Goal: Task Accomplishment & Management: Complete application form

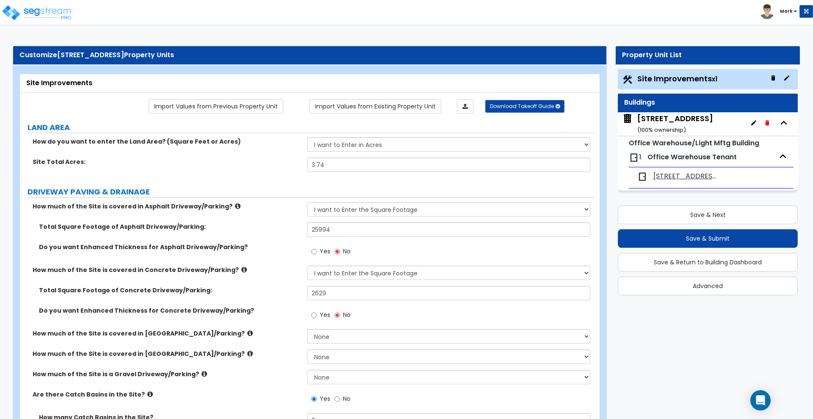
select select "2"
select select "1"
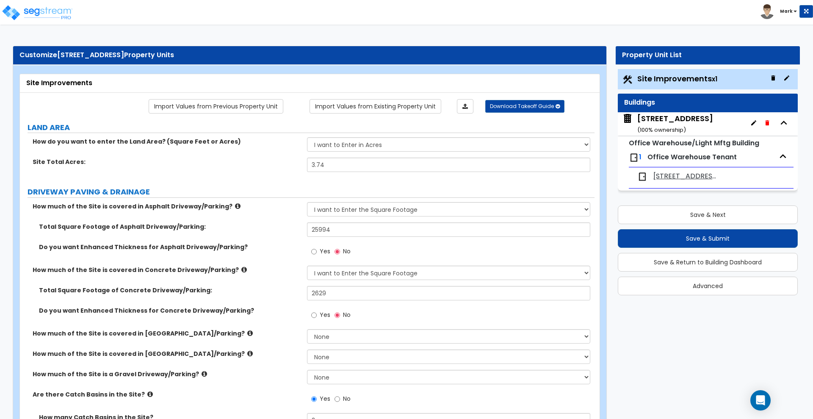
select select "5"
select select "2"
select select "1"
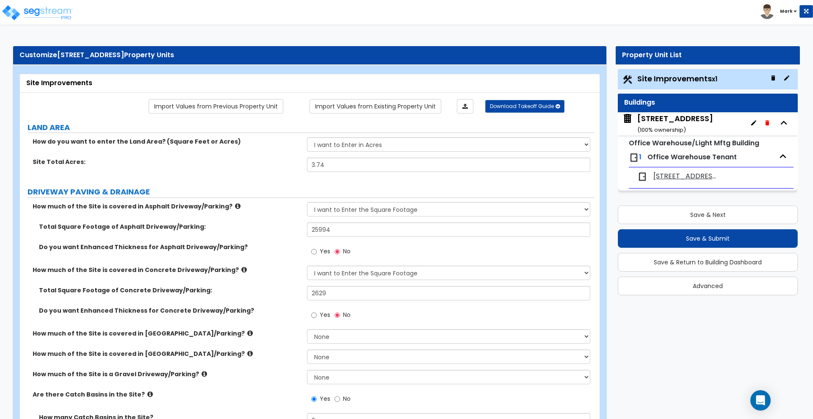
select select "5"
select select "2"
select select "3"
select select "1"
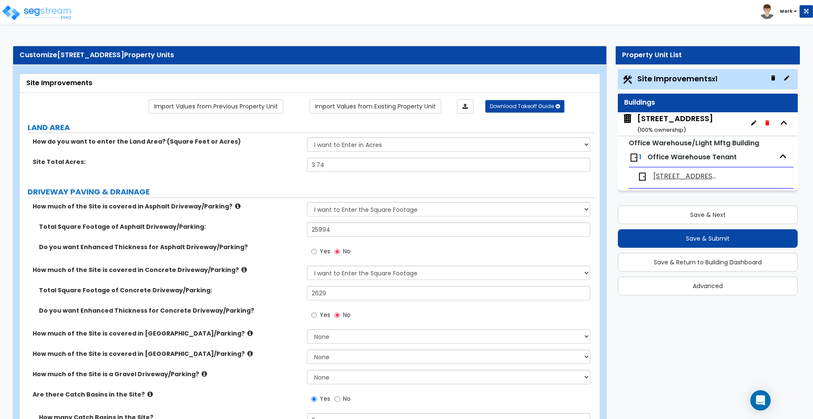
select select "1"
select select "3"
click at [670, 173] on span "[STREET_ADDRESS]" at bounding box center [685, 176] width 65 height 10
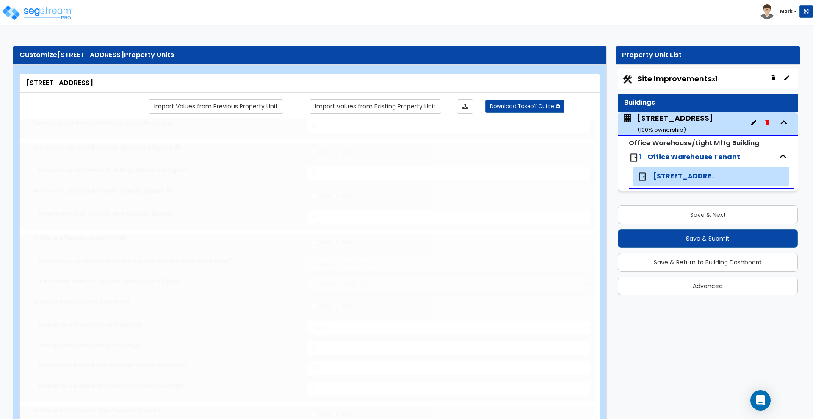
type input "65000"
radio input "true"
select select "2"
type input "4690"
type input "2200"
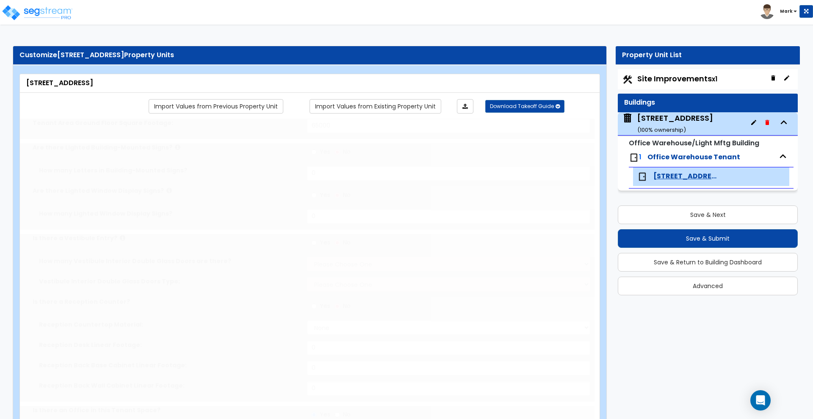
radio input "true"
type input "70"
radio input "true"
type input "24"
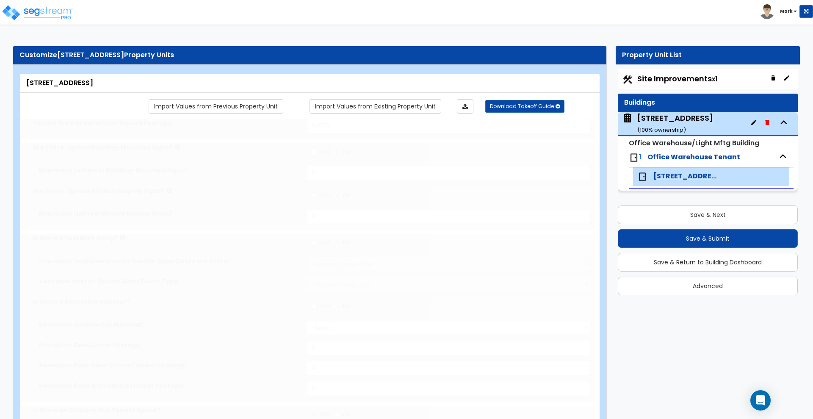
type input "24"
radio input "true"
type input "200"
type input "1"
select select "1"
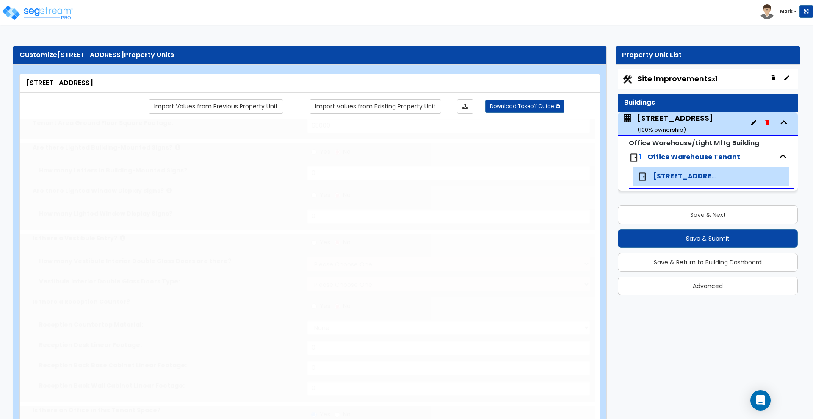
select select "1"
radio input "true"
select select "2"
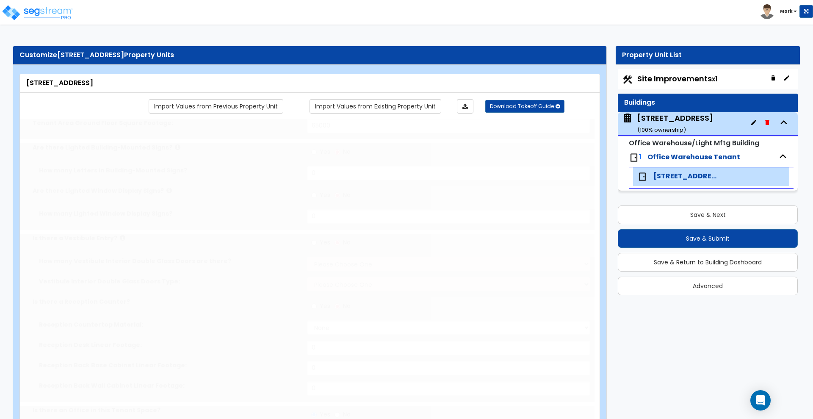
radio input "true"
select select "6"
type input "612"
radio input "true"
select select "1"
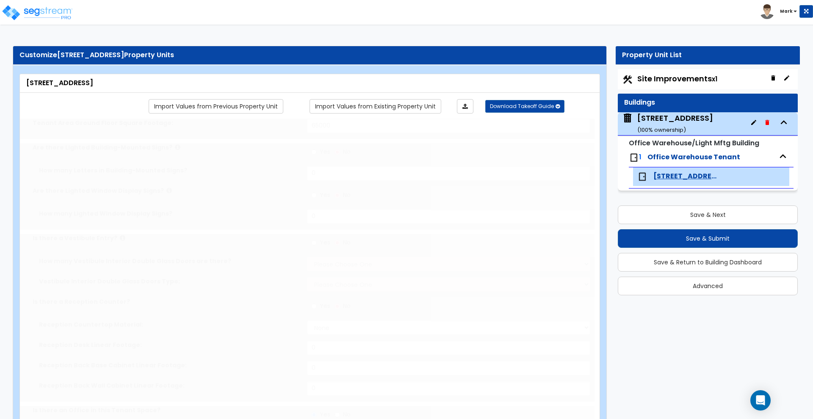
select select "2"
select select "5"
type input "88"
select select "4"
type input "1"
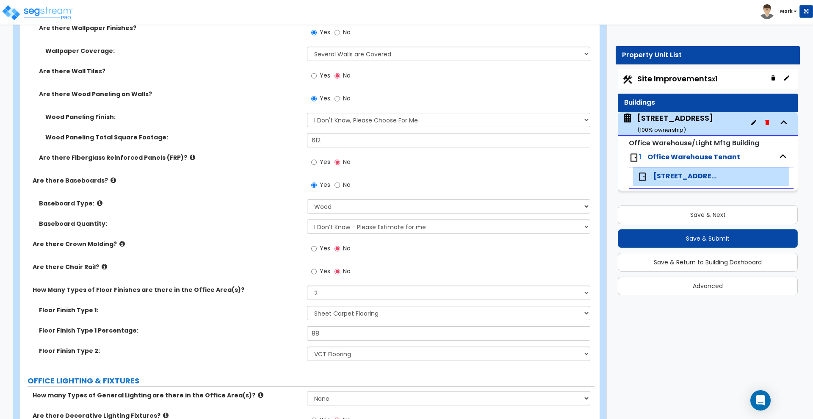
scroll to position [847, 0]
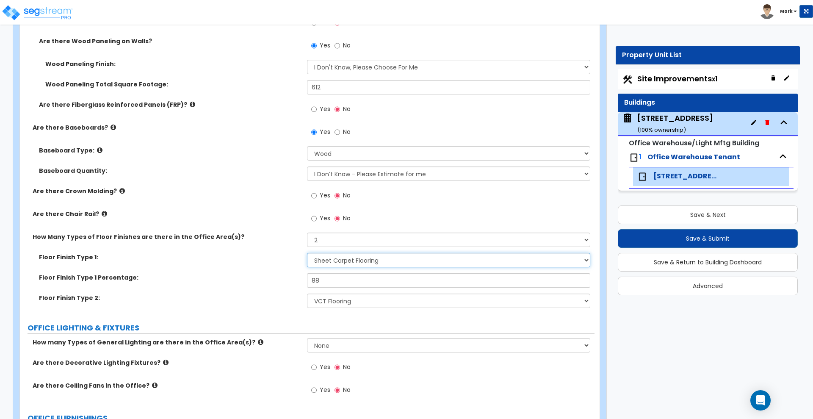
click at [417, 256] on select "None Tile Flooring Hardwood Flooring Resilient Laminate Flooring VCT Flooring S…" at bounding box center [448, 260] width 283 height 14
click at [307, 253] on select "None Tile Flooring Hardwood Flooring Resilient Laminate Flooring VCT Flooring S…" at bounding box center [448, 260] width 283 height 14
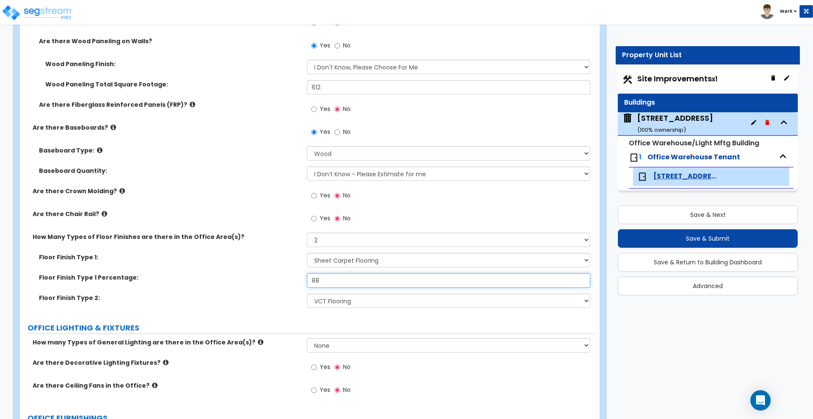
click at [340, 286] on input "88" at bounding box center [448, 280] width 283 height 14
click at [369, 300] on select "None Tile Flooring Hardwood Flooring Resilient Laminate Flooring VCT Flooring S…" at bounding box center [448, 300] width 283 height 14
select select "6"
click at [307, 293] on select "None Tile Flooring Hardwood Flooring Resilient Laminate Flooring VCT Flooring S…" at bounding box center [448, 300] width 283 height 14
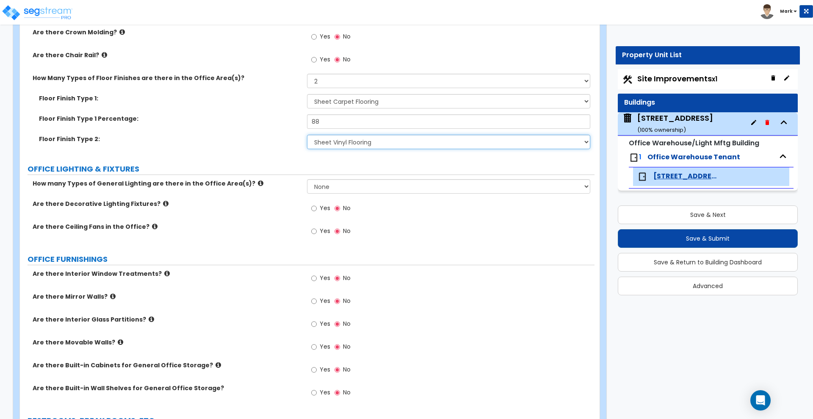
click at [494, 143] on select "None Tile Flooring Hardwood Flooring Resilient Laminate Flooring VCT Flooring S…" at bounding box center [448, 142] width 283 height 14
click at [443, 321] on div "Yes No" at bounding box center [450, 326] width 287 height 23
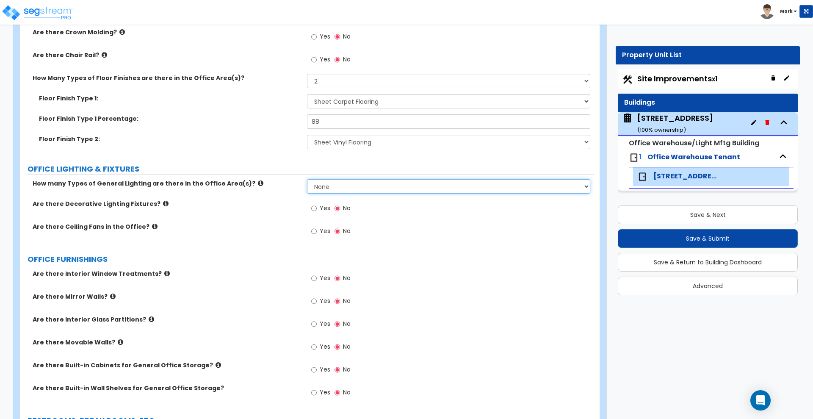
click at [364, 185] on select "None 1 2 3" at bounding box center [448, 186] width 283 height 14
select select "1"
click at [307, 179] on select "None 1 2 3" at bounding box center [448, 186] width 283 height 14
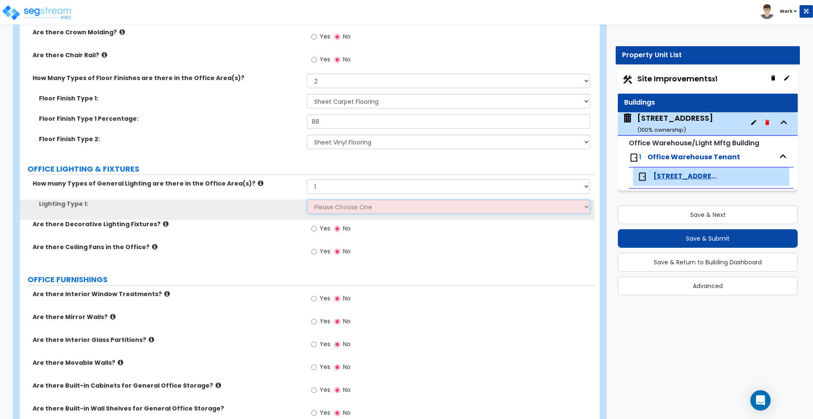
click at [340, 207] on select "Please Choose One LED Surface-Mounted LED Recessed Fluorescent Surface-Mounted …" at bounding box center [448, 206] width 283 height 14
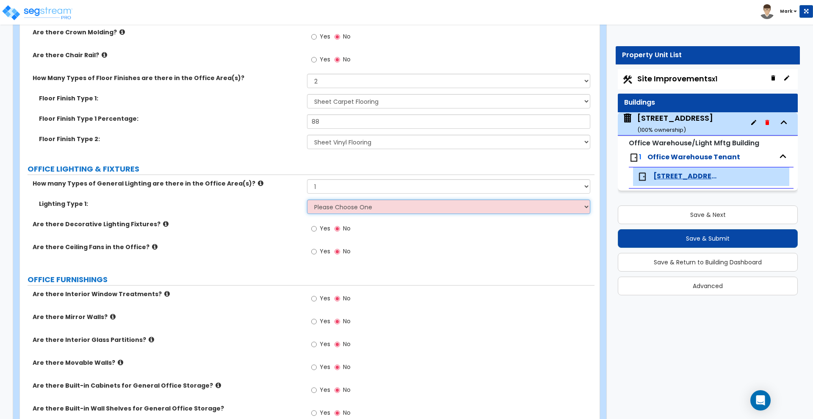
select select "3"
click at [307, 199] on select "Please Choose One LED Surface-Mounted LED Recessed Fluorescent Surface-Mounted …" at bounding box center [448, 206] width 283 height 14
click at [315, 227] on input "Yes" at bounding box center [314, 228] width 6 height 9
radio input "true"
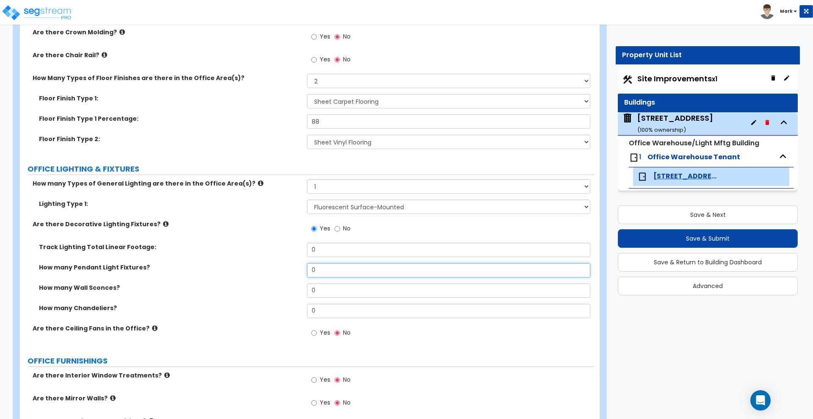
drag, startPoint x: 269, startPoint y: 268, endPoint x: 253, endPoint y: 268, distance: 15.7
click at [253, 268] on div "How many Pendant Light Fixtures? 0" at bounding box center [307, 273] width 574 height 20
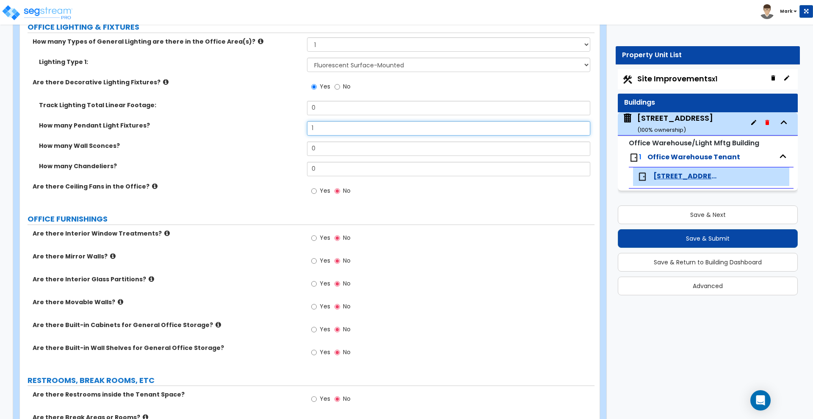
scroll to position [1164, 0]
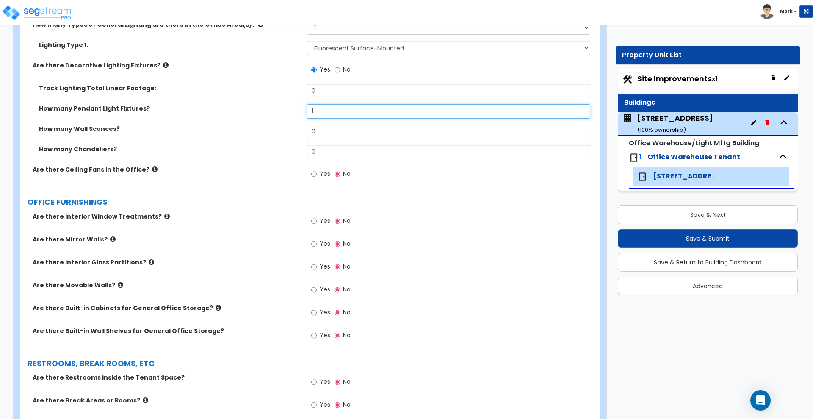
type input "1"
click at [314, 174] on input "Yes" at bounding box center [314, 173] width 6 height 9
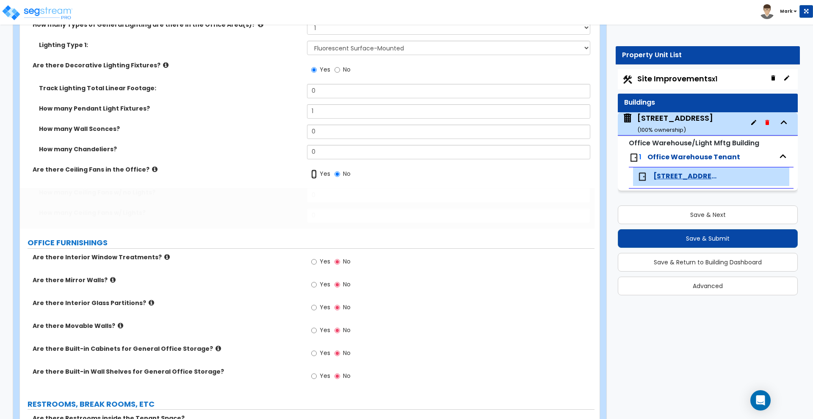
radio input "true"
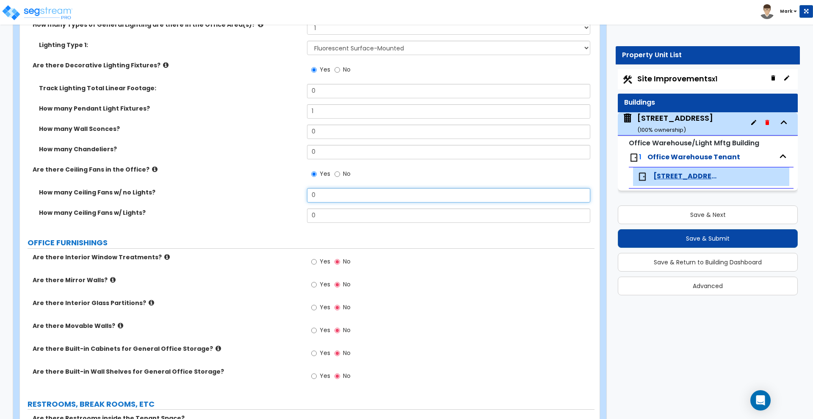
drag, startPoint x: 328, startPoint y: 199, endPoint x: 265, endPoint y: 198, distance: 63.1
click at [265, 198] on div "How many Ceiling Fans w/ no Lights? 0" at bounding box center [307, 198] width 574 height 20
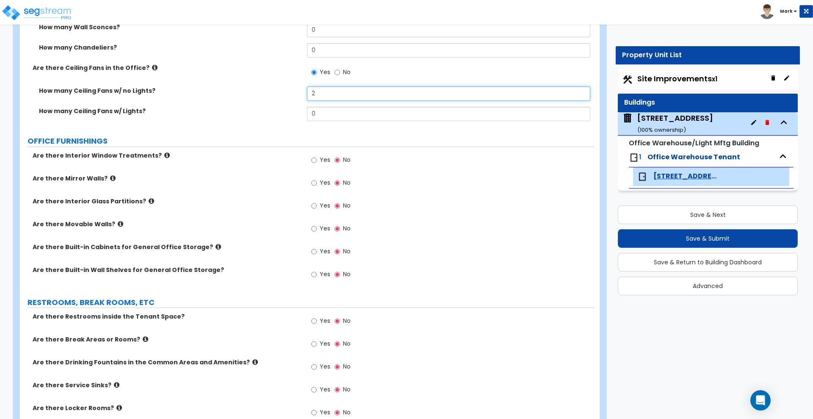
scroll to position [1270, 0]
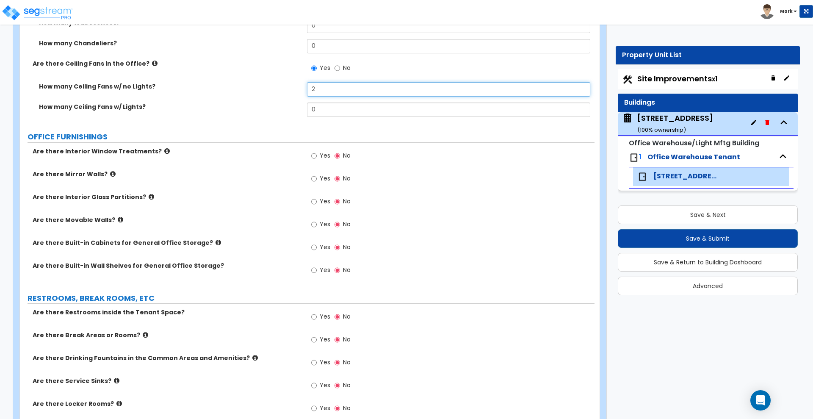
type input "2"
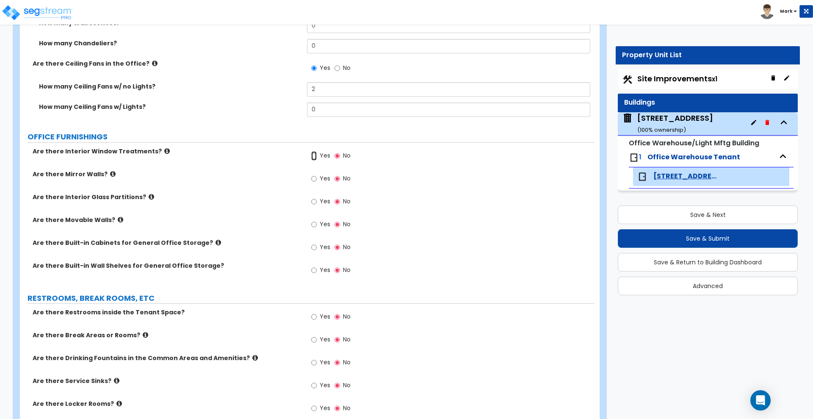
click at [314, 154] on input "Yes" at bounding box center [314, 155] width 6 height 9
radio input "true"
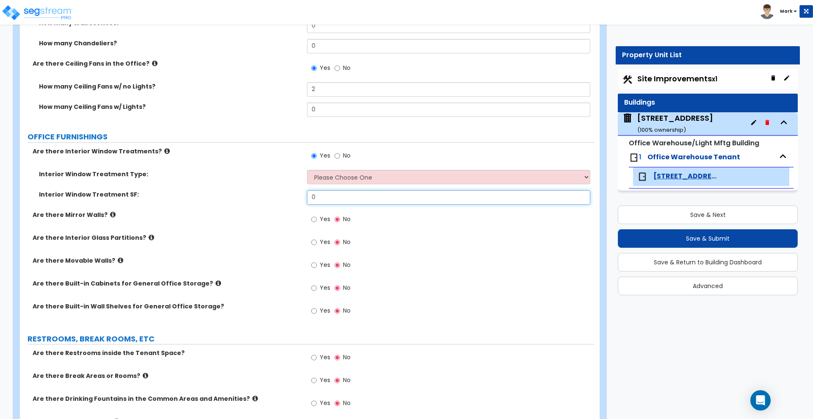
drag, startPoint x: 331, startPoint y: 198, endPoint x: 255, endPoint y: 199, distance: 75.4
click at [255, 199] on div "Interior Window Treatment SF: 0" at bounding box center [307, 200] width 574 height 20
type input "1,440"
click at [372, 178] on select "Please Choose One Vertical Blinds Window Shades Venetian Blinds Wood Shutters" at bounding box center [448, 177] width 283 height 14
select select "1"
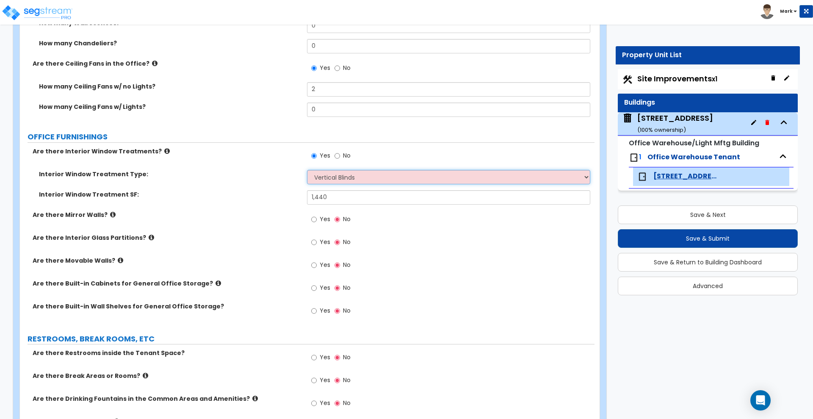
click at [307, 170] on select "Please Choose One Vertical Blinds Window Shades Venetian Blinds Wood Shutters" at bounding box center [448, 177] width 283 height 14
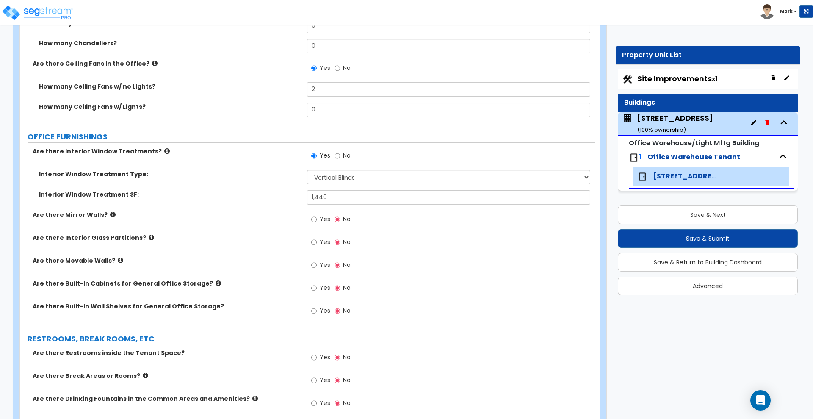
click at [411, 259] on div "Yes No" at bounding box center [450, 267] width 287 height 23
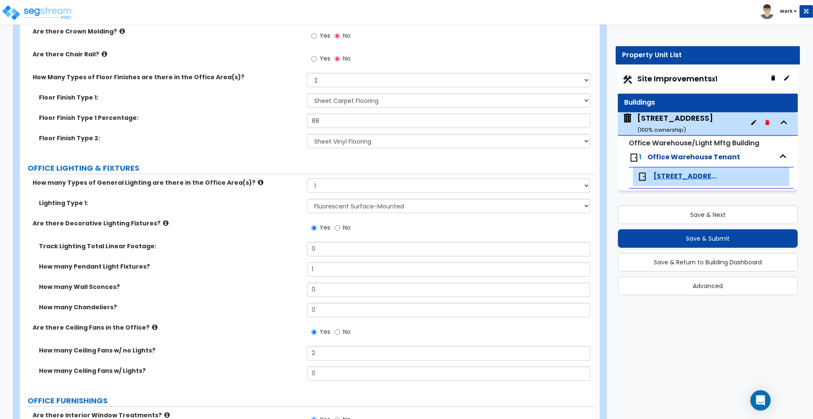
scroll to position [1005, 0]
click at [677, 117] on div "16727 Chicago Ave ( 100 % ownership)" at bounding box center [675, 124] width 76 height 22
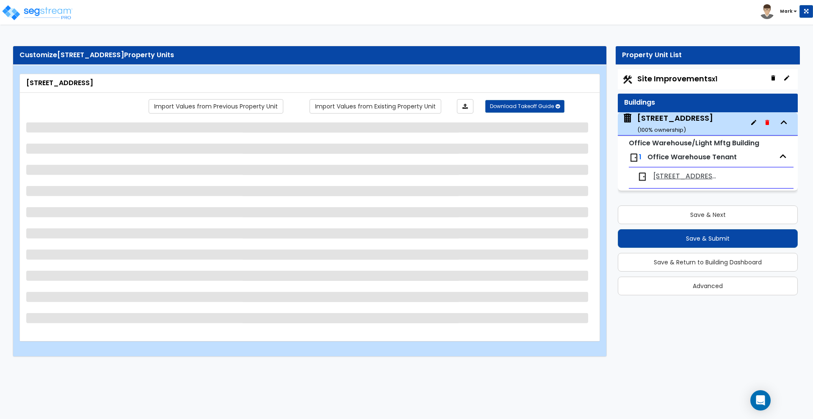
scroll to position [0, 0]
select select "1"
select select "2"
select select "3"
select select "1"
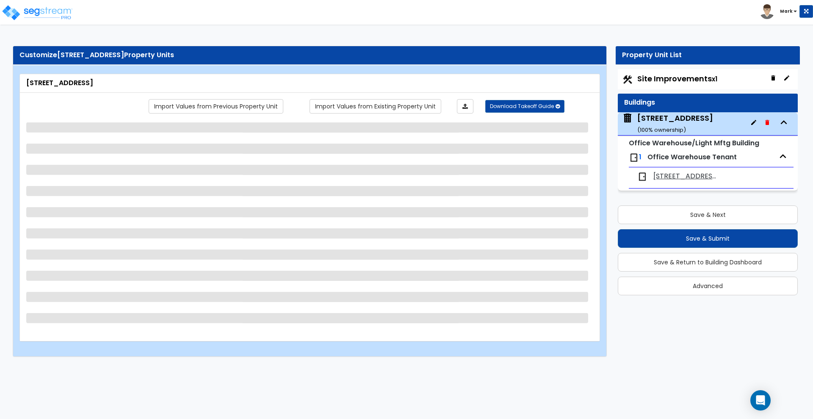
select select "3"
select select "1"
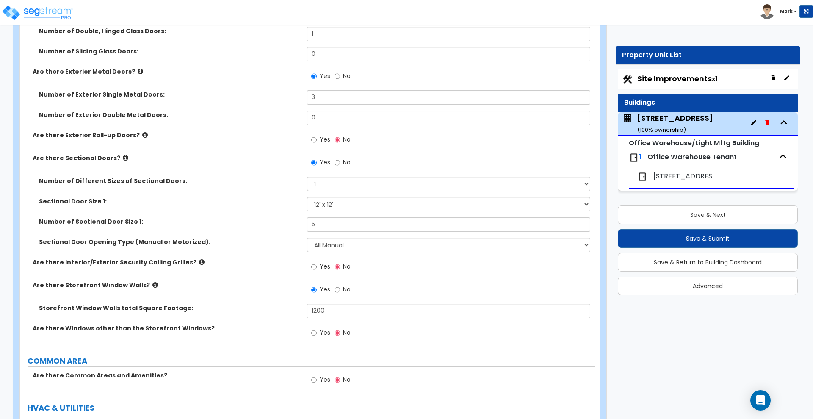
scroll to position [1005, 0]
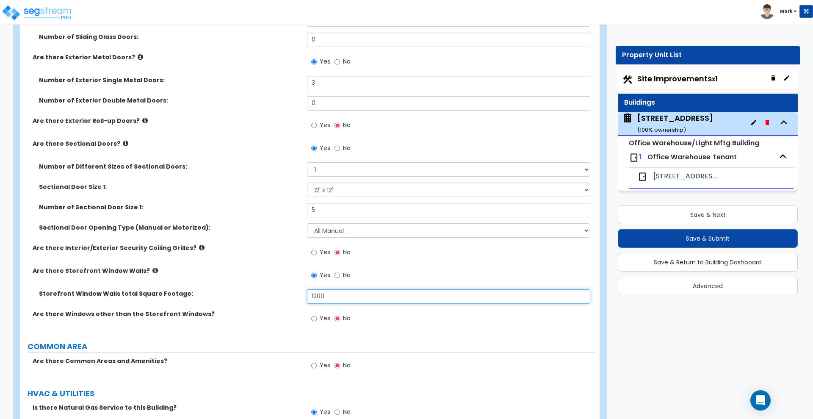
drag, startPoint x: 273, startPoint y: 296, endPoint x: 262, endPoint y: 297, distance: 11.4
click at [262, 297] on div "Storefront Window Walls total Square Footage: 1200" at bounding box center [307, 299] width 574 height 20
type input "1"
type input "1,340"
click at [693, 175] on span "[STREET_ADDRESS]" at bounding box center [685, 176] width 65 height 10
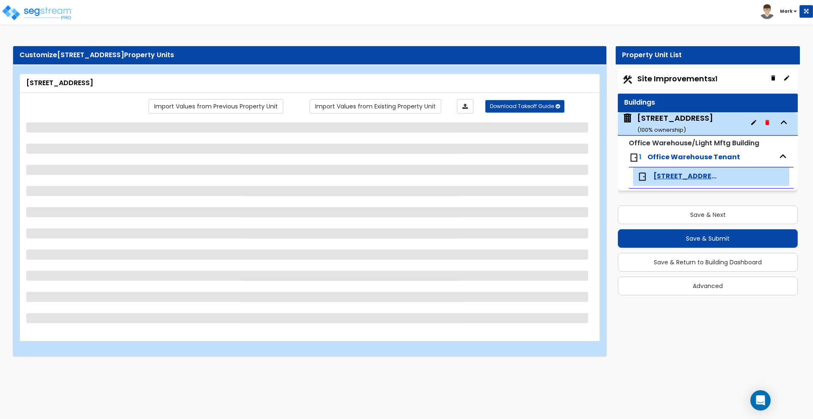
scroll to position [0, 0]
select select "2"
select select "1"
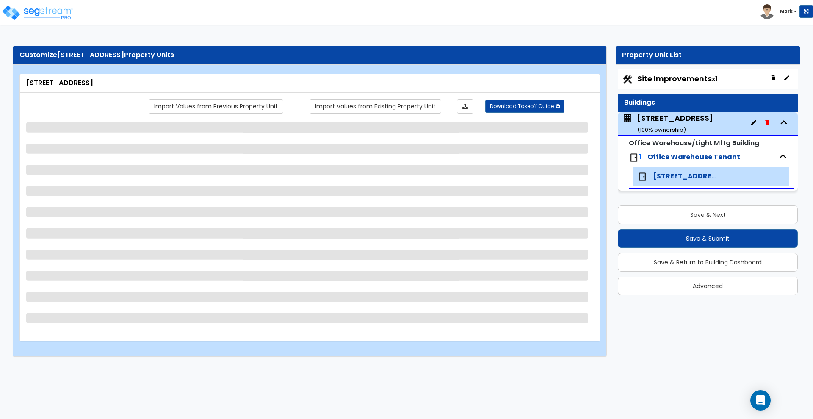
select select "2"
select select "6"
select select "1"
select select "2"
select select "5"
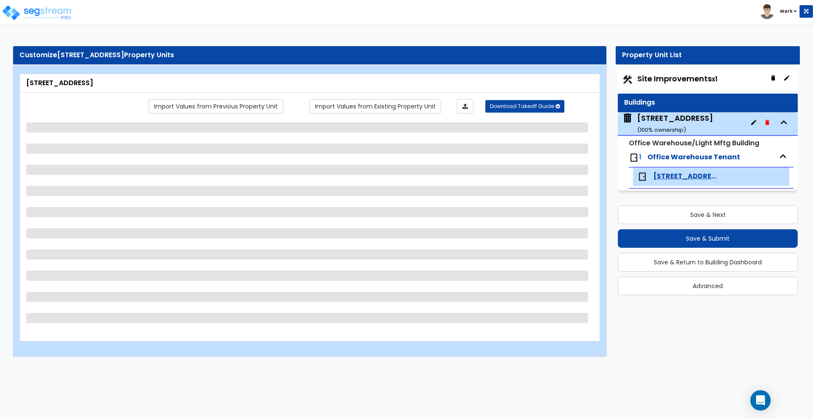
select select "6"
select select "1"
select select "3"
select select "1"
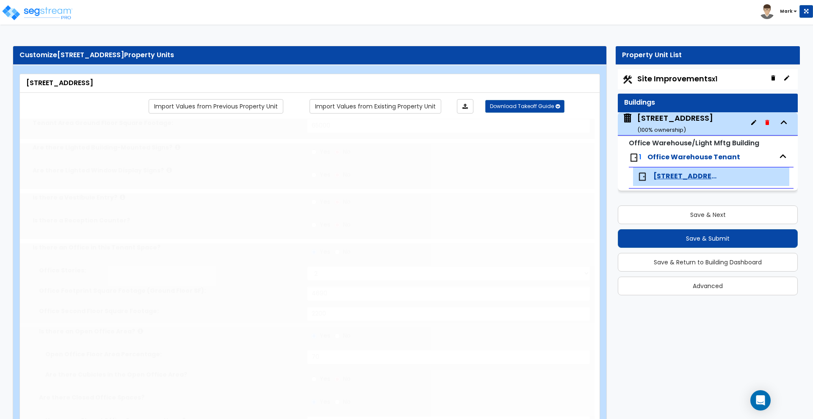
type input "1"
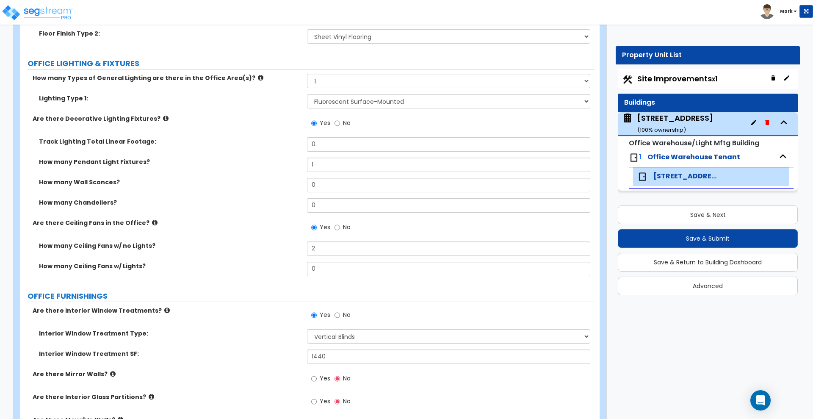
scroll to position [1111, 0]
drag, startPoint x: 312, startPoint y: 359, endPoint x: 296, endPoint y: 358, distance: 15.2
click at [297, 358] on div "Interior Window Treatment SF: 1440" at bounding box center [307, 359] width 574 height 20
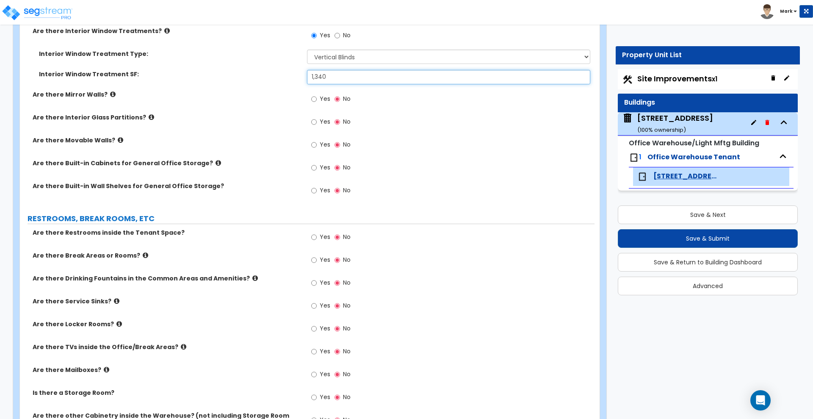
scroll to position [1376, 0]
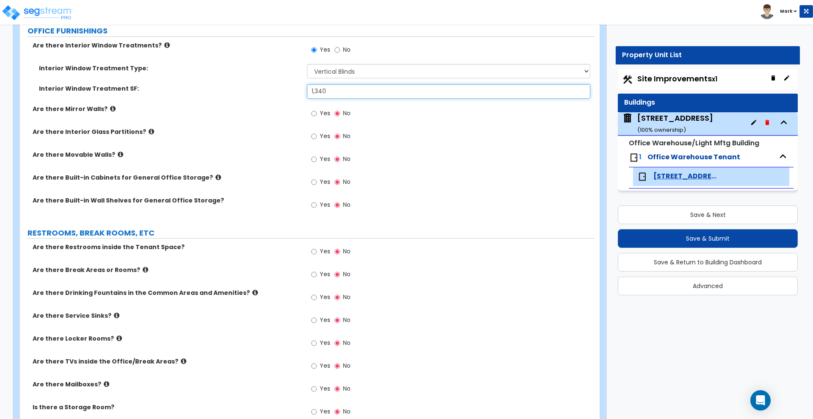
type input "1,340"
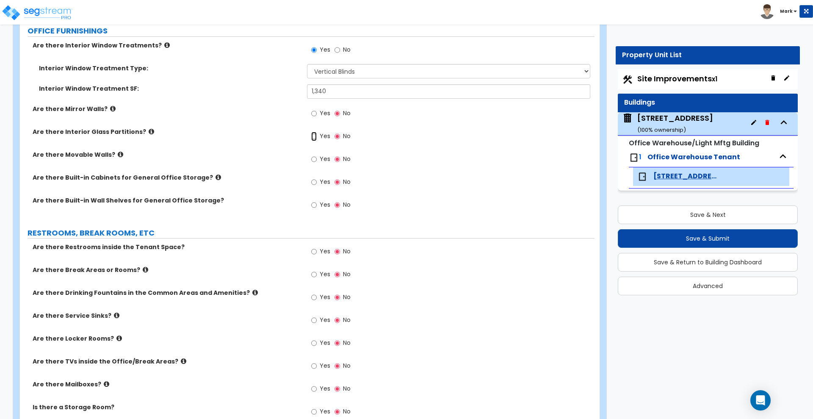
click at [314, 136] on input "Yes" at bounding box center [314, 136] width 6 height 9
radio input "true"
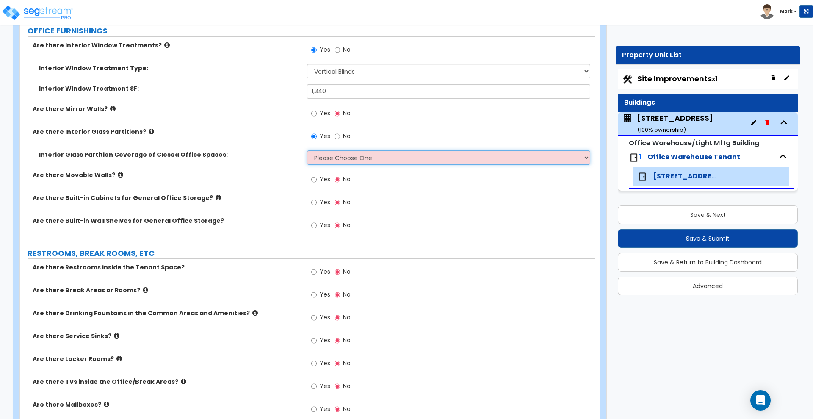
click at [366, 157] on select "Please Choose One Some of the Closed Office Space Walls are Interior Glass Part…" at bounding box center [448, 157] width 283 height 14
select select "5"
click at [307, 150] on select "Please Choose One Some of the Closed Office Space Walls are Interior Glass Part…" at bounding box center [448, 157] width 283 height 14
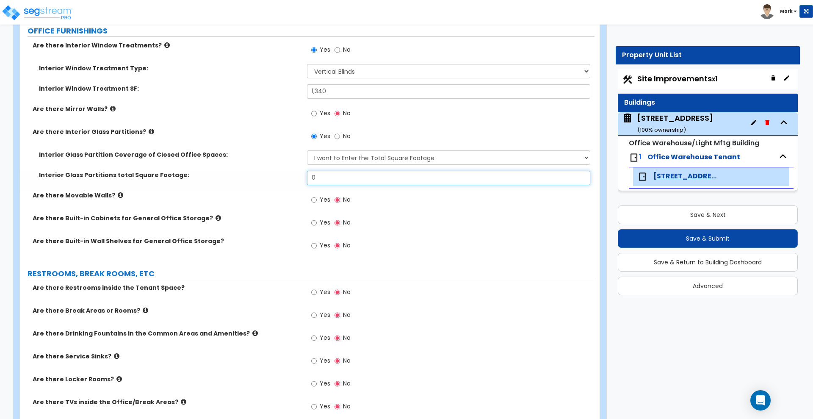
drag, startPoint x: 336, startPoint y: 177, endPoint x: 199, endPoint y: 180, distance: 137.2
click at [199, 180] on div "Interior Glass Partitions total Square Footage: 0" at bounding box center [307, 181] width 574 height 20
drag, startPoint x: 318, startPoint y: 179, endPoint x: 283, endPoint y: 171, distance: 35.5
click at [285, 174] on div "Interior Glass Partitions total Square Footage: 180" at bounding box center [307, 181] width 574 height 20
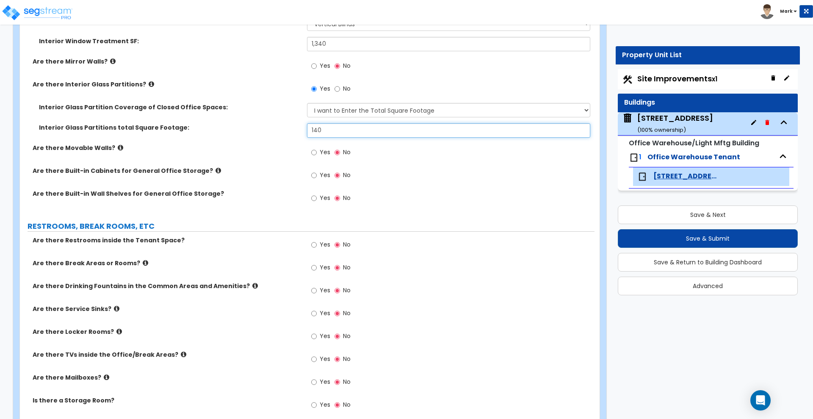
scroll to position [1429, 0]
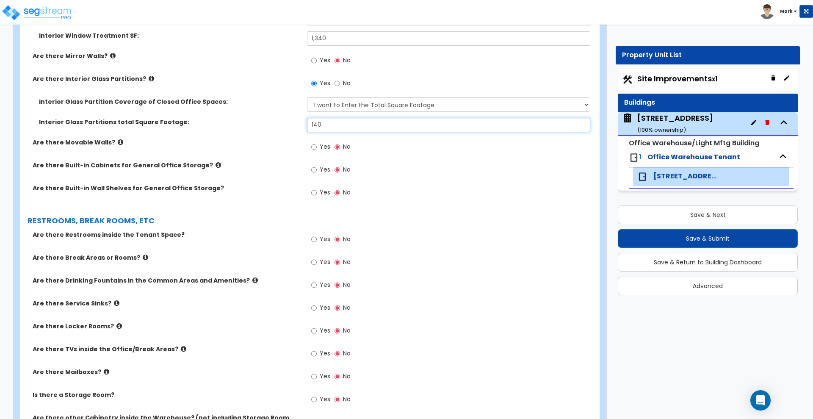
type input "140"
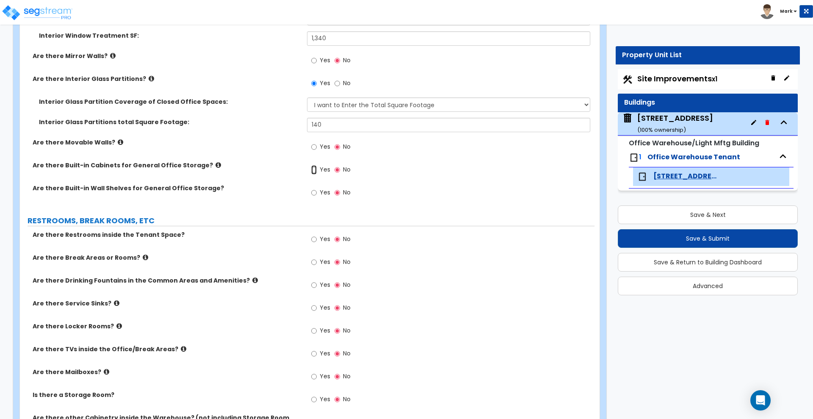
click at [313, 168] on input "Yes" at bounding box center [314, 169] width 6 height 9
radio input "true"
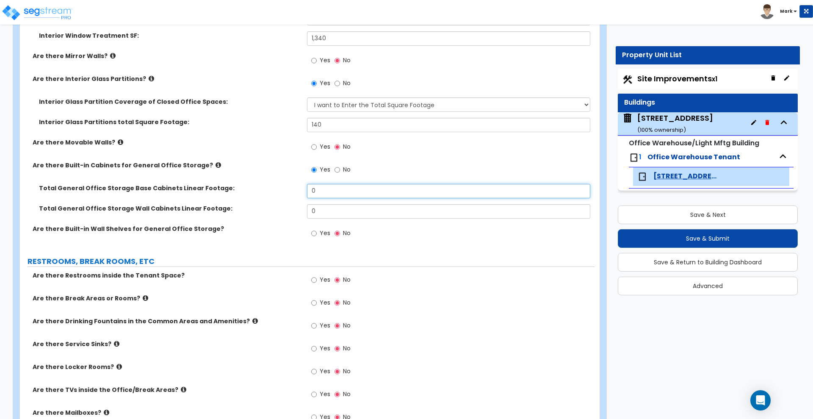
drag, startPoint x: 321, startPoint y: 187, endPoint x: 253, endPoint y: 188, distance: 68.2
click at [253, 188] on div "Total General Office Storage Base Cabinets Linear Footage: 0" at bounding box center [307, 194] width 574 height 20
type input "12"
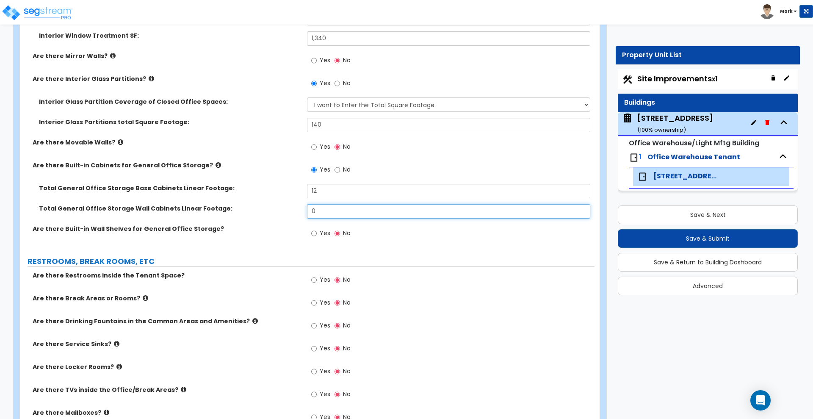
drag, startPoint x: 327, startPoint y: 215, endPoint x: 230, endPoint y: 204, distance: 97.6
click at [230, 204] on div "Total General Office Storage Wall Cabinets Linear Footage: 0" at bounding box center [307, 214] width 574 height 20
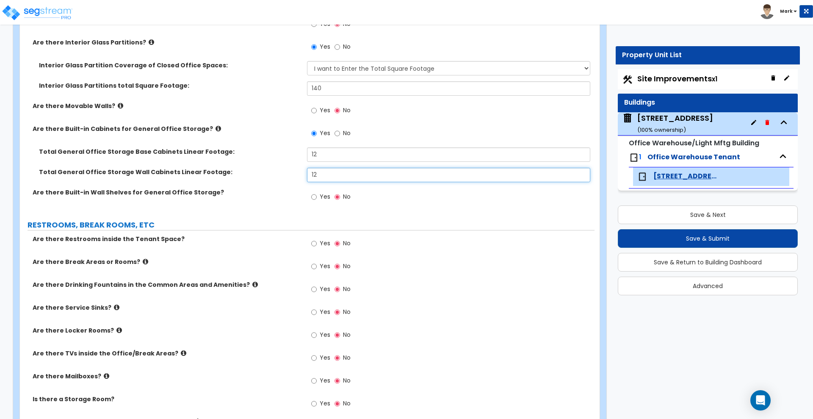
scroll to position [1482, 0]
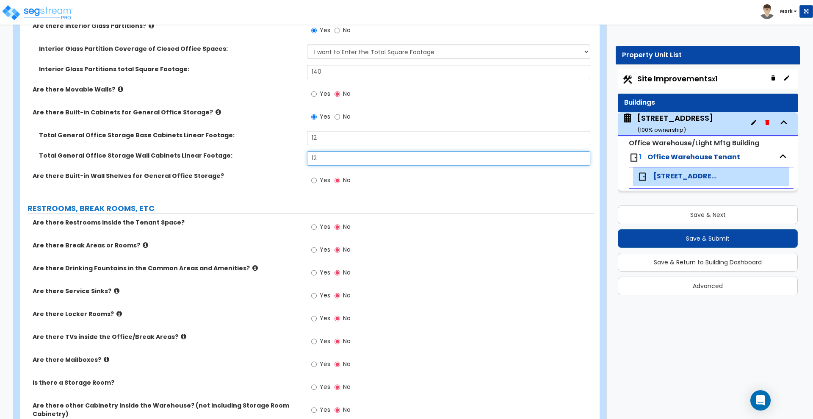
type input "12"
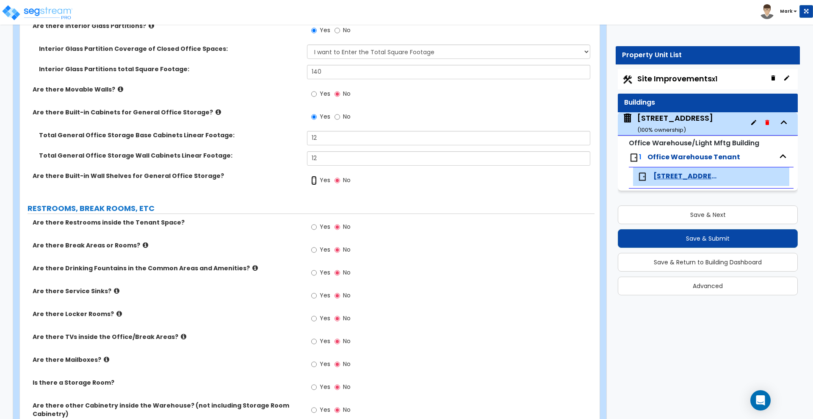
click at [313, 180] on input "Yes" at bounding box center [314, 180] width 6 height 9
radio input "true"
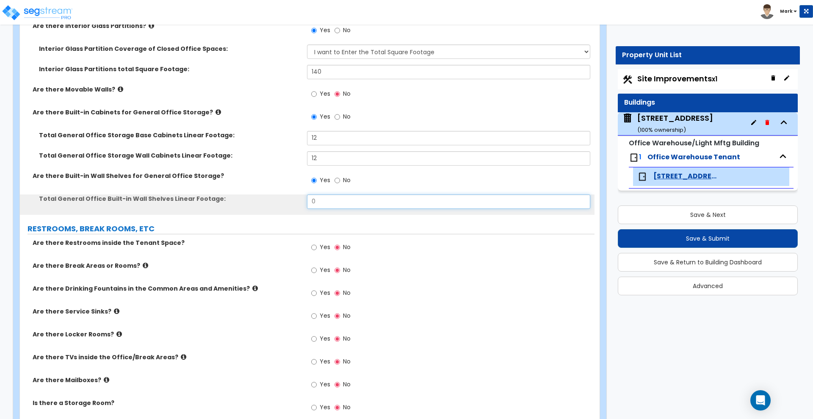
drag, startPoint x: 299, startPoint y: 202, endPoint x: 286, endPoint y: 201, distance: 13.6
click at [286, 201] on div "Total General Office Built-in Wall Shelves Linear Footage: 0" at bounding box center [307, 204] width 574 height 20
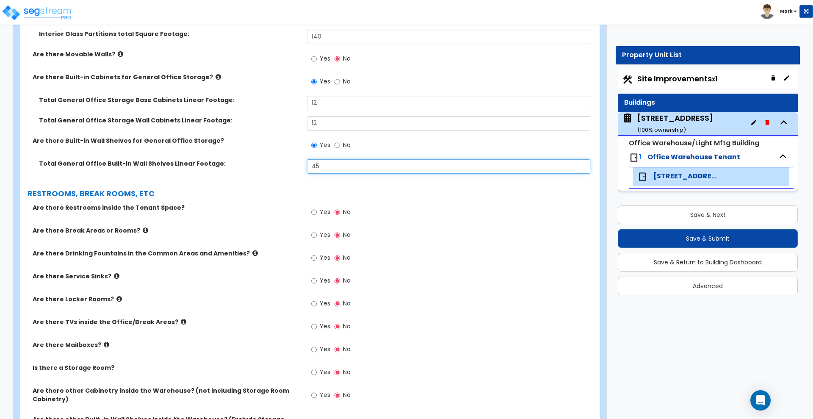
scroll to position [1535, 0]
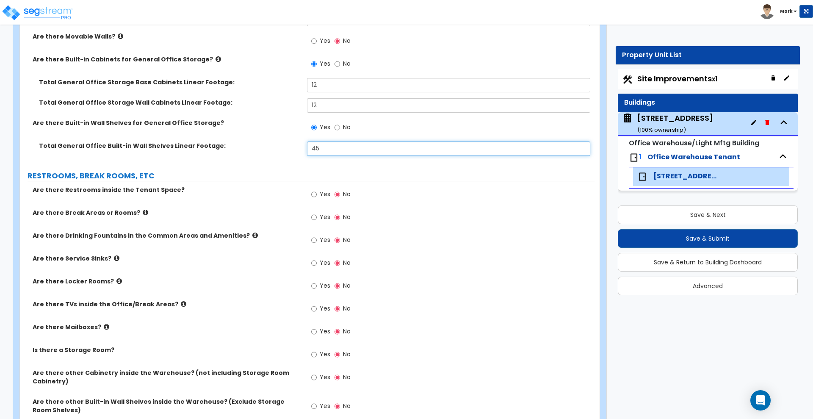
type input "45"
click at [313, 193] on input "Yes" at bounding box center [314, 194] width 6 height 9
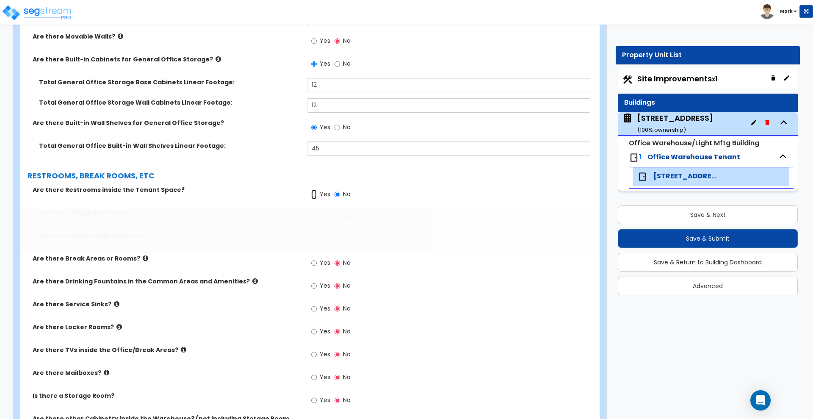
radio input "true"
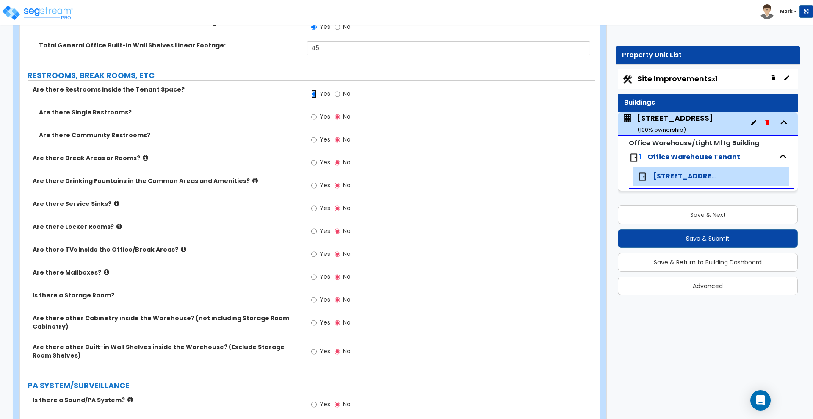
scroll to position [1640, 0]
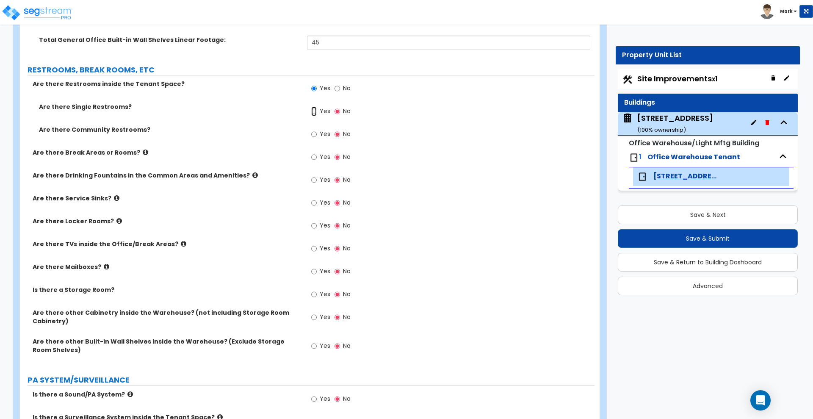
click at [315, 111] on input "Yes" at bounding box center [314, 111] width 6 height 9
radio input "true"
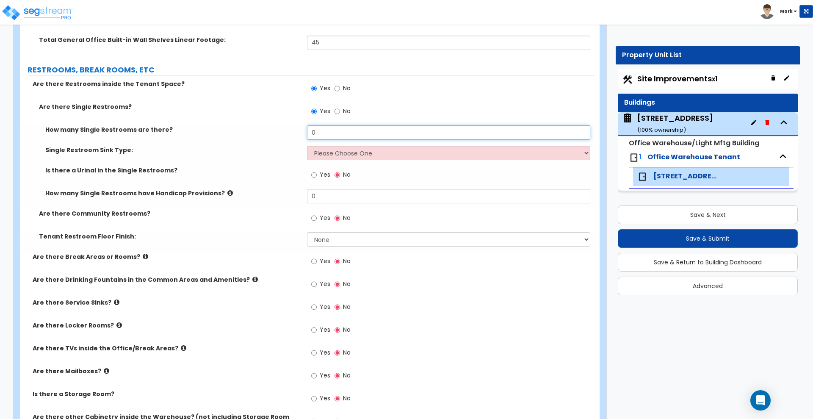
click at [254, 131] on div "How many Single Restrooms are there? 0" at bounding box center [307, 135] width 574 height 20
type input "2"
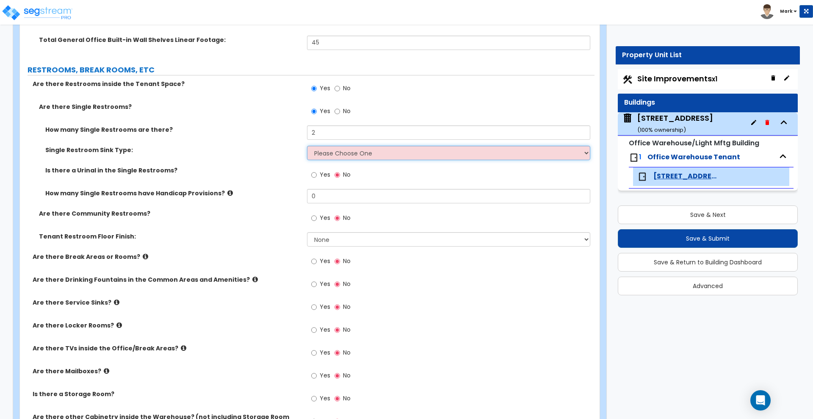
drag, startPoint x: 372, startPoint y: 152, endPoint x: 368, endPoint y: 159, distance: 8.1
click at [372, 152] on select "Please Choose One Wall-mounted Vanity-mounted" at bounding box center [448, 153] width 283 height 14
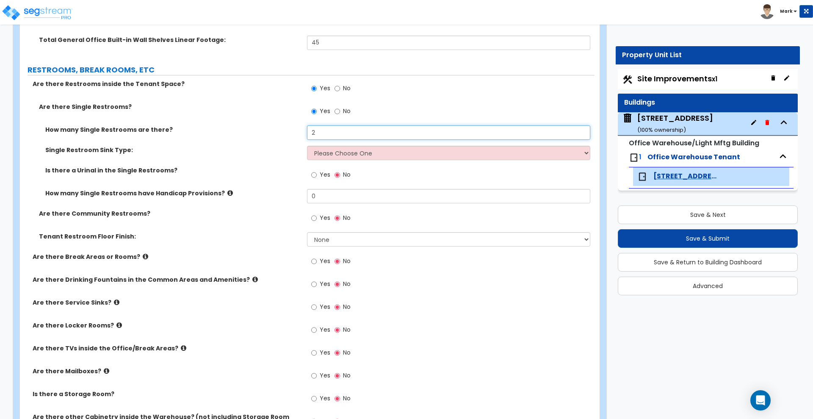
click at [319, 130] on input "2" at bounding box center [448, 132] width 283 height 14
drag, startPoint x: 324, startPoint y: 133, endPoint x: 287, endPoint y: 131, distance: 36.5
click at [287, 131] on div "How many Single Restrooms are there? 2" at bounding box center [307, 135] width 574 height 20
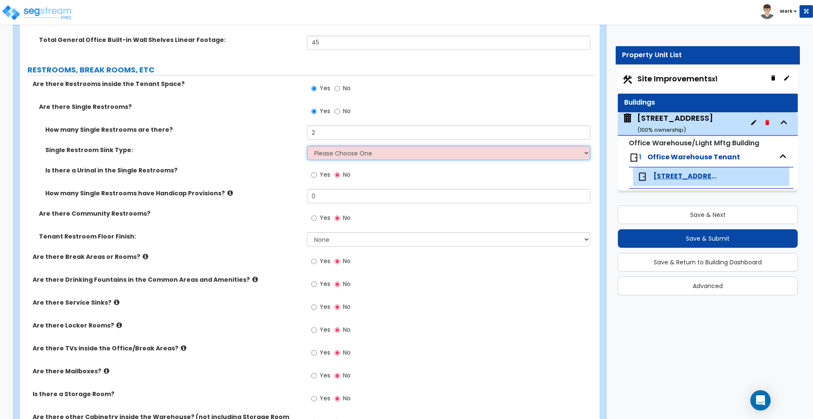
click at [337, 152] on select "Please Choose One Wall-mounted Vanity-mounted" at bounding box center [448, 153] width 283 height 14
select select "1"
click at [307, 146] on select "Please Choose One Wall-mounted Vanity-mounted" at bounding box center [448, 153] width 283 height 14
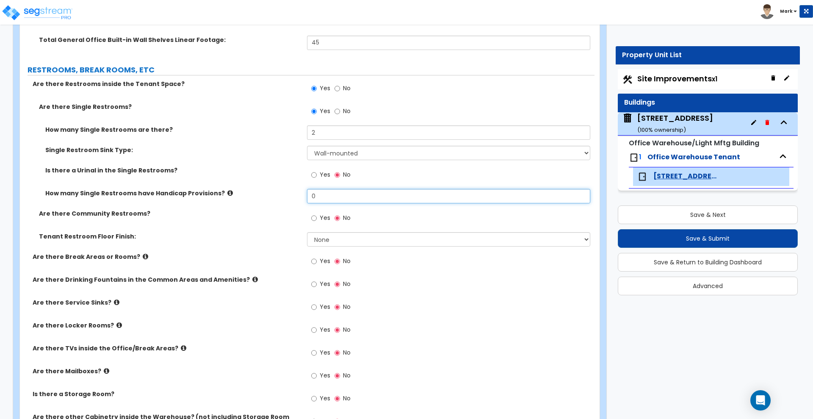
drag, startPoint x: 322, startPoint y: 197, endPoint x: 284, endPoint y: 193, distance: 38.3
click at [284, 193] on div "How many Single Restrooms have Handicap Provisions? 0" at bounding box center [307, 199] width 574 height 20
drag, startPoint x: 325, startPoint y: 198, endPoint x: 279, endPoint y: 194, distance: 46.7
click at [279, 194] on div "How many Single Restrooms have Handicap Provisions? 1" at bounding box center [307, 199] width 574 height 20
type input "0"
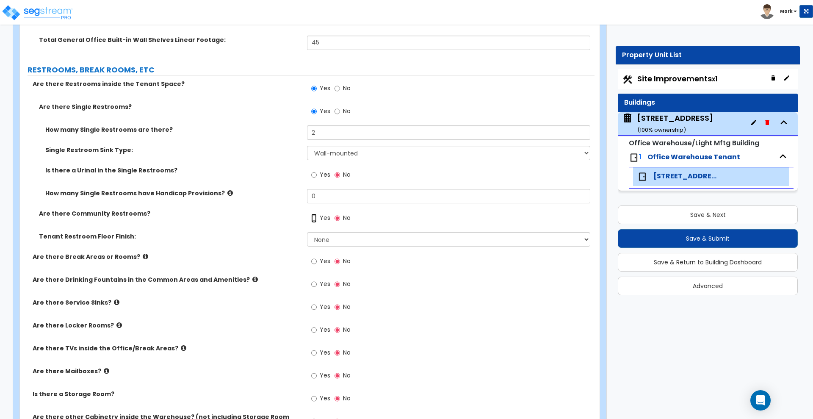
click at [314, 219] on input "Yes" at bounding box center [314, 217] width 6 height 9
radio input "true"
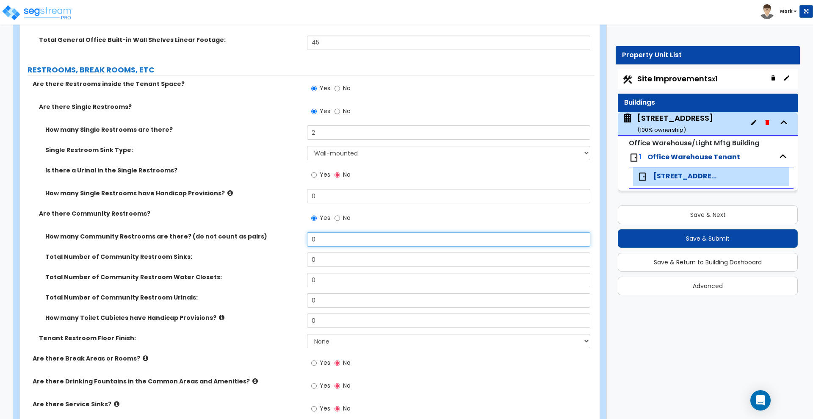
drag, startPoint x: 336, startPoint y: 240, endPoint x: 286, endPoint y: 235, distance: 50.6
click at [286, 235] on div "How many Community Restrooms are there? (do not count as pairs) 0" at bounding box center [307, 242] width 574 height 20
drag, startPoint x: 282, startPoint y: 238, endPoint x: 275, endPoint y: 238, distance: 6.4
click at [275, 238] on div "How many Community Restrooms are there? (do not count as pairs) 2" at bounding box center [307, 242] width 574 height 20
type input "2"
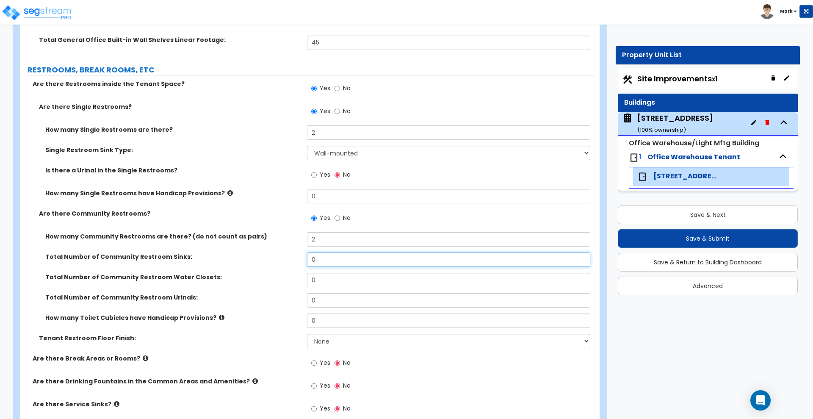
click at [403, 254] on input "0" at bounding box center [448, 259] width 283 height 14
drag, startPoint x: 323, startPoint y: 240, endPoint x: 283, endPoint y: 238, distance: 40.7
click at [283, 238] on div "How many Community Restrooms are there? (do not count as pairs) 2" at bounding box center [307, 242] width 574 height 20
drag, startPoint x: 322, startPoint y: 262, endPoint x: 275, endPoint y: 262, distance: 46.6
click at [275, 262] on div "Total Number of Community Restroom Sinks: 0" at bounding box center [307, 262] width 574 height 20
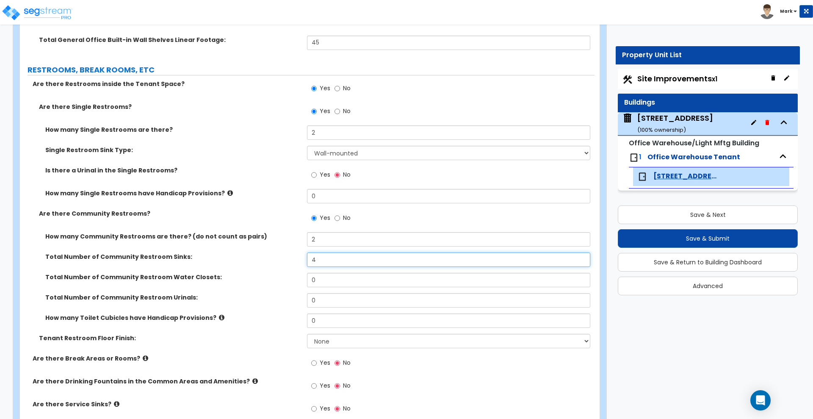
type input "4"
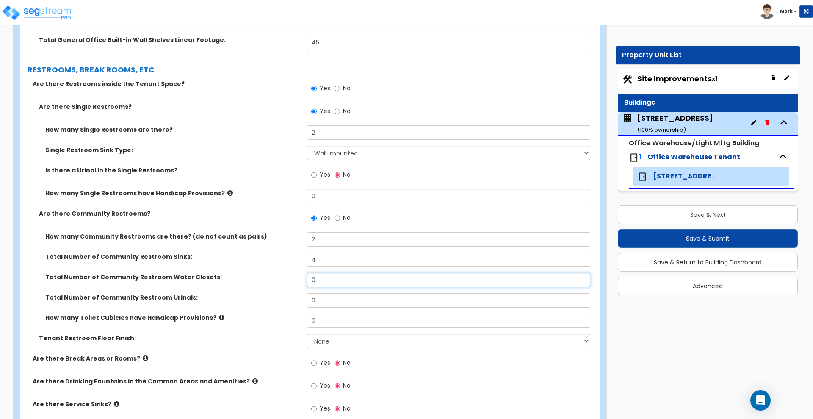
drag, startPoint x: 287, startPoint y: 279, endPoint x: 259, endPoint y: 277, distance: 28.0
click at [259, 279] on div "Total Number of Community Restroom Water Closets: 0" at bounding box center [307, 283] width 574 height 20
type input "4"
drag, startPoint x: 312, startPoint y: 299, endPoint x: 290, endPoint y: 299, distance: 21.6
click at [290, 299] on div "Total Number of Community Restroom Urinals: 0" at bounding box center [307, 303] width 574 height 20
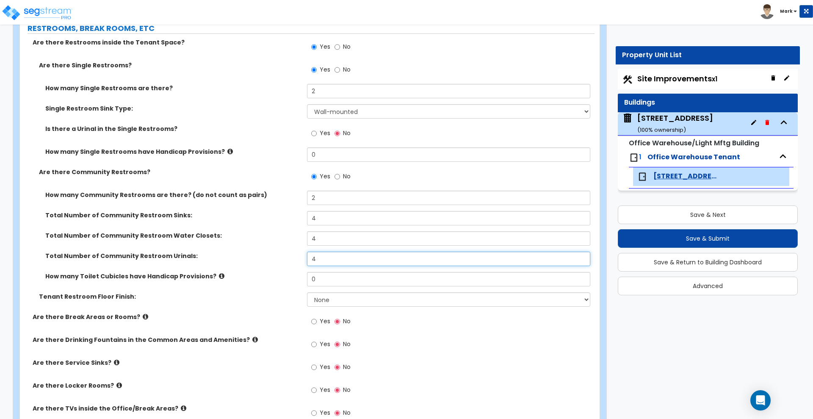
scroll to position [1693, 0]
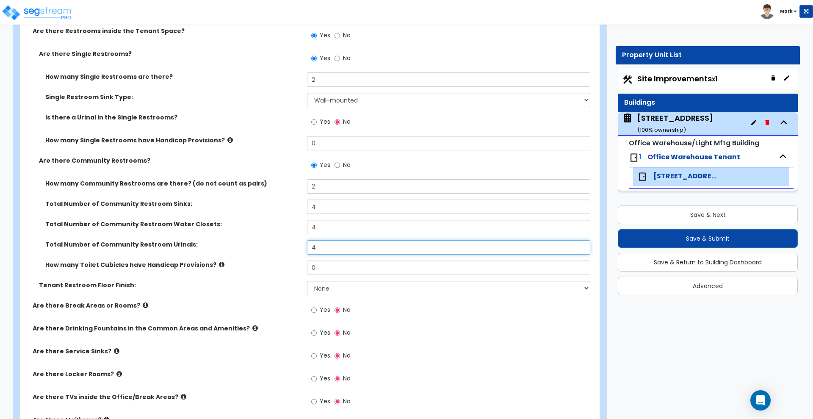
type input "4"
drag, startPoint x: 328, startPoint y: 269, endPoint x: 294, endPoint y: 247, distance: 39.8
click at [289, 265] on div "How many Toilet Cubicles have Handicap Provisions? 0" at bounding box center [307, 270] width 574 height 20
type input "2"
click at [348, 288] on select "None Tile Flooring Resilient Laminate Flooring VCT Flooring Sheet Vinyl Flooring" at bounding box center [448, 288] width 283 height 14
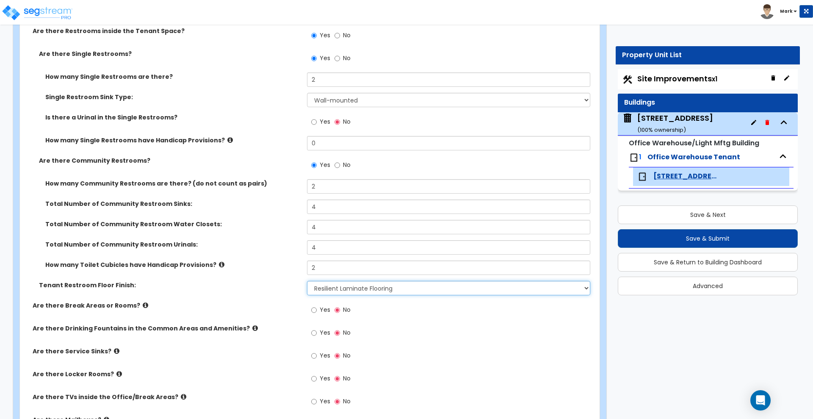
click at [307, 281] on select "None Tile Flooring Resilient Laminate Flooring VCT Flooring Sheet Vinyl Flooring" at bounding box center [448, 288] width 283 height 14
click at [382, 288] on select "None Tile Flooring Resilient Laminate Flooring VCT Flooring Sheet Vinyl Flooring" at bounding box center [448, 288] width 283 height 14
click at [307, 281] on select "None Tile Flooring Resilient Laminate Flooring VCT Flooring Sheet Vinyl Flooring" at bounding box center [448, 288] width 283 height 14
click at [396, 289] on select "None Tile Flooring Resilient Laminate Flooring VCT Flooring Sheet Vinyl Flooring" at bounding box center [448, 288] width 283 height 14
select select "3"
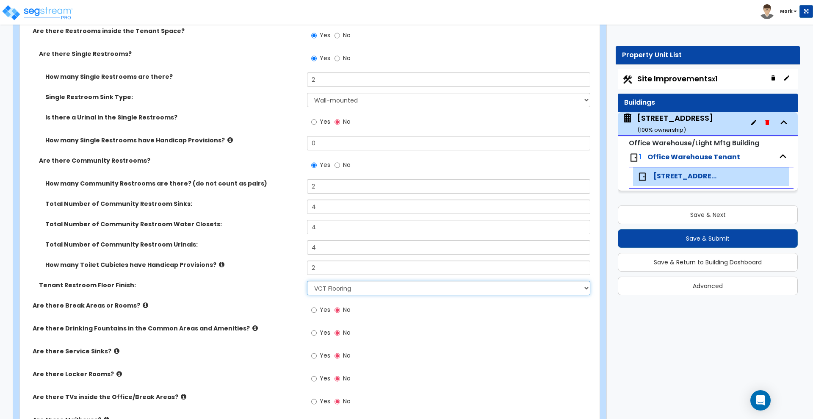
click at [307, 281] on select "None Tile Flooring Resilient Laminate Flooring VCT Flooring Sheet Vinyl Flooring" at bounding box center [448, 288] width 283 height 14
click at [314, 310] on input "Yes" at bounding box center [314, 309] width 6 height 9
radio input "true"
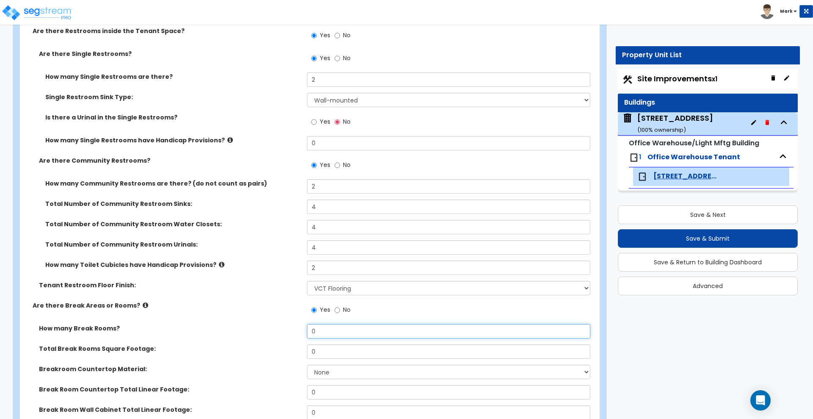
drag, startPoint x: 315, startPoint y: 329, endPoint x: 267, endPoint y: 329, distance: 47.8
click at [267, 329] on div "How many Break Rooms? 0" at bounding box center [307, 334] width 574 height 20
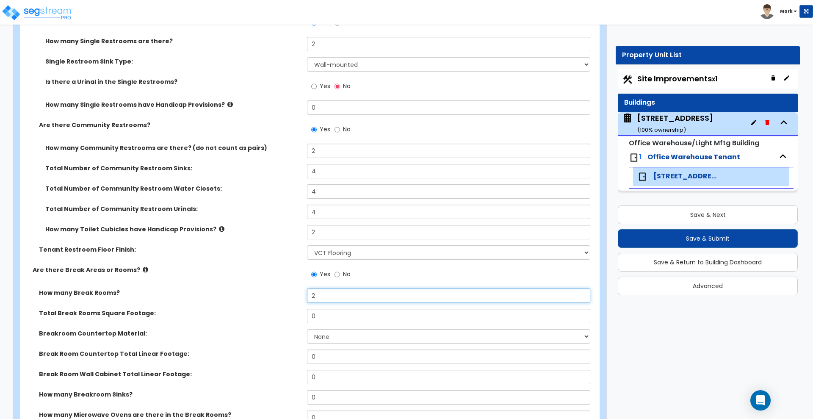
scroll to position [1799, 0]
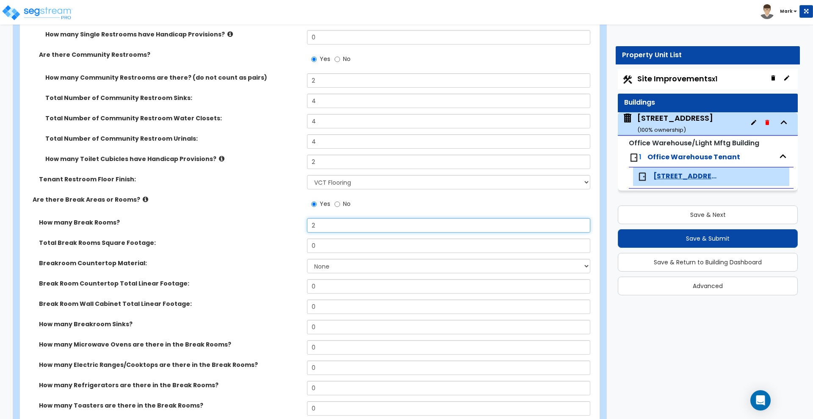
type input "2"
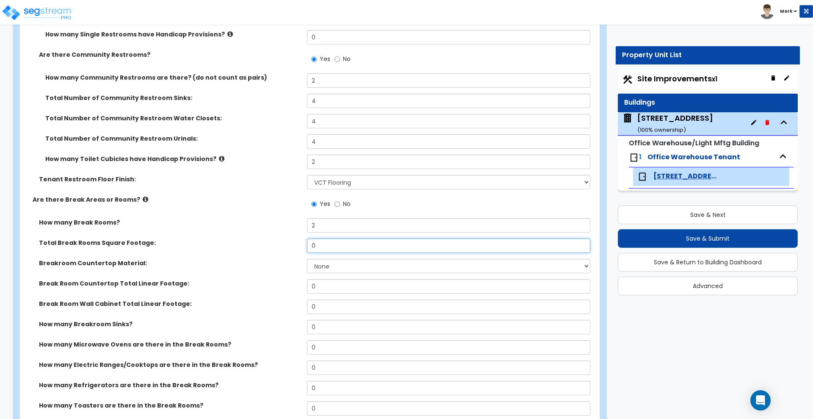
drag, startPoint x: 319, startPoint y: 246, endPoint x: 290, endPoint y: 246, distance: 29.2
click at [290, 246] on div "Total Break Rooms Square Footage: 0" at bounding box center [307, 248] width 574 height 20
type input "1"
drag, startPoint x: 324, startPoint y: 245, endPoint x: 276, endPoint y: 245, distance: 47.4
click at [276, 246] on div "Total Break Rooms Square Footage: 650" at bounding box center [307, 248] width 574 height 20
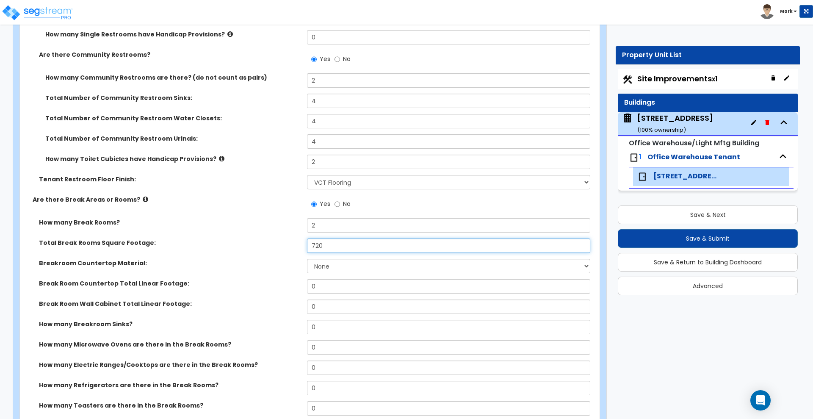
type input "720"
click at [334, 263] on select "None Plastic Laminate Solid Surface Stone Quartz Marble Tile Wood Stainless Ste…" at bounding box center [448, 266] width 283 height 14
select select "1"
click at [307, 259] on select "None Plastic Laminate Solid Surface Stone Quartz Marble Tile Wood Stainless Ste…" at bounding box center [448, 266] width 283 height 14
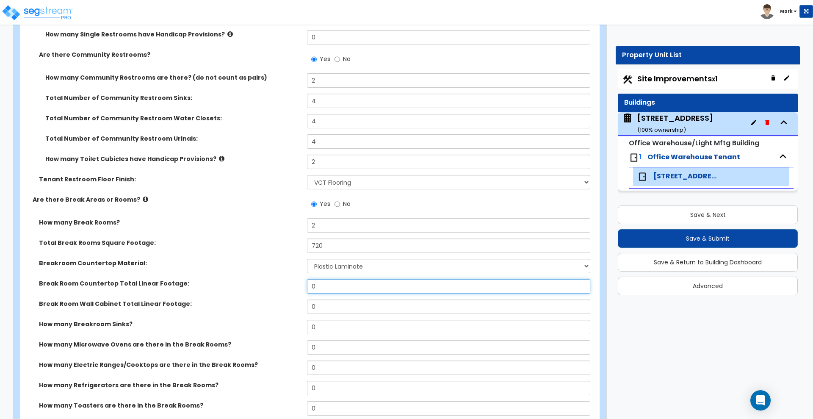
drag, startPoint x: 331, startPoint y: 287, endPoint x: 272, endPoint y: 288, distance: 58.9
click at [272, 288] on div "Break Room Countertop Total Linear Footage: 0" at bounding box center [307, 289] width 574 height 20
type input "14"
click at [272, 301] on div "Break Room Wall Cabinet Total Linear Footage: 0" at bounding box center [307, 309] width 574 height 20
type input "14"
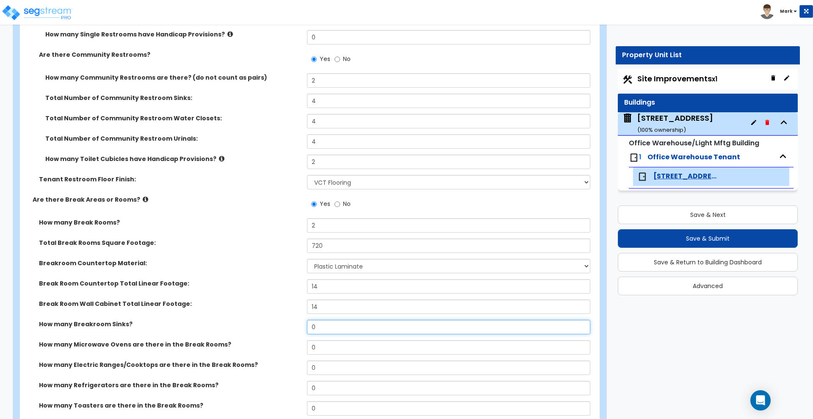
drag, startPoint x: 315, startPoint y: 328, endPoint x: 303, endPoint y: 327, distance: 12.3
click at [303, 327] on div "How many Breakroom Sinks? 0" at bounding box center [307, 330] width 574 height 20
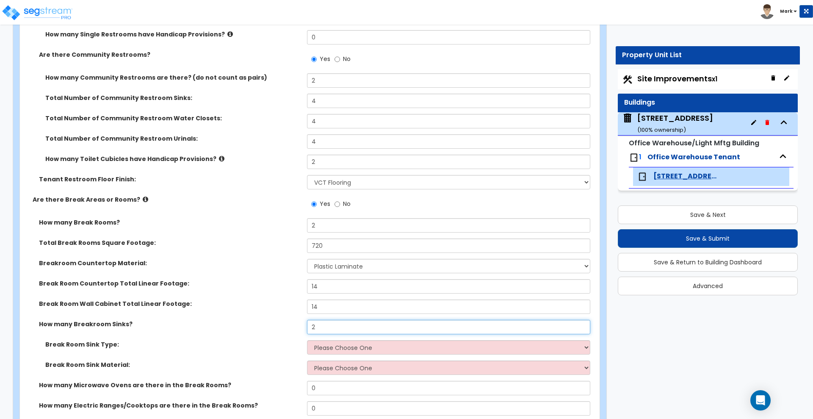
type input "2"
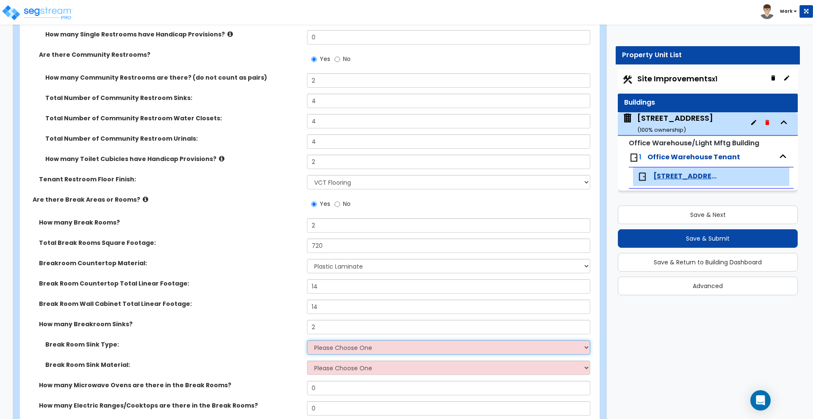
click at [359, 348] on select "Please Choose One Single Sink Double Sink" at bounding box center [448, 347] width 283 height 14
select select "1"
click at [307, 340] on select "Please Choose One Single Sink Double Sink" at bounding box center [448, 347] width 283 height 14
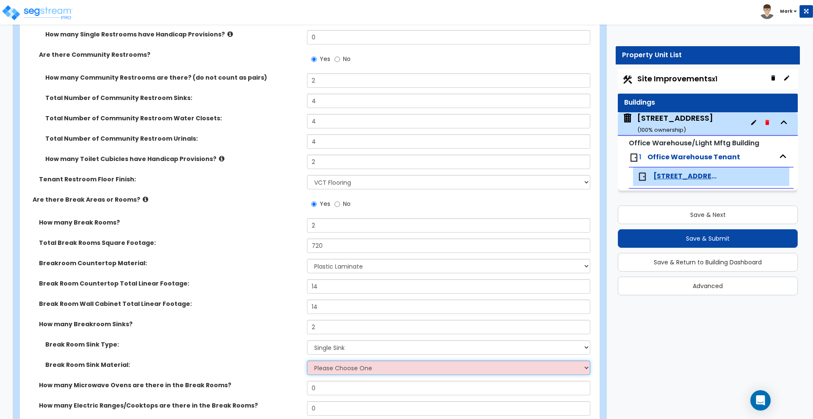
click at [350, 367] on select "Please Choose One Stainless Steel Porcelain Enamel Cast Iron" at bounding box center [448, 367] width 283 height 14
select select "1"
click at [307, 360] on select "Please Choose One Stainless Steel Porcelain Enamel Cast Iron" at bounding box center [448, 367] width 283 height 14
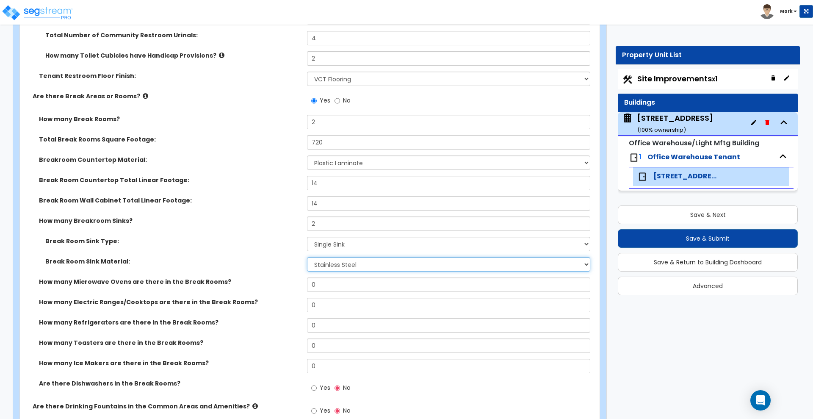
scroll to position [1905, 0]
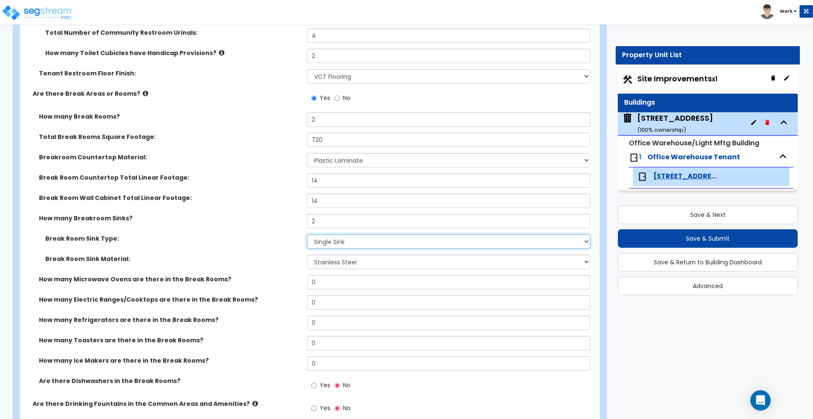
click at [355, 243] on select "Please Choose One Single Sink Double Sink" at bounding box center [448, 241] width 283 height 14
select select "2"
click at [307, 234] on select "Please Choose One Single Sink Double Sink" at bounding box center [448, 241] width 283 height 14
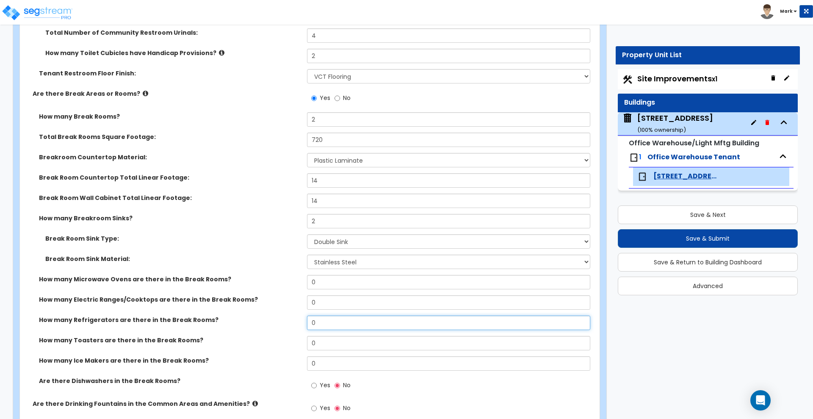
click at [304, 323] on div "How many Refrigerators are there in the Break Rooms? 0" at bounding box center [307, 325] width 574 height 20
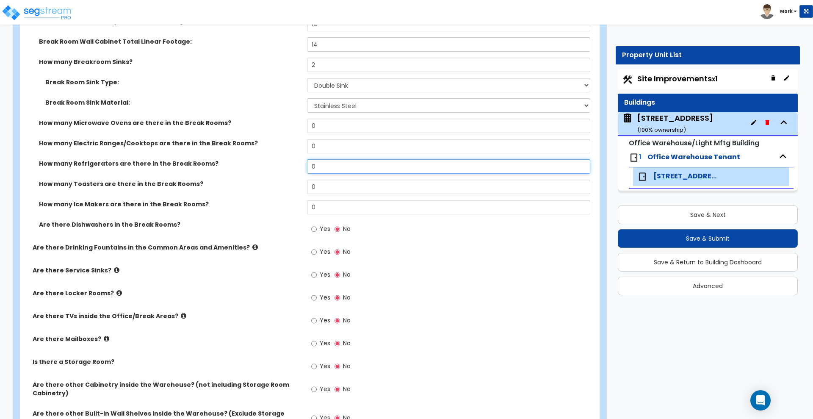
scroll to position [2064, 0]
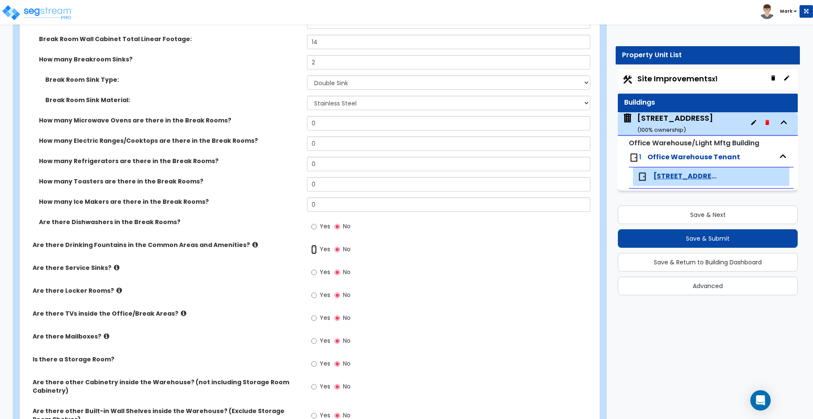
click at [315, 250] on input "Yes" at bounding box center [314, 249] width 6 height 9
radio input "true"
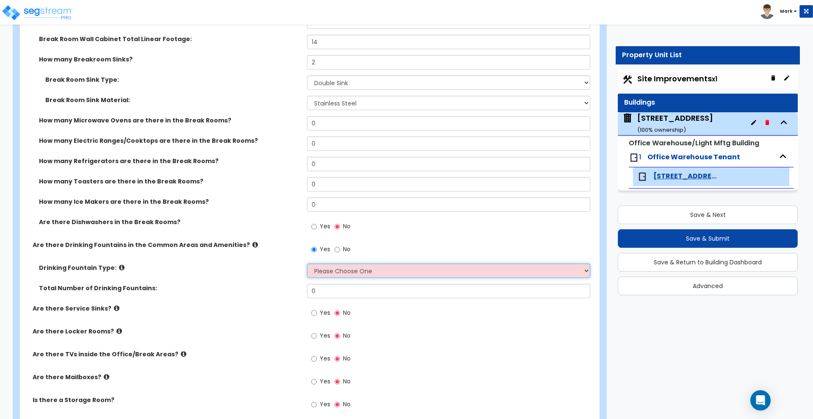
click at [362, 270] on select "Please Choose One Wall-mounted Floor-mounted" at bounding box center [448, 270] width 283 height 14
select select "2"
click at [307, 263] on select "Please Choose One Wall-mounted Floor-mounted" at bounding box center [448, 270] width 283 height 14
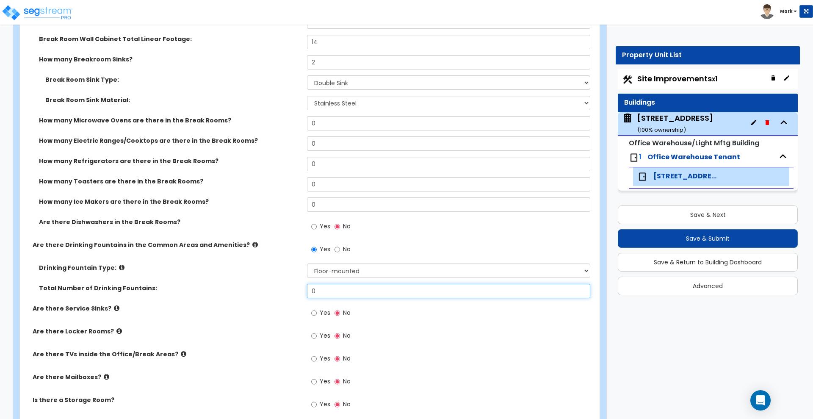
drag, startPoint x: 342, startPoint y: 290, endPoint x: 251, endPoint y: 293, distance: 91.1
click at [251, 293] on div "Total Number of Drinking Fountains: 0" at bounding box center [307, 294] width 574 height 20
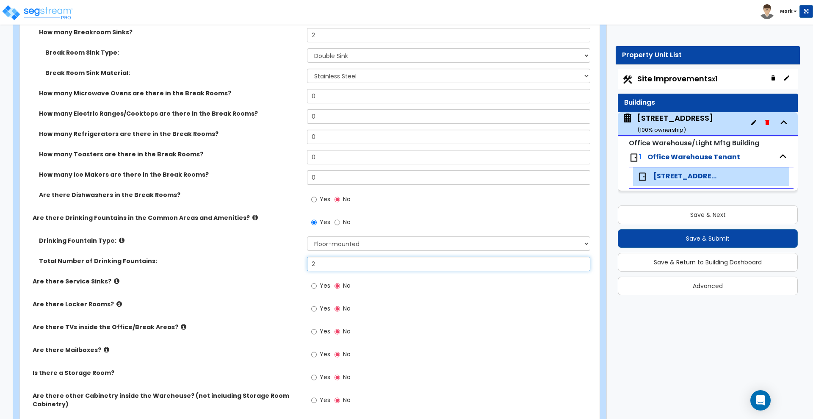
scroll to position [2117, 0]
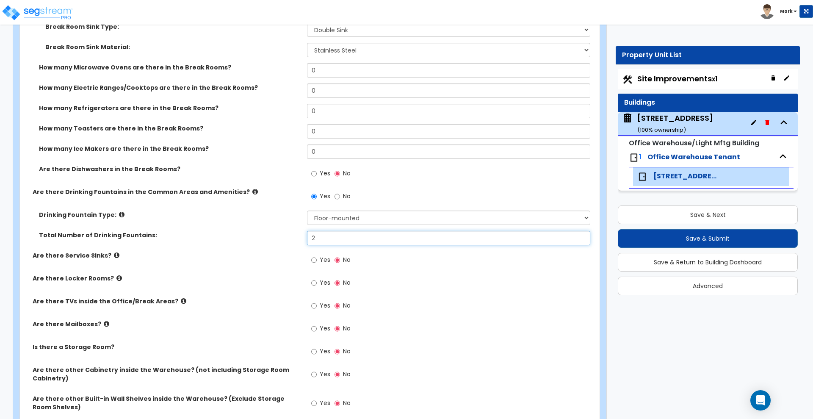
type input "2"
click at [315, 259] on input "Yes" at bounding box center [314, 259] width 6 height 9
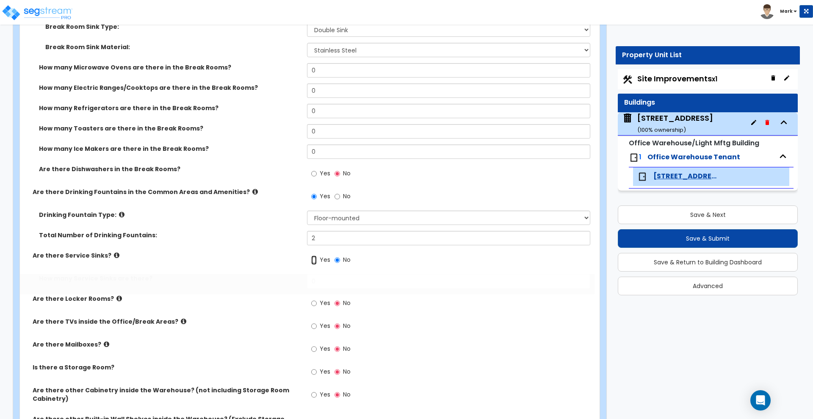
radio input "true"
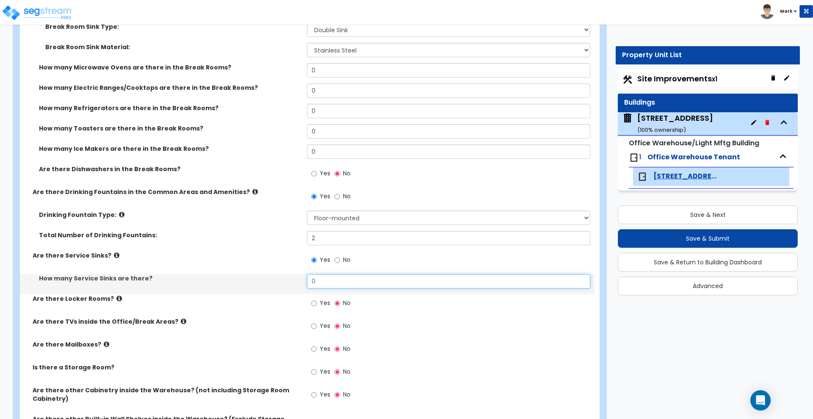
drag, startPoint x: 320, startPoint y: 280, endPoint x: 266, endPoint y: 275, distance: 53.6
click at [266, 276] on div "How many Service Sinks are there? 0" at bounding box center [307, 284] width 574 height 20
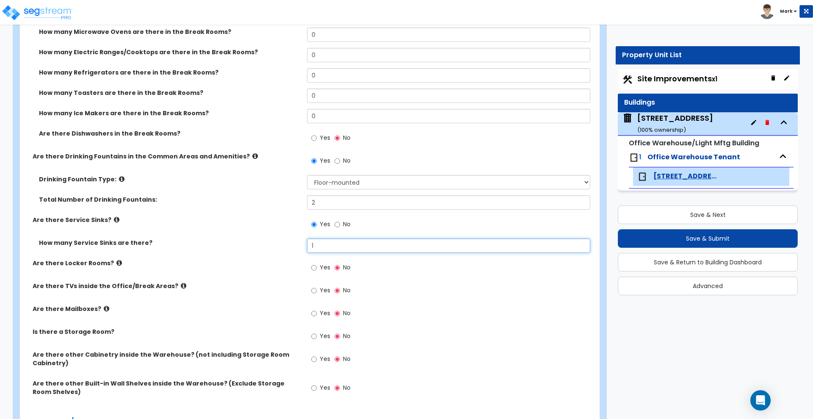
scroll to position [2170, 0]
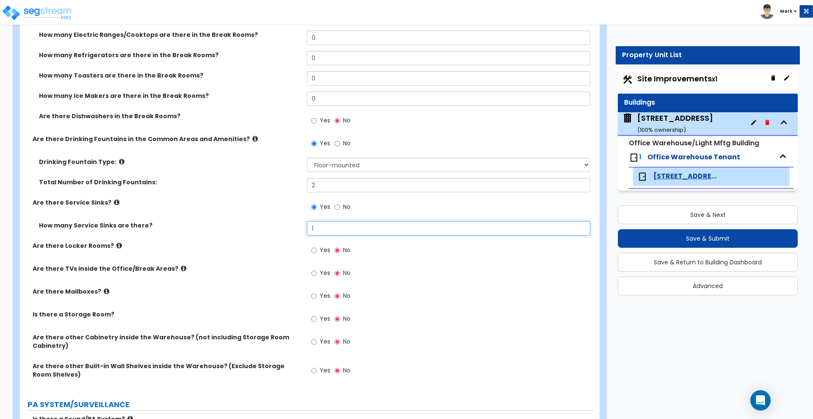
type input "1"
click at [313, 251] on input "Yes" at bounding box center [314, 250] width 6 height 9
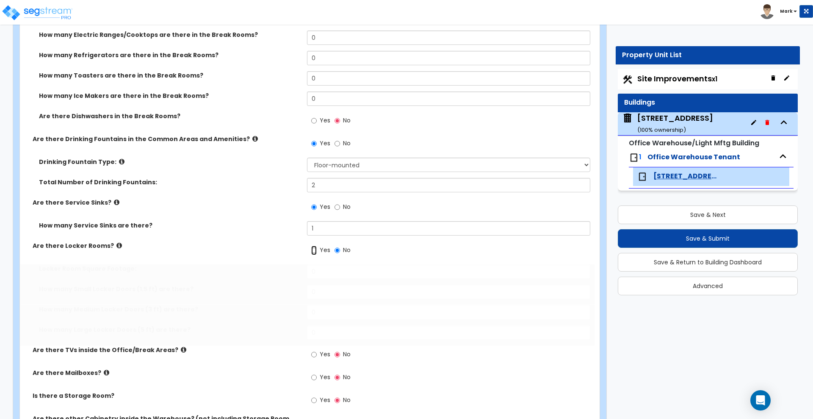
radio input "true"
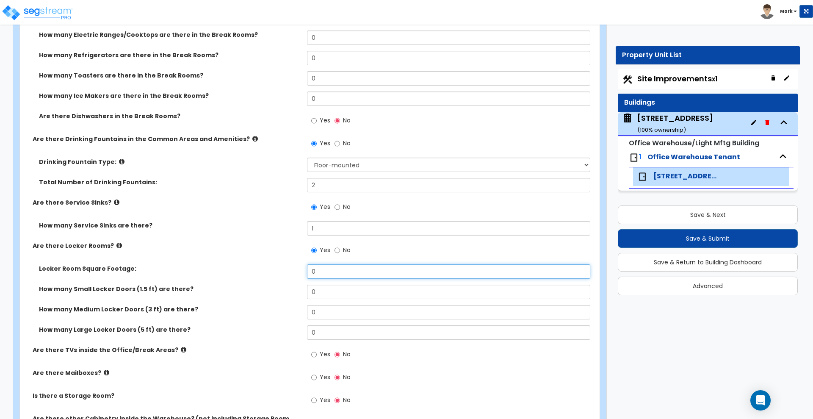
drag, startPoint x: 305, startPoint y: 269, endPoint x: 297, endPoint y: 269, distance: 8.5
click at [298, 269] on div "Locker Room Square Footage: 0" at bounding box center [307, 274] width 574 height 20
type input "220"
drag, startPoint x: 326, startPoint y: 333, endPoint x: 279, endPoint y: 333, distance: 46.1
click at [279, 333] on div "How many Large Locker Doors (5 ft) are there? 0" at bounding box center [307, 335] width 574 height 20
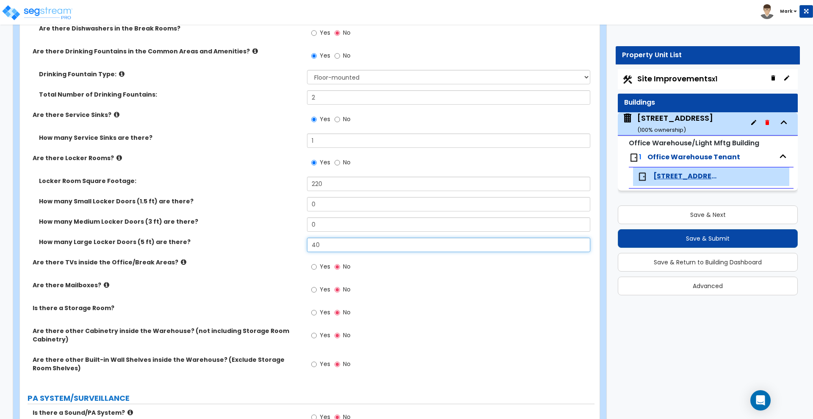
scroll to position [2276, 0]
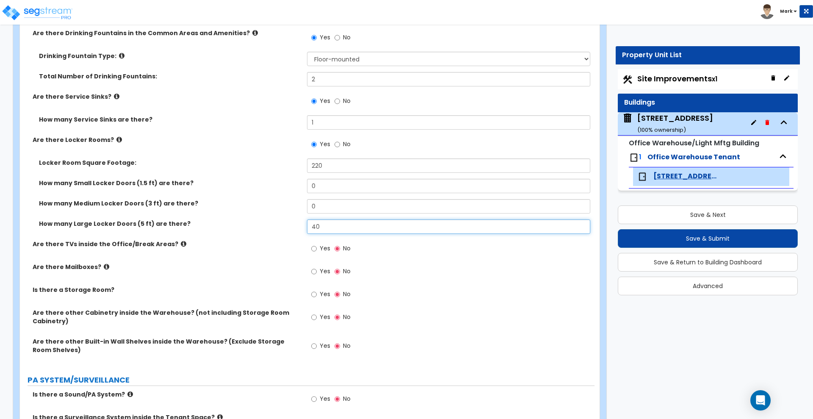
type input "40"
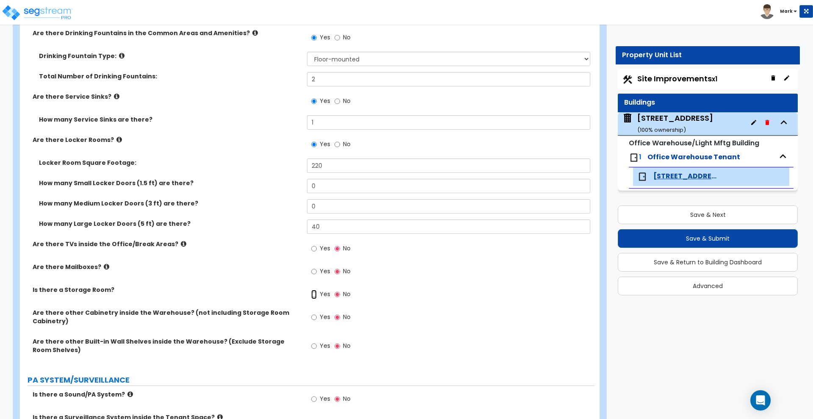
click at [314, 295] on input "Yes" at bounding box center [314, 294] width 6 height 9
radio input "true"
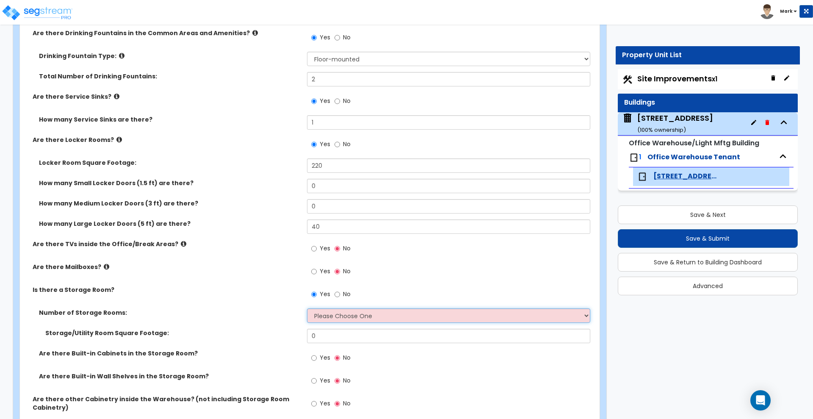
click at [352, 315] on select "Please Choose One 1 2 3" at bounding box center [448, 315] width 283 height 14
select select "2"
click at [307, 308] on select "Please Choose One 1 2 3" at bounding box center [448, 315] width 283 height 14
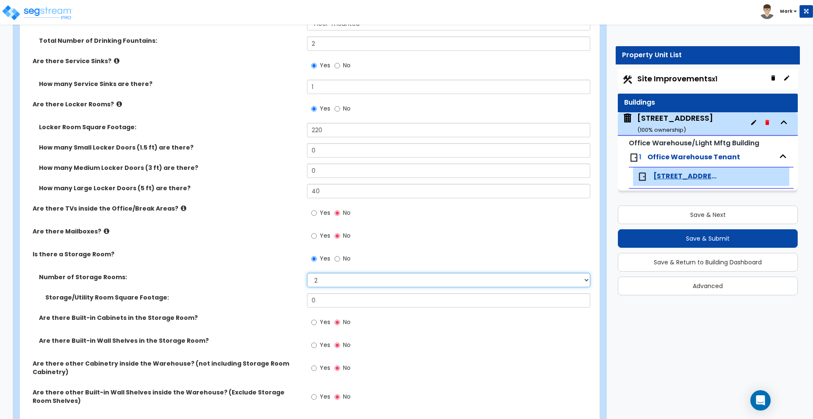
scroll to position [2328, 0]
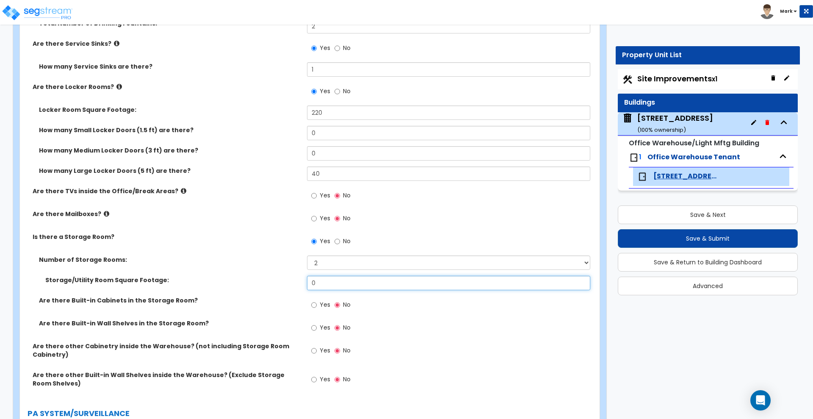
click at [255, 279] on div "Storage/Utility Room Square Footage: 0" at bounding box center [307, 286] width 574 height 20
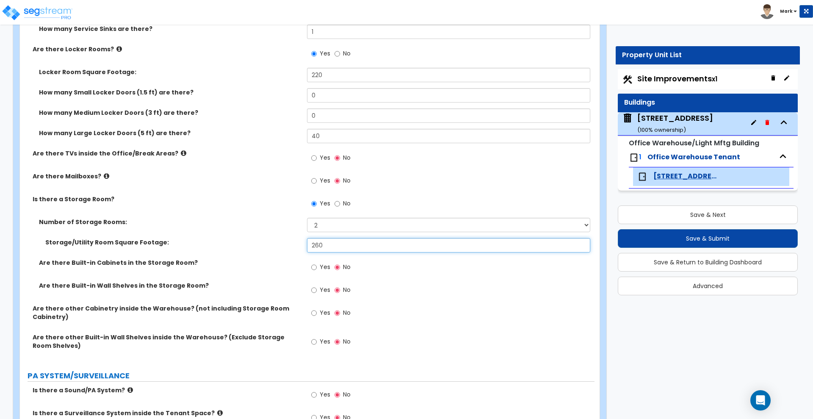
scroll to position [2381, 0]
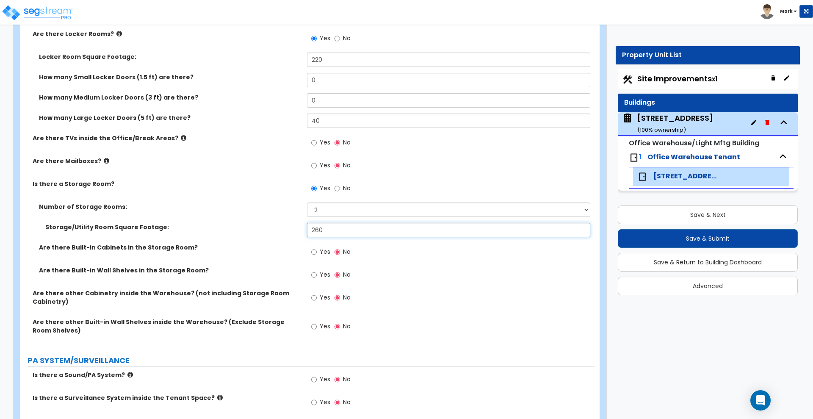
type input "260"
click at [315, 251] on input "Yes" at bounding box center [314, 251] width 6 height 9
radio input "true"
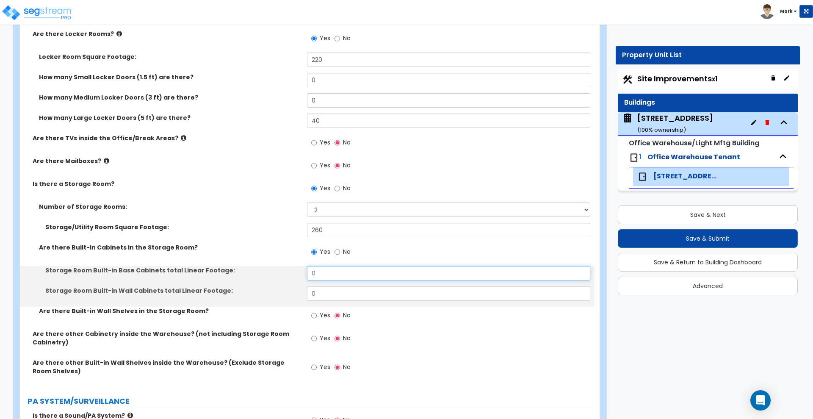
drag, startPoint x: 330, startPoint y: 273, endPoint x: 271, endPoint y: 270, distance: 59.8
click at [271, 271] on div "Storage Room Built-in Base Cabinets total Linear Footage: 0" at bounding box center [307, 276] width 574 height 20
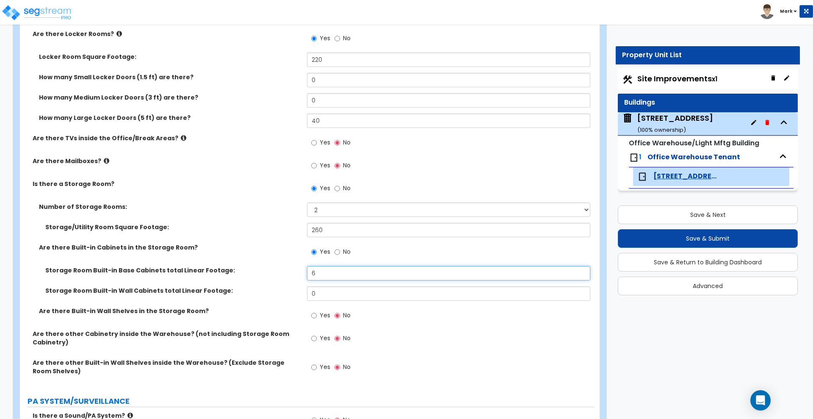
type input "6"
drag, startPoint x: 323, startPoint y: 288, endPoint x: 295, endPoint y: 290, distance: 28.0
click at [295, 290] on div "Storage Room Built-in Wall Cabinets total Linear Footage: 0" at bounding box center [307, 296] width 574 height 20
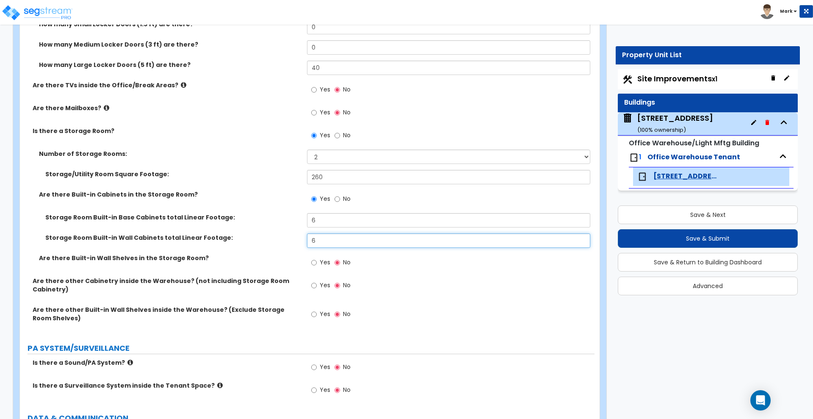
type input "6"
click at [315, 263] on input "Yes" at bounding box center [314, 262] width 6 height 9
radio input "true"
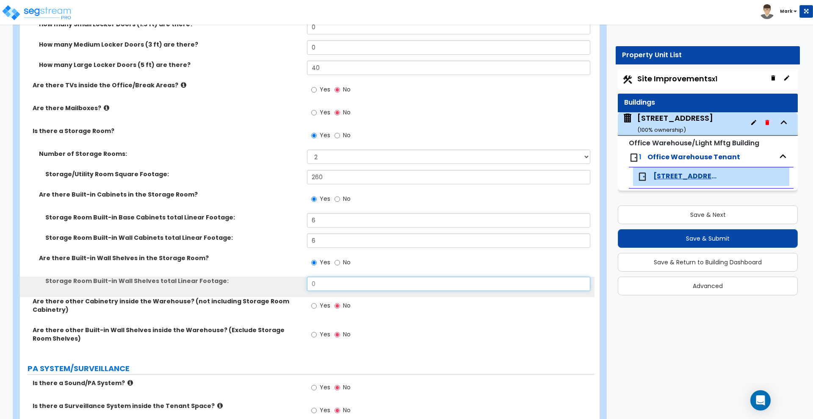
drag, startPoint x: 331, startPoint y: 281, endPoint x: 242, endPoint y: 275, distance: 89.5
click at [251, 276] on div "Storage Room Built-in Wall Shelves total Linear Footage: 0" at bounding box center [307, 286] width 574 height 20
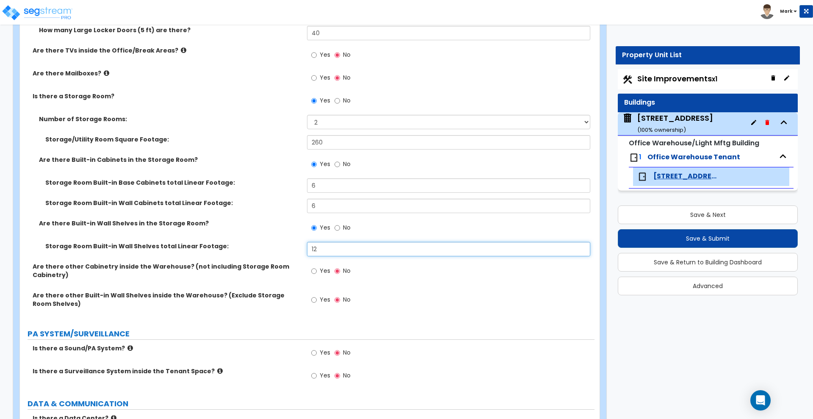
scroll to position [2487, 0]
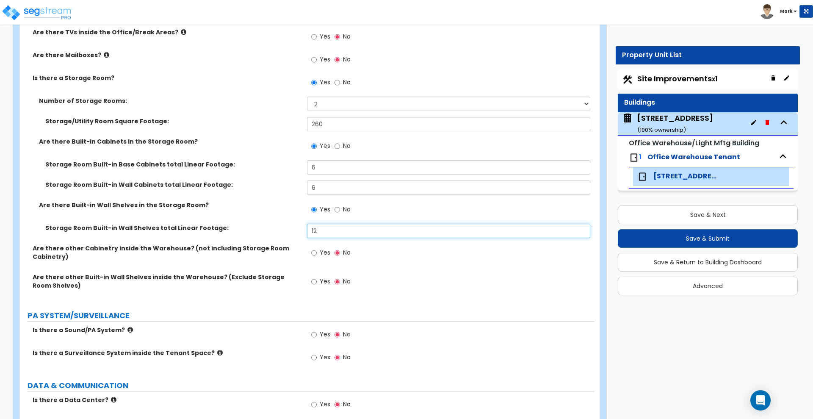
type input "12"
click at [314, 280] on input "Yes" at bounding box center [314, 281] width 6 height 9
radio input "true"
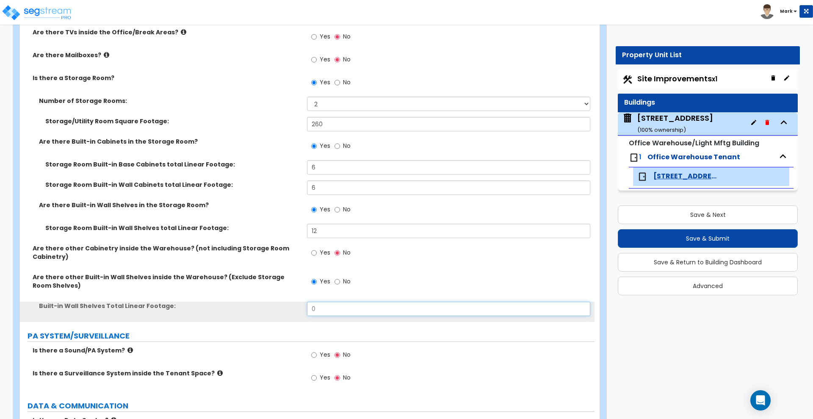
drag, startPoint x: 335, startPoint y: 309, endPoint x: 276, endPoint y: 301, distance: 59.3
click at [276, 302] on div "Built-in Wall Shelves Total Linear Footage: 0" at bounding box center [307, 311] width 574 height 20
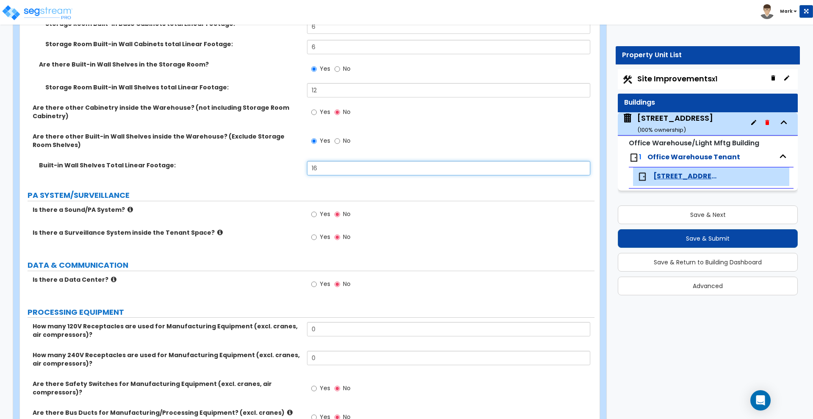
scroll to position [2646, 0]
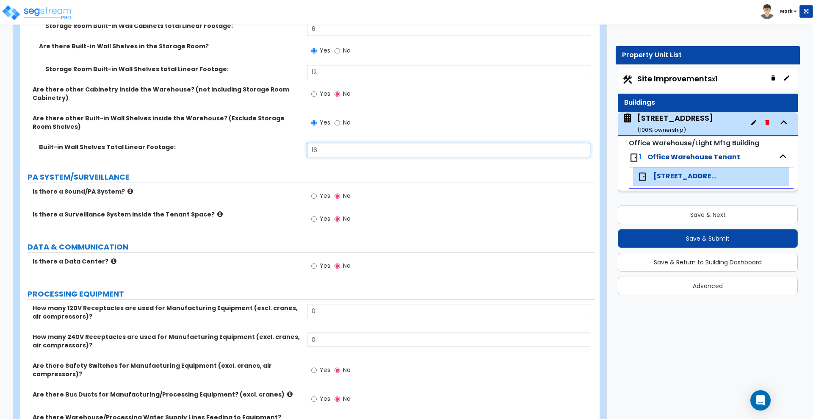
type input "16"
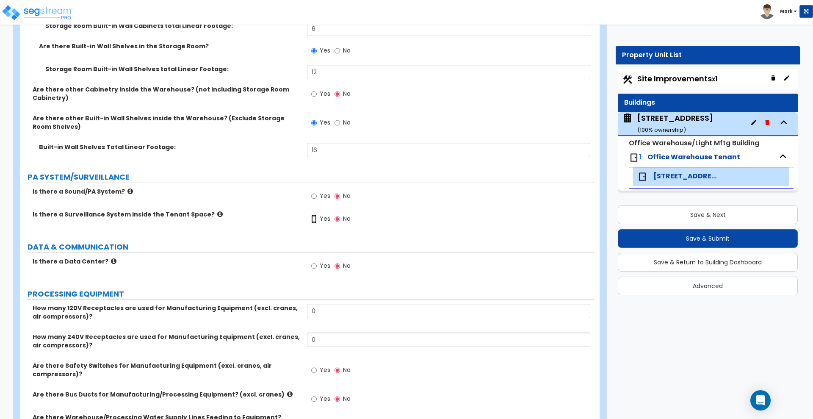
click at [313, 219] on input "Yes" at bounding box center [314, 218] width 6 height 9
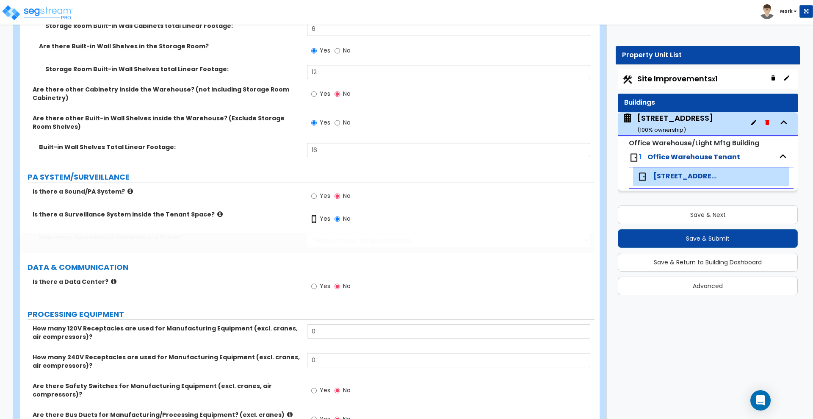
radio input "true"
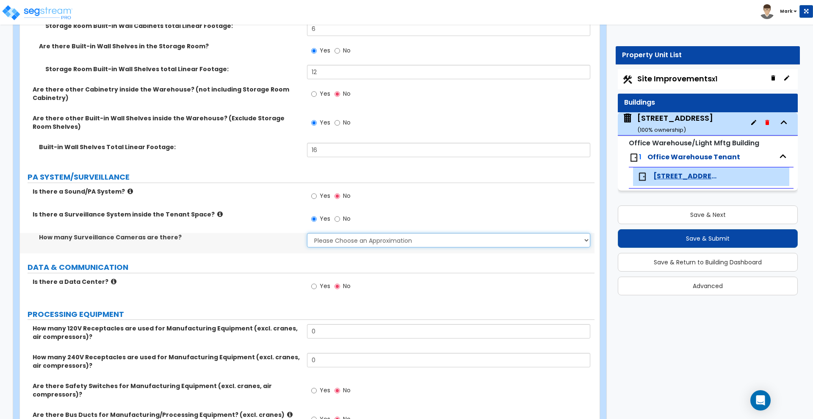
click at [336, 244] on select "Please Choose an Approximation Barely Noticed Any Noticed a Couple Frequently S…" at bounding box center [448, 240] width 283 height 14
select select "2"
click at [307, 233] on select "Please Choose an Approximation Barely Noticed Any Noticed a Couple Frequently S…" at bounding box center [448, 240] width 283 height 14
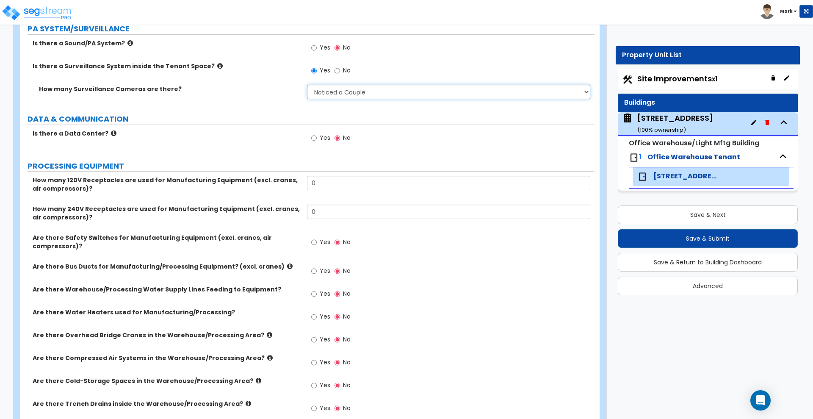
scroll to position [2858, 0]
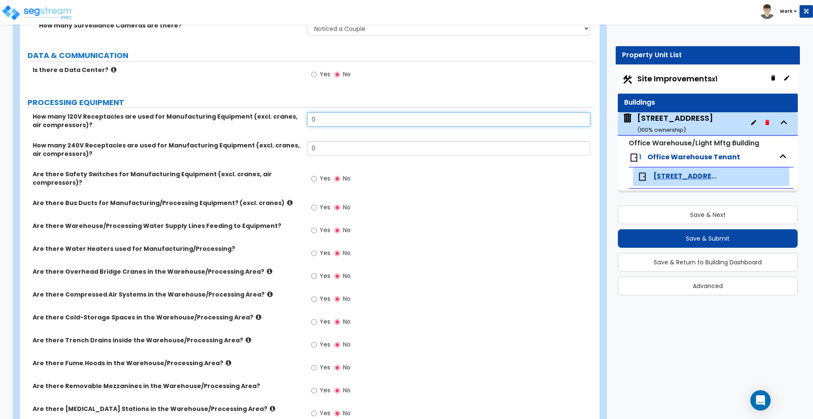
drag, startPoint x: 328, startPoint y: 121, endPoint x: 299, endPoint y: 116, distance: 29.2
click at [299, 116] on div "How many 120V Receptacles are used for Manufacturing Equipment (excl. cranes, a…" at bounding box center [307, 126] width 574 height 29
type input "16"
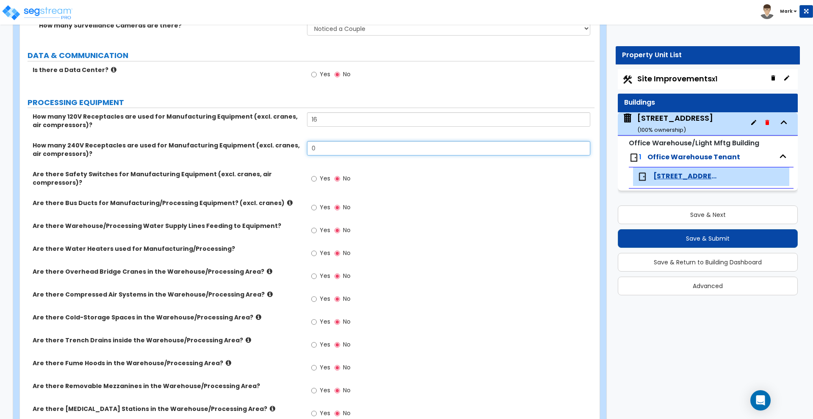
click at [326, 148] on input "0" at bounding box center [448, 148] width 283 height 14
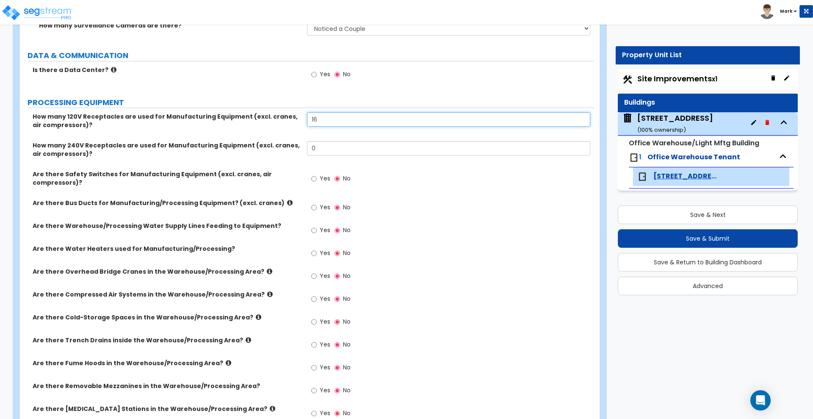
drag, startPoint x: 328, startPoint y: 116, endPoint x: 313, endPoint y: 117, distance: 15.3
click at [313, 117] on input "16" at bounding box center [448, 119] width 283 height 14
click at [328, 122] on input "16" at bounding box center [448, 119] width 283 height 14
drag, startPoint x: 322, startPoint y: 120, endPoint x: 300, endPoint y: 117, distance: 22.6
click at [300, 117] on div "How many 120V Receptacles are used for Manufacturing Equipment (excl. cranes, a…" at bounding box center [307, 126] width 574 height 29
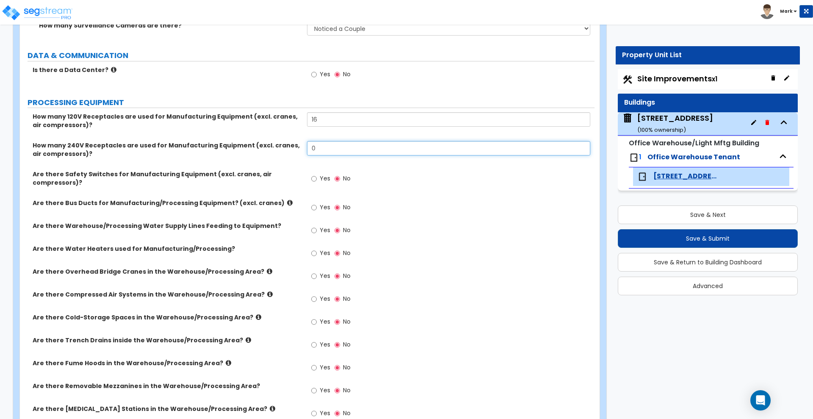
click at [291, 147] on div "How many 240V Receptacles are used for Manufacturing Equipment (excl. cranes, a…" at bounding box center [307, 155] width 574 height 29
type input "8"
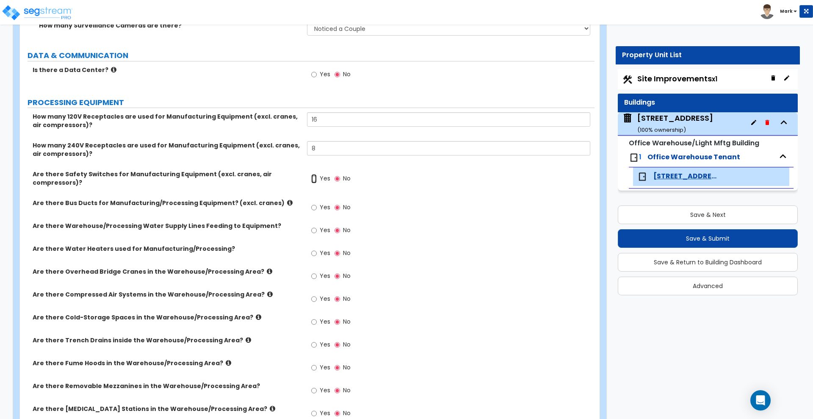
click at [317, 180] on input "Yes" at bounding box center [314, 178] width 6 height 9
radio input "true"
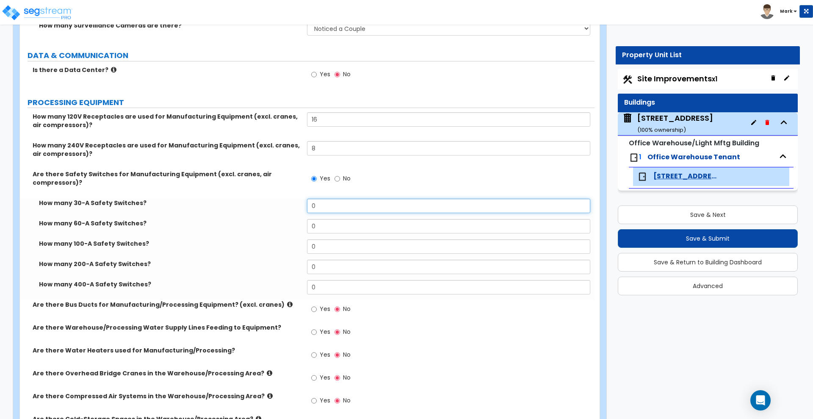
click at [266, 198] on div "How many 120V Receptacles are used for Manufacturing Equipment (excl. cranes, a…" at bounding box center [307, 343] width 562 height 462
type input "2"
drag, startPoint x: 322, startPoint y: 223, endPoint x: 302, endPoint y: 205, distance: 27.0
click at [301, 218] on div "How many 30-A Safety Switches? 2 How many 60-A Safety Switches? 0 How many 100-…" at bounding box center [307, 250] width 562 height 102
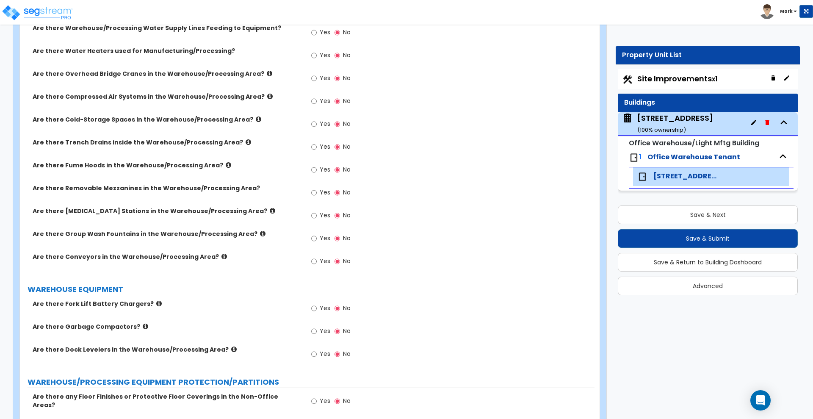
scroll to position [3175, 0]
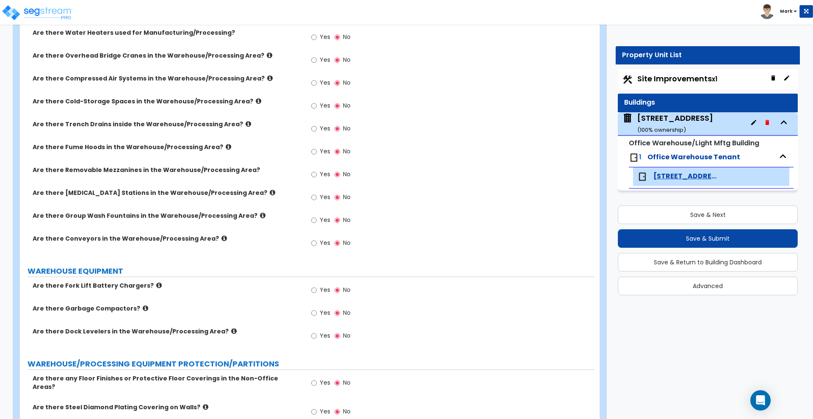
type input "2"
click at [315, 151] on input "Yes" at bounding box center [314, 151] width 6 height 9
radio input "true"
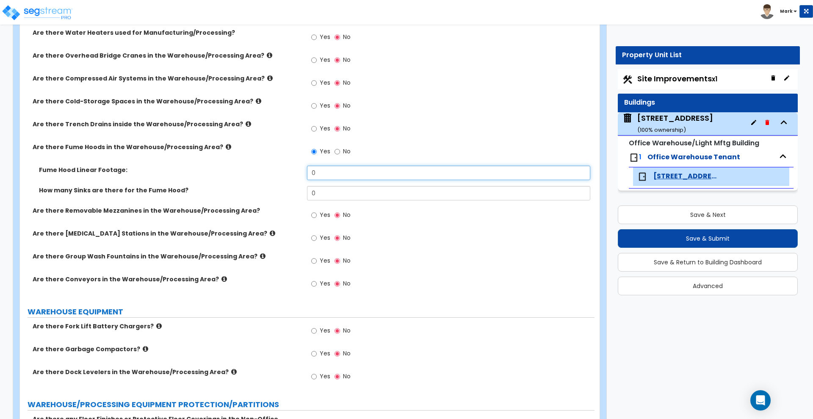
click at [293, 176] on div "Fume Hood Linear Footage: 0" at bounding box center [307, 176] width 574 height 20
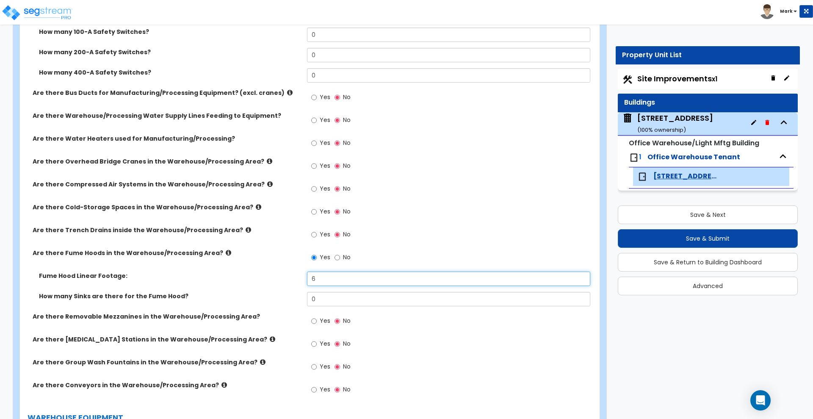
scroll to position [3016, 0]
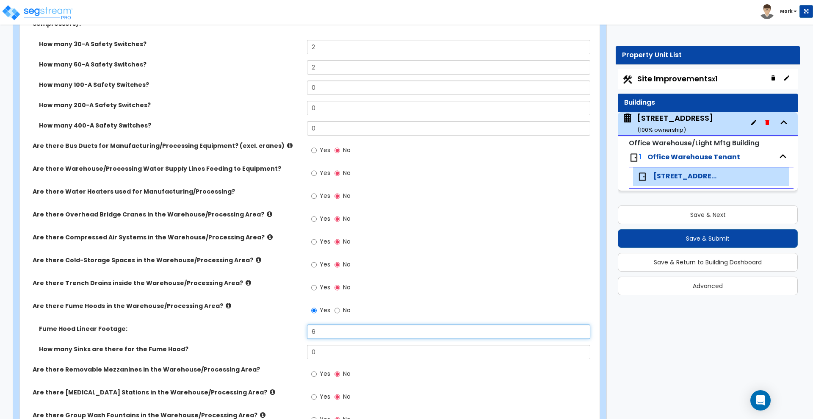
type input "6"
click at [314, 243] on input "Yes" at bounding box center [314, 241] width 6 height 9
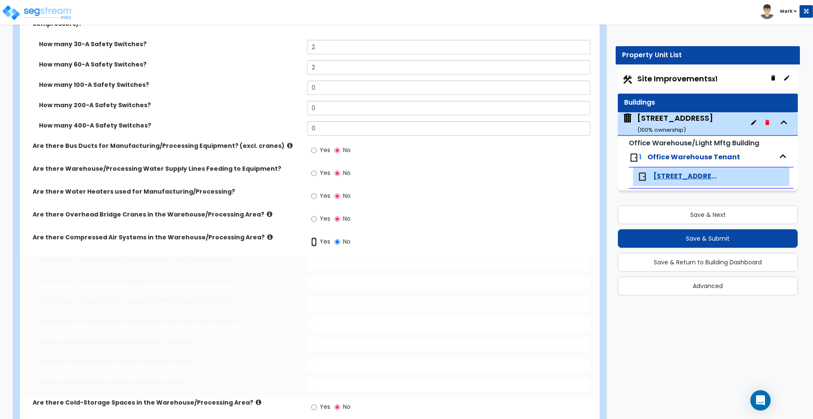
radio input "true"
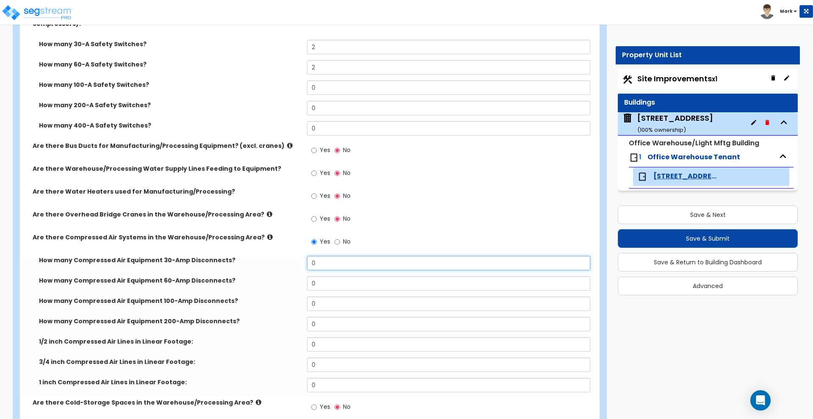
drag, startPoint x: 297, startPoint y: 262, endPoint x: 279, endPoint y: 259, distance: 18.1
click at [279, 261] on div "How many Compressed Air Equipment 30-Amp Disconnects? 0" at bounding box center [307, 266] width 574 height 20
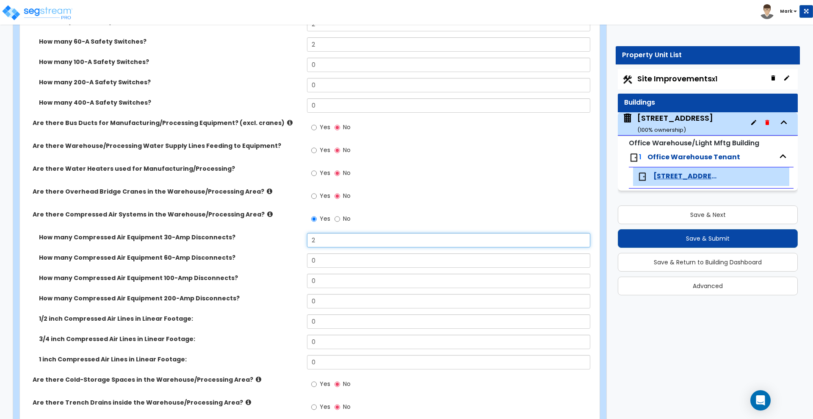
scroll to position [3069, 0]
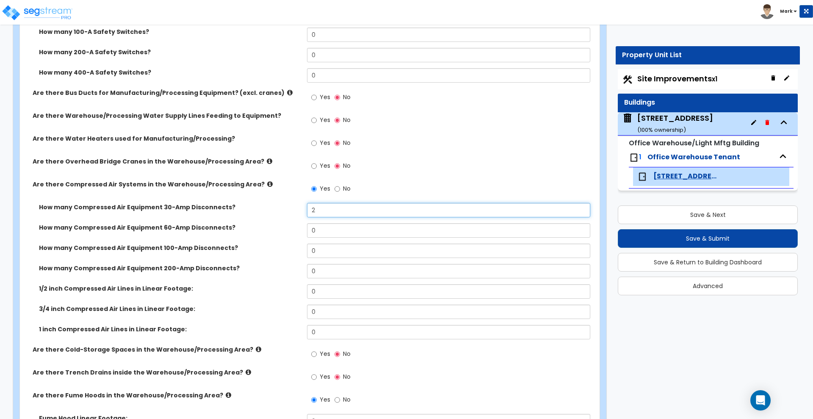
type input "2"
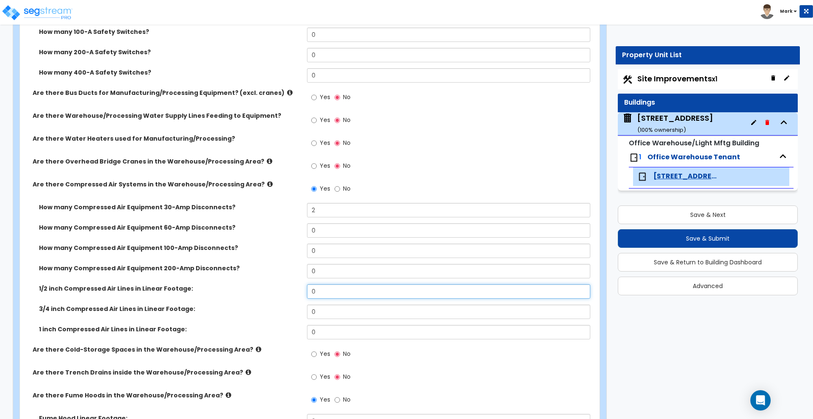
drag, startPoint x: 326, startPoint y: 292, endPoint x: 279, endPoint y: 290, distance: 46.6
click at [279, 290] on div "1/2 inch Compressed Air Lines in Linear Footage: 0" at bounding box center [307, 294] width 574 height 20
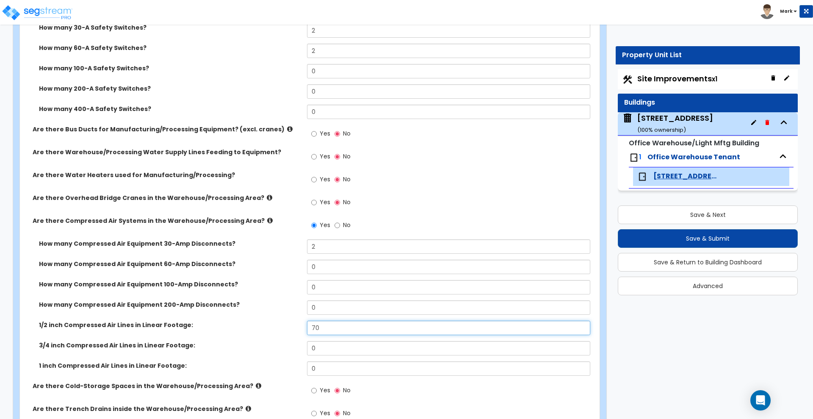
scroll to position [3016, 0]
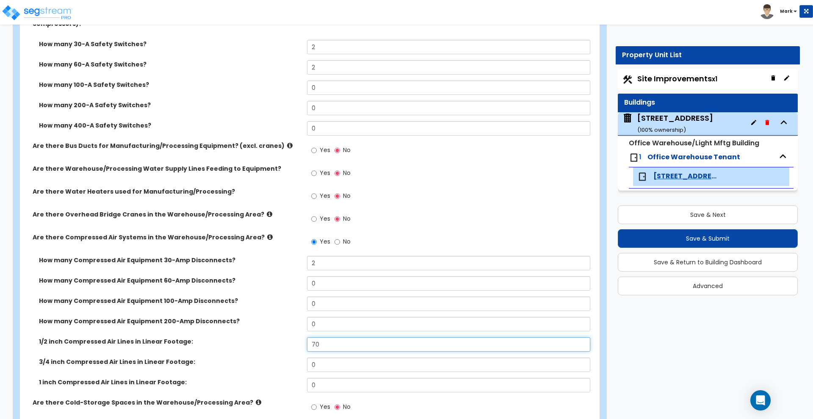
type input "70"
click at [312, 218] on input "Yes" at bounding box center [314, 218] width 6 height 9
radio input "true"
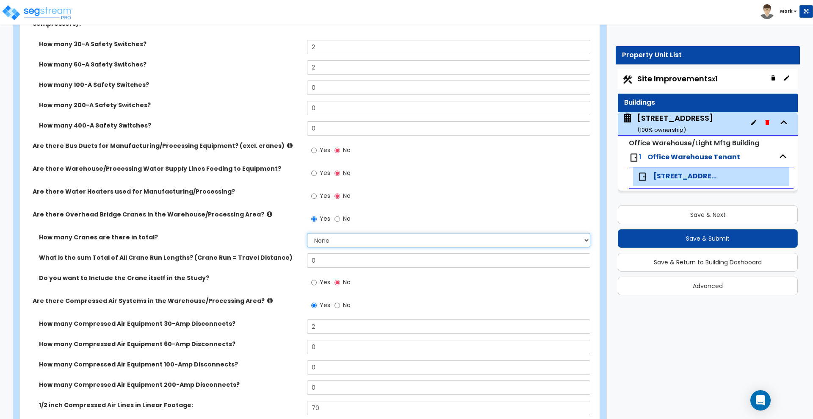
drag, startPoint x: 334, startPoint y: 242, endPoint x: 332, endPoint y: 246, distance: 5.3
click at [334, 241] on select "None 1 2 3 4 5" at bounding box center [448, 240] width 283 height 14
select select "2"
click at [307, 233] on select "None 1 2 3 4 5" at bounding box center [448, 240] width 283 height 14
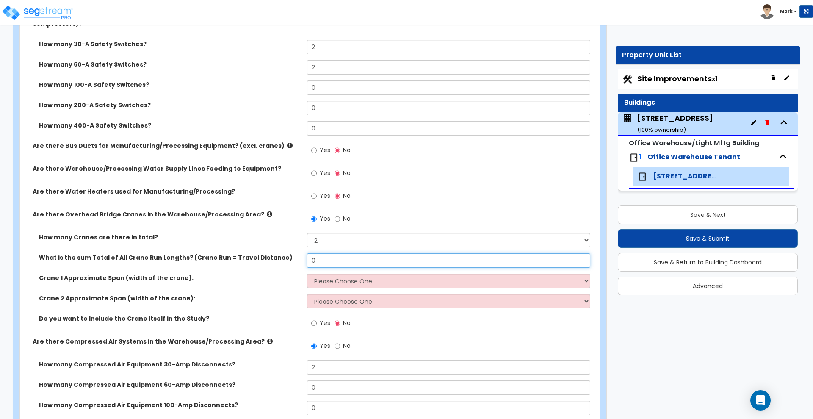
drag, startPoint x: 325, startPoint y: 260, endPoint x: 290, endPoint y: 256, distance: 35.3
click at [290, 256] on div "What is the sum Total of All Crane Run Lengths? (Crane Run = Travel Distance) 0" at bounding box center [307, 263] width 574 height 20
type input "80"
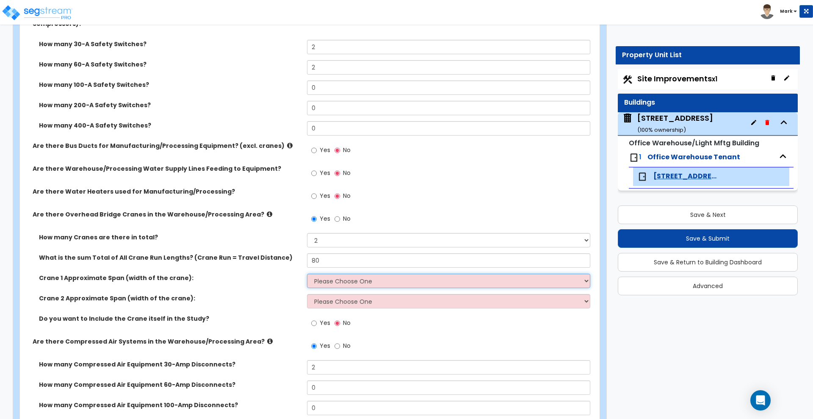
click at [390, 280] on select "Please Choose One 20 ft 30 ft 40 ft 50 ft" at bounding box center [448, 280] width 283 height 14
select select "1"
click at [307, 273] on select "Please Choose One 20 ft 30 ft 40 ft 50 ft" at bounding box center [448, 280] width 283 height 14
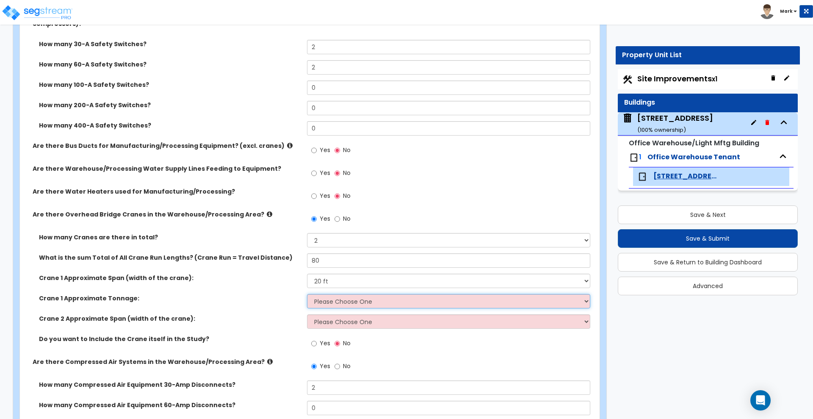
click at [344, 301] on select "Please Choose One 3 Ton 5 Ton 7.5 Ton 10 Ton 15 Ton" at bounding box center [448, 301] width 283 height 14
select select "1"
click at [307, 294] on select "Please Choose One 3 Ton 5 Ton 7.5 Ton 10 Ton 15 Ton" at bounding box center [448, 301] width 283 height 14
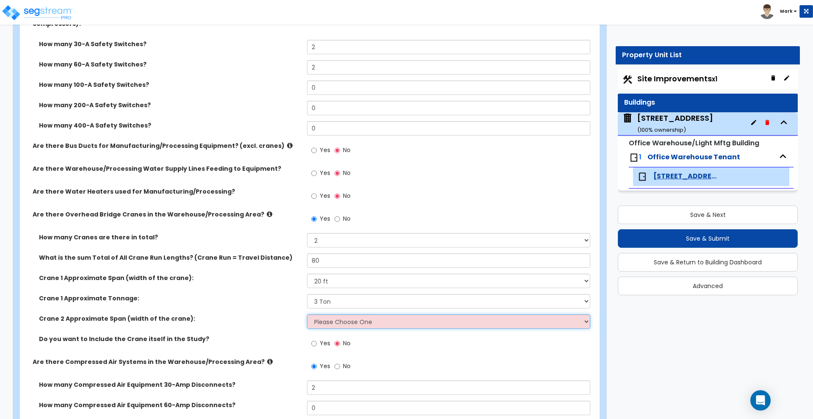
click at [335, 323] on select "Please Choose One 20 ft 30 ft 40 ft 50 ft" at bounding box center [448, 321] width 283 height 14
select select "1"
click at [307, 314] on select "Please Choose One 20 ft 30 ft 40 ft 50 ft" at bounding box center [448, 321] width 283 height 14
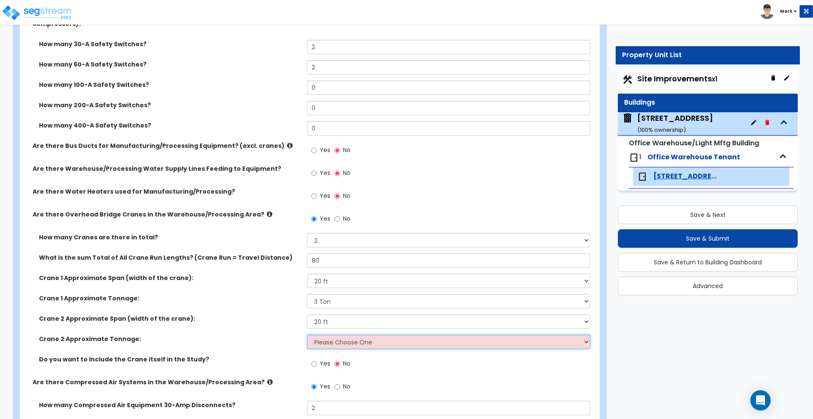
click at [343, 344] on select "Please Choose One 3 Ton 5 Ton 7.5 Ton 10 Ton 15 Ton" at bounding box center [448, 341] width 283 height 14
click at [307, 334] on select "Please Choose One 3 Ton 5 Ton 7.5 Ton 10 Ton 15 Ton" at bounding box center [448, 341] width 283 height 14
click at [348, 344] on select "Please Choose One 3 Ton 5 Ton 7.5 Ton 10 Ton 15 Ton" at bounding box center [448, 341] width 283 height 14
select select "2"
click at [307, 334] on select "Please Choose One 3 Ton 5 Ton 7.5 Ton 10 Ton 15 Ton" at bounding box center [448, 341] width 283 height 14
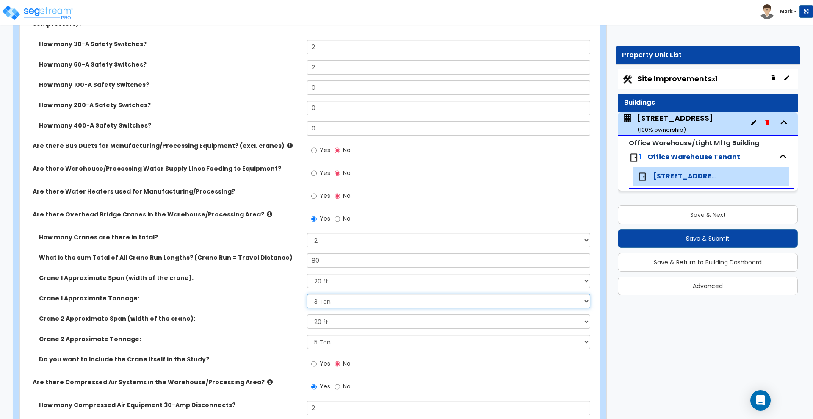
click at [339, 302] on select "Please Choose One 3 Ton 5 Ton 7.5 Ton 10 Ton 15 Ton" at bounding box center [448, 301] width 283 height 14
select select "2"
click at [307, 294] on select "Please Choose One 3 Ton 5 Ton 7.5 Ton 10 Ton 15 Ton" at bounding box center [448, 301] width 283 height 14
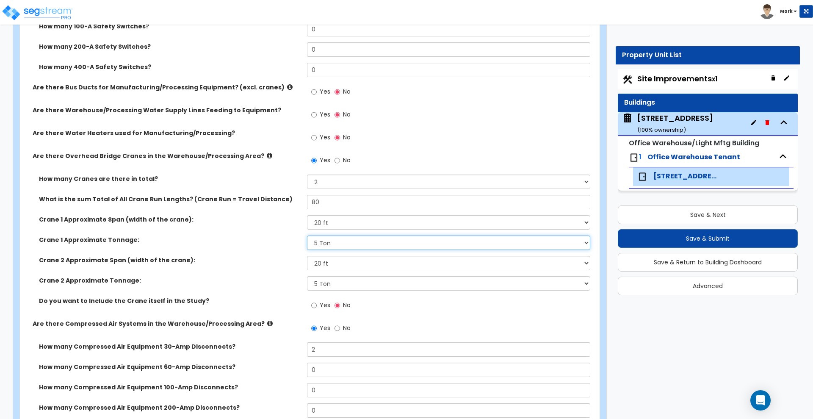
scroll to position [3122, 0]
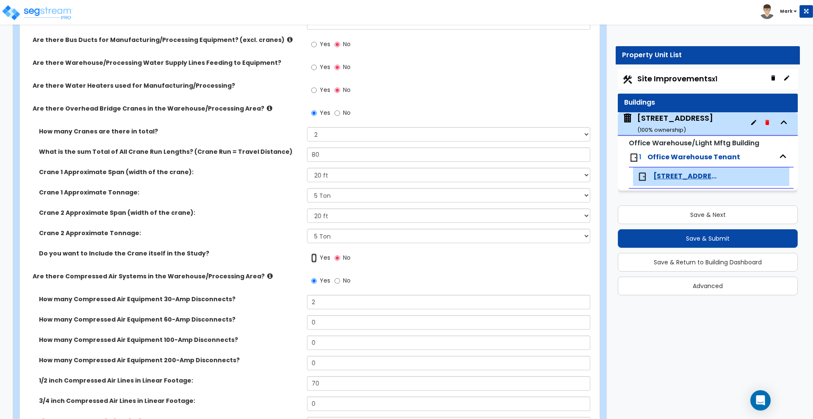
click at [313, 256] on input "Yes" at bounding box center [314, 257] width 6 height 9
radio input "true"
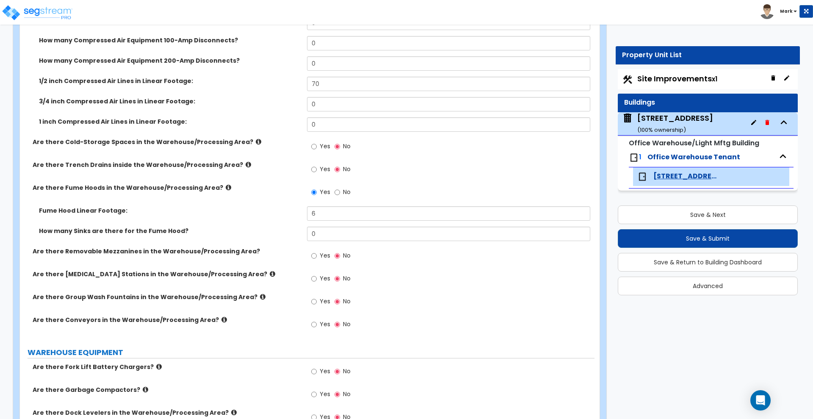
scroll to position [3440, 0]
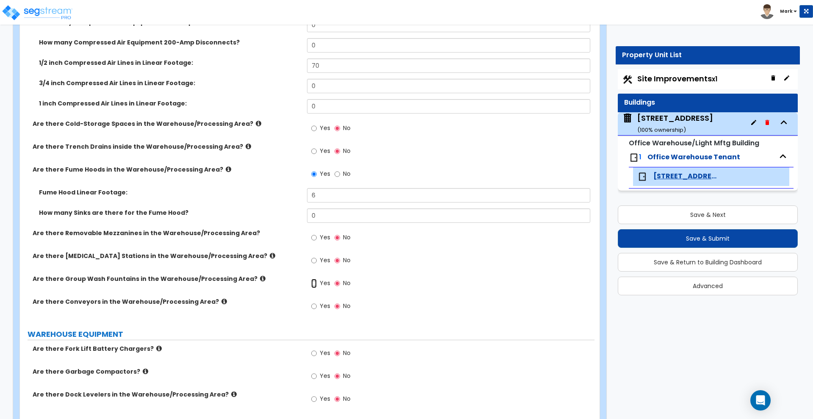
click at [312, 282] on input "Yes" at bounding box center [314, 283] width 6 height 9
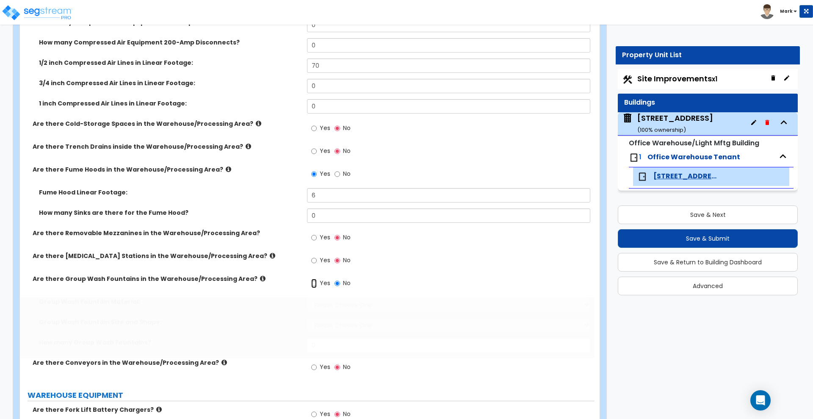
radio input "true"
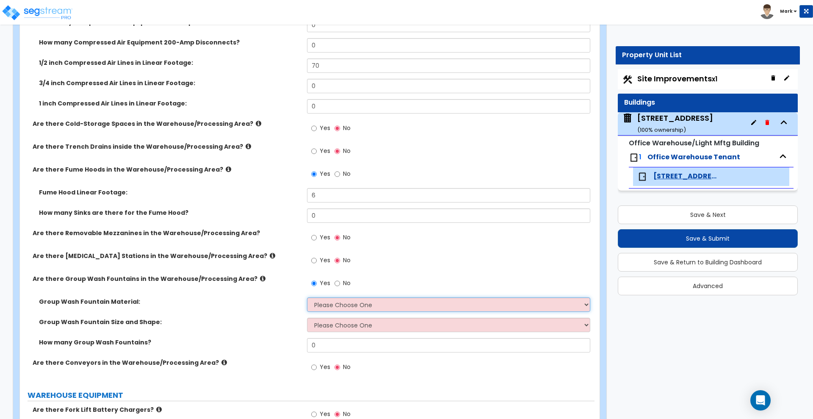
click at [362, 305] on select "Please Choose One Terrazo Stainless Steel Plastic" at bounding box center [448, 304] width 283 height 14
select select "2"
click at [307, 297] on select "Please Choose One Terrazo Stainless Steel Plastic" at bounding box center [448, 304] width 283 height 14
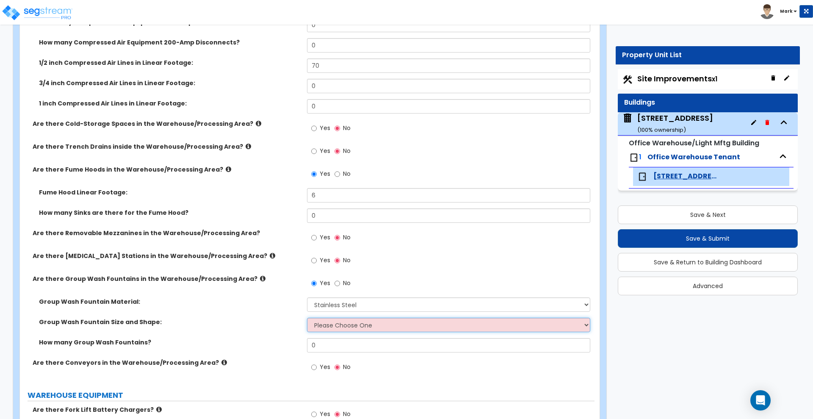
click at [353, 328] on select "Please Choose One Circular, 36" Diameter Circular, 54" Diameter Semi-circle, 36…" at bounding box center [448, 325] width 283 height 14
select select "2"
click at [307, 318] on select "Please Choose One Circular, 36" Diameter Circular, 54" Diameter Semi-circle, 36…" at bounding box center [448, 325] width 283 height 14
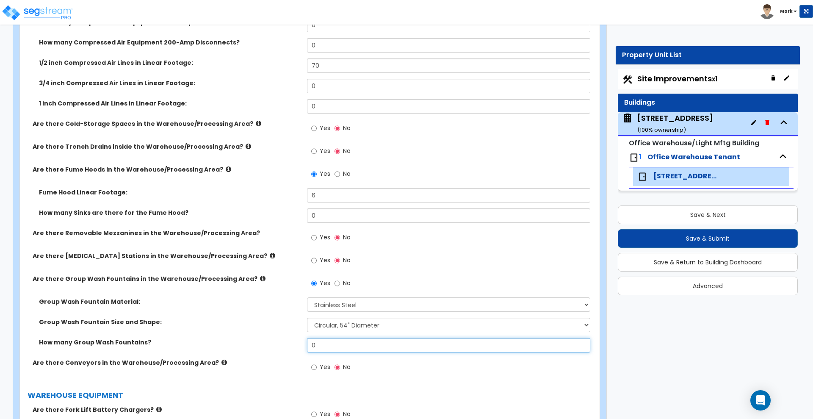
click at [257, 342] on div "How many Group Wash Fountains? 0" at bounding box center [307, 348] width 574 height 20
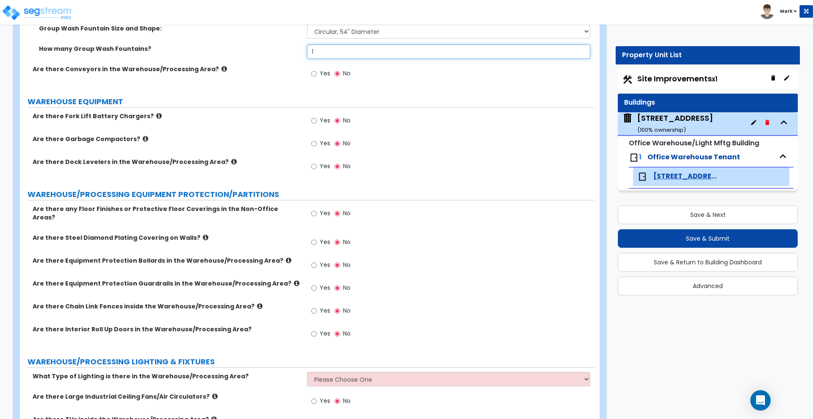
scroll to position [3757, 0]
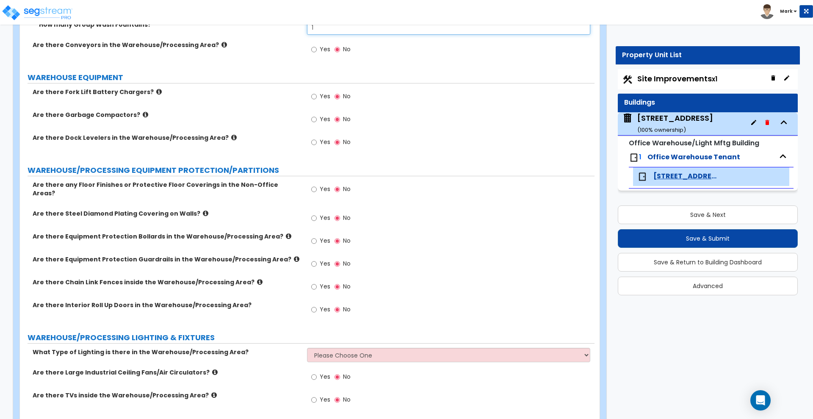
type input "1"
click at [313, 189] on input "Yes" at bounding box center [314, 189] width 6 height 9
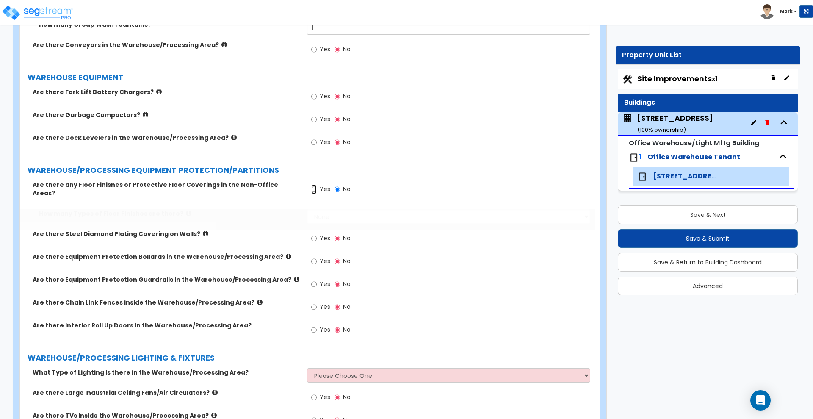
radio input "true"
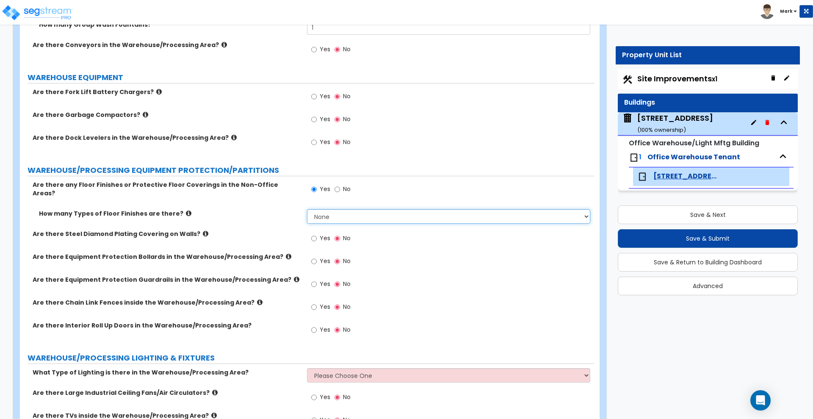
click at [331, 212] on select "None 1 2 3 4" at bounding box center [448, 216] width 283 height 14
select select "1"
click at [307, 209] on select "None 1 2 3 4" at bounding box center [448, 216] width 283 height 14
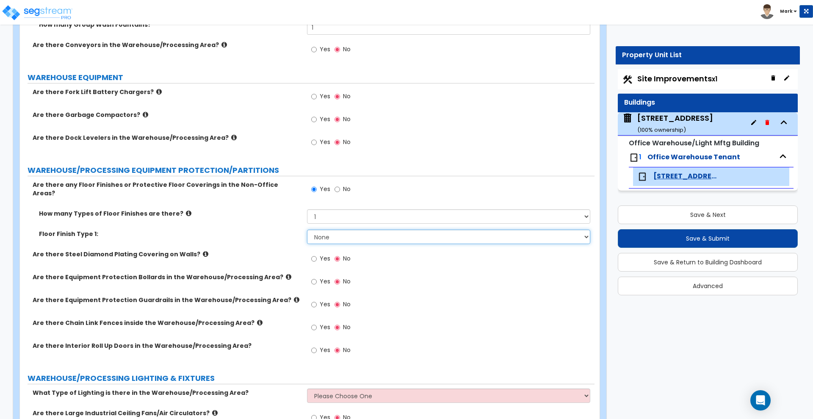
click at [337, 230] on select "None Ceramic Tile Flooring Hardwood Flooring Resilient Laminate Flooring Vinyl …" at bounding box center [448, 236] width 283 height 14
select select "10"
click at [307, 229] on select "None Ceramic Tile Flooring Hardwood Flooring Resilient Laminate Flooring Vinyl …" at bounding box center [448, 236] width 283 height 14
click at [403, 232] on select "None Ceramic Tile Flooring Hardwood Flooring Resilient Laminate Flooring Vinyl …" at bounding box center [448, 236] width 283 height 14
click at [268, 222] on div "How many Types of Floor Finishes are there? None 1 2 3 4" at bounding box center [307, 219] width 574 height 20
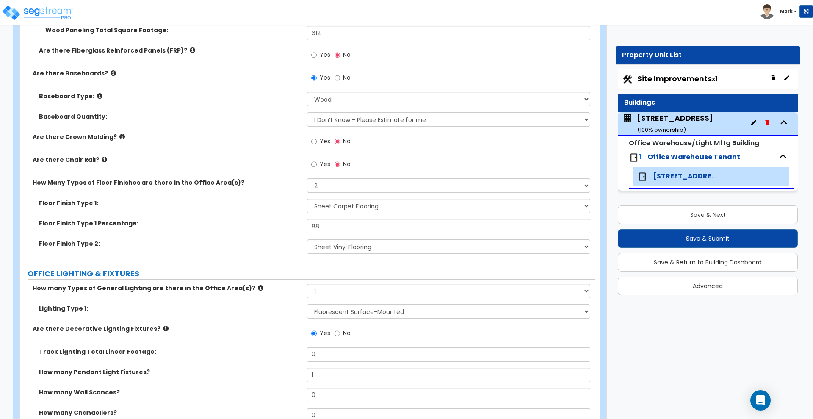
scroll to position [794, 0]
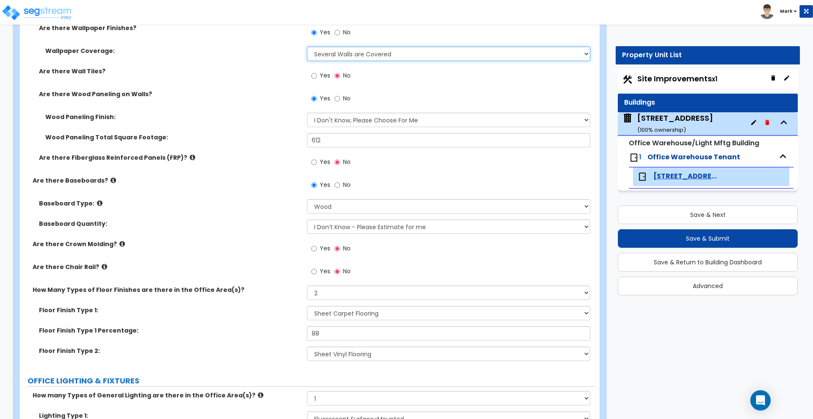
click at [425, 58] on select "Please Choose One Only a Small Portion of Walls are Covered Several Walls are C…" at bounding box center [448, 54] width 283 height 14
click at [307, 47] on select "Please Choose One Only a Small Portion of Walls are Covered Several Walls are C…" at bounding box center [448, 54] width 283 height 14
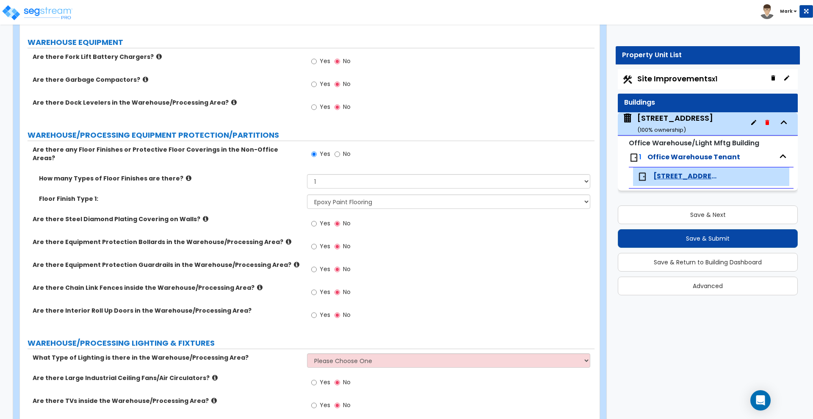
scroll to position [3810, 0]
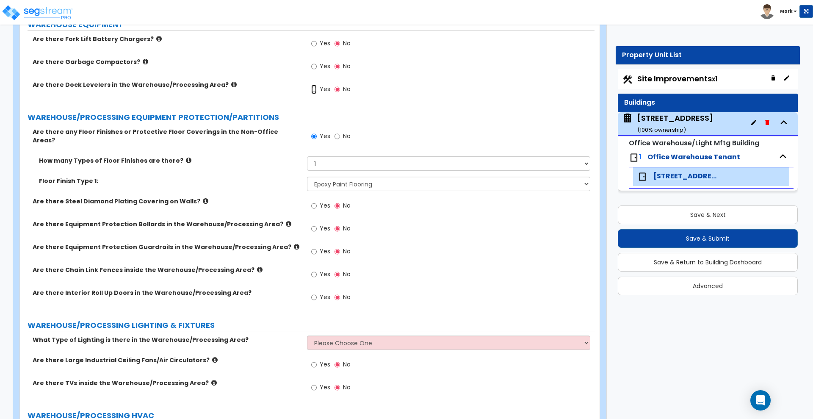
click at [314, 91] on input "Yes" at bounding box center [314, 89] width 6 height 9
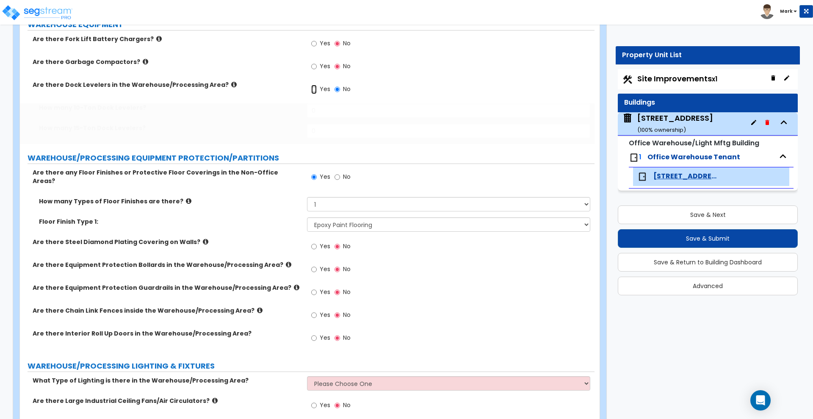
radio input "true"
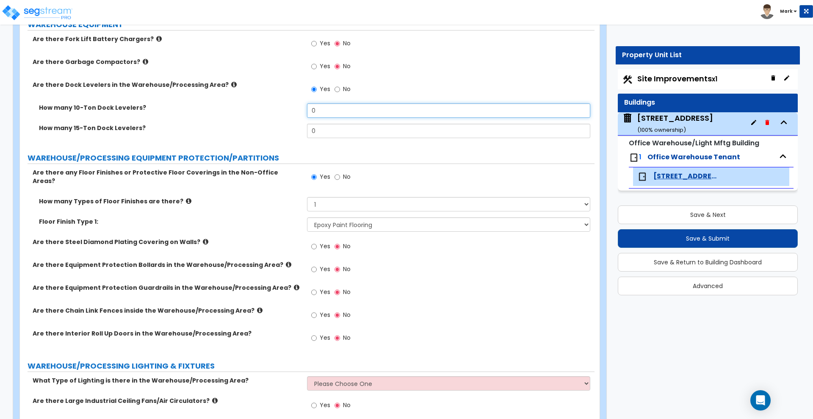
drag, startPoint x: 329, startPoint y: 112, endPoint x: 270, endPoint y: 110, distance: 59.7
click at [270, 110] on div "How many 10-Ton Dock Levelers? 0" at bounding box center [307, 113] width 574 height 20
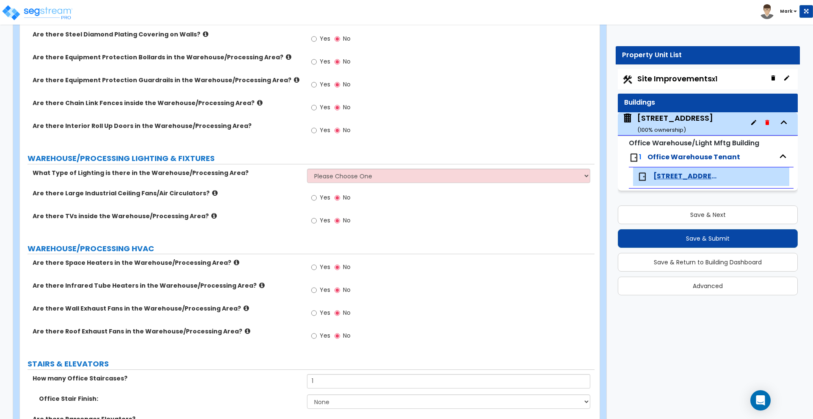
scroll to position [4022, 0]
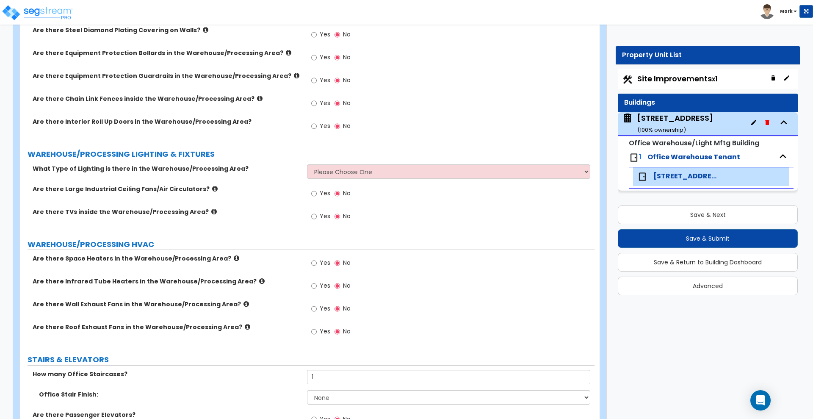
type input "3"
click at [376, 166] on select "Please Choose One High Bay Round Fixtures High Bay Fluorescent Tube Lighting Hi…" at bounding box center [448, 171] width 283 height 14
select select "2"
click at [307, 164] on select "Please Choose One High Bay Round Fixtures High Bay Fluorescent Tube Lighting Hi…" at bounding box center [448, 171] width 283 height 14
click at [316, 189] on input "Yes" at bounding box center [314, 193] width 6 height 9
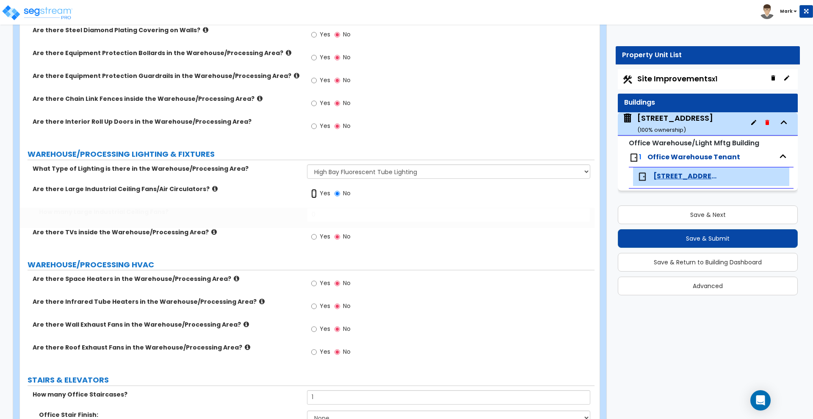
radio input "true"
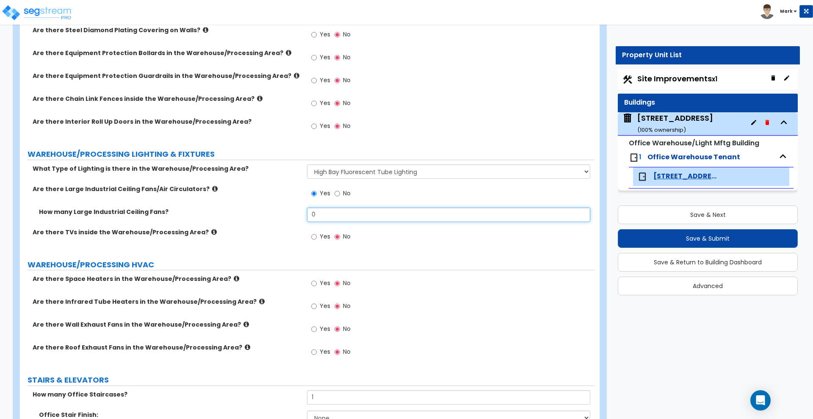
drag, startPoint x: 328, startPoint y: 207, endPoint x: 272, endPoint y: 206, distance: 55.9
click at [272, 207] on div "How many Large Industrial Ceiling Fans? 0" at bounding box center [307, 217] width 574 height 20
type input "1"
click at [212, 185] on icon at bounding box center [215, 188] width 6 height 6
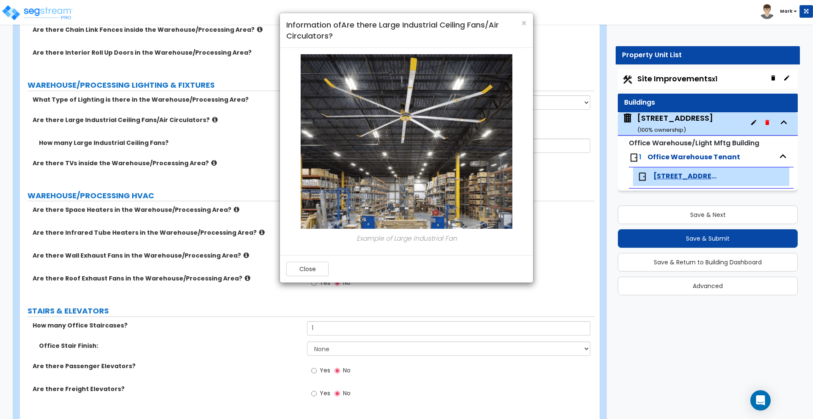
scroll to position [4075, 0]
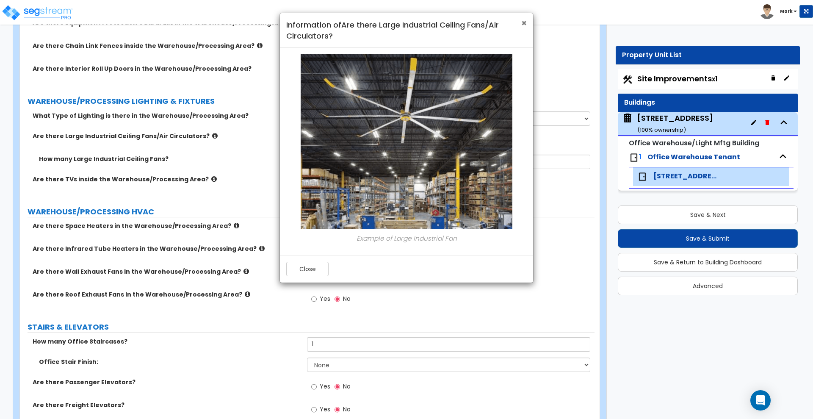
click at [525, 22] on span "×" at bounding box center [524, 23] width 6 height 12
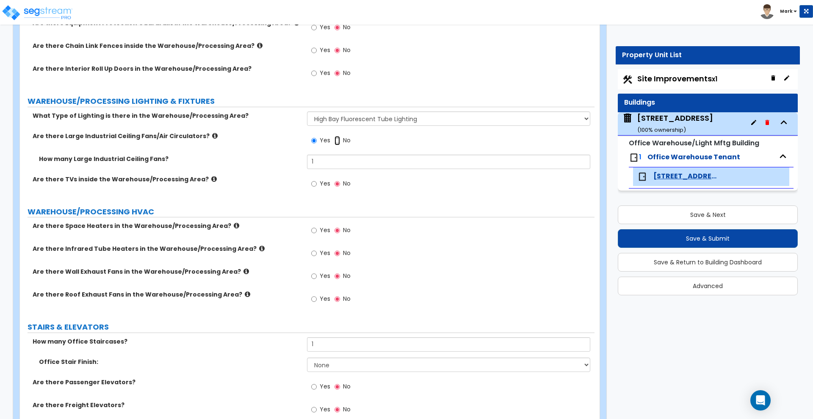
click at [337, 136] on input "No" at bounding box center [337, 140] width 6 height 9
radio input "false"
radio input "true"
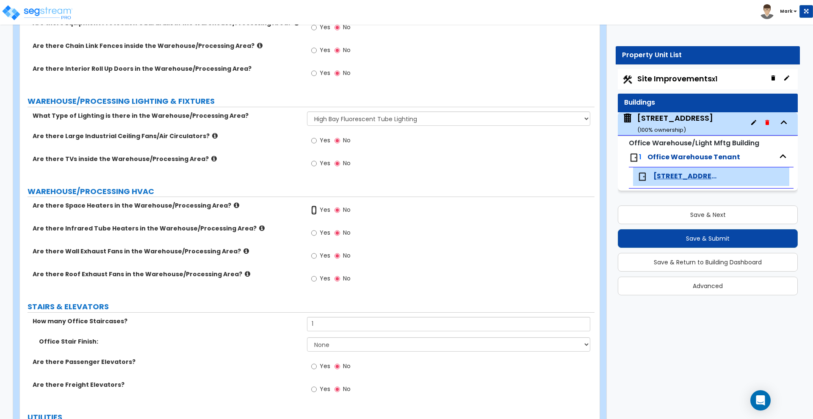
click at [312, 205] on input "Yes" at bounding box center [314, 209] width 6 height 9
radio input "true"
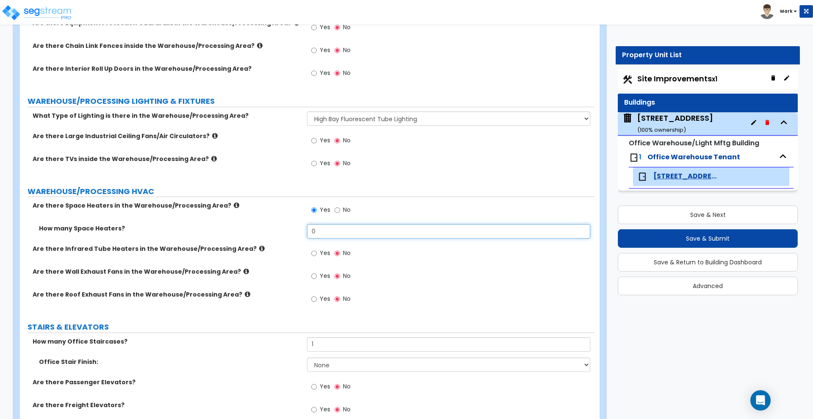
drag, startPoint x: 327, startPoint y: 226, endPoint x: 284, endPoint y: 222, distance: 43.0
click at [287, 224] on div "How many Space Heaters? 0" at bounding box center [307, 234] width 574 height 20
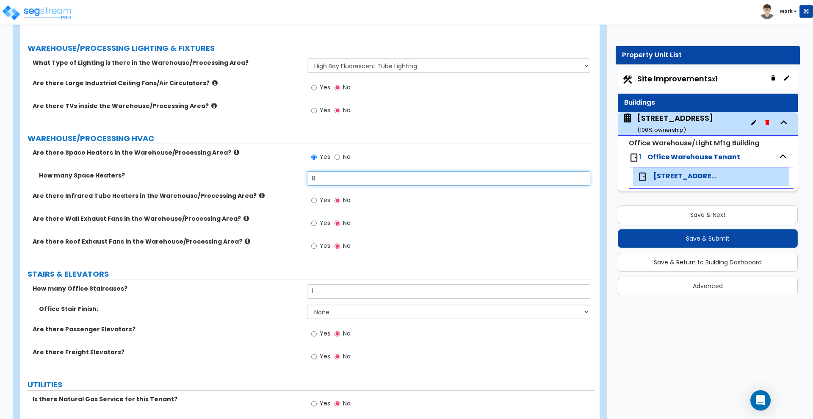
type input "8"
click at [313, 218] on input "Yes" at bounding box center [314, 222] width 6 height 9
radio input "true"
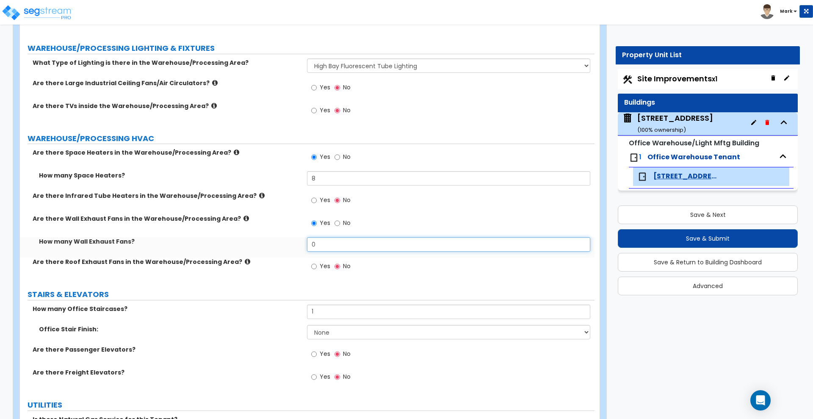
drag, startPoint x: 304, startPoint y: 235, endPoint x: 268, endPoint y: 234, distance: 36.4
click at [270, 237] on div "How many Wall Exhaust Fans? 0" at bounding box center [307, 247] width 574 height 20
type input "4"
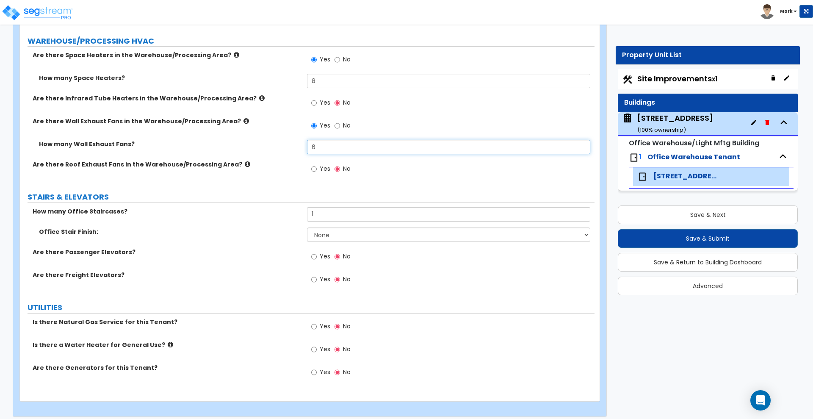
scroll to position [4226, 0]
type input "6"
click at [290, 209] on div "How many Office Staircases? 1" at bounding box center [307, 217] width 574 height 20
type input "2"
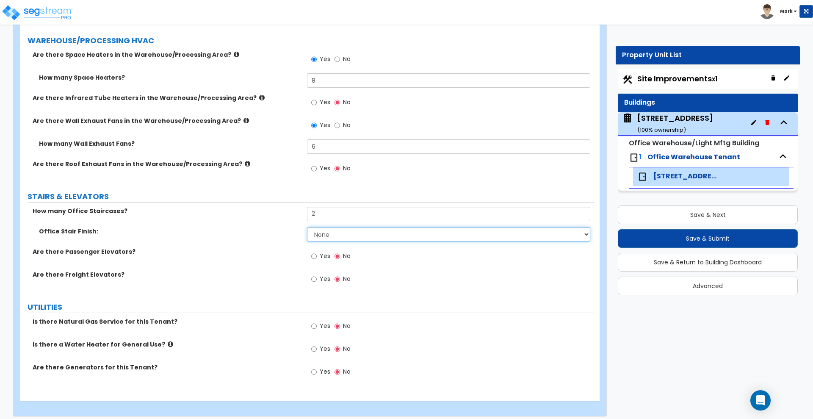
click at [352, 229] on select "None Tile Wood Laminate VCT Sheet Carpet Sheet Vinyl Carpet Tile" at bounding box center [448, 234] width 283 height 14
click at [307, 227] on select "None Tile Wood Laminate VCT Sheet Carpet Sheet Vinyl Carpet Tile" at bounding box center [448, 234] width 283 height 14
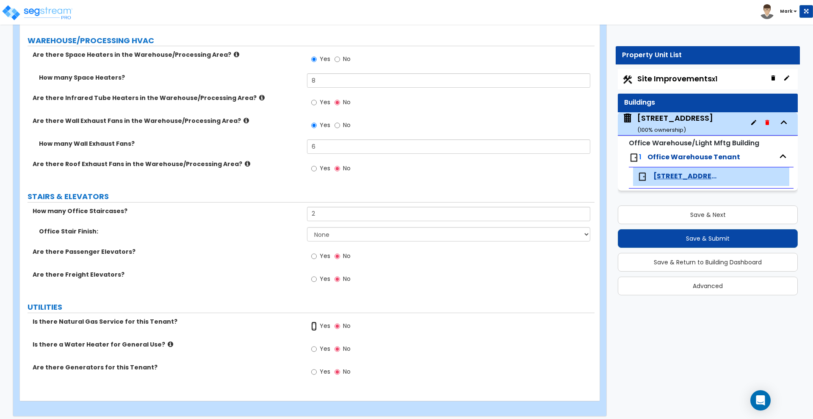
click at [315, 321] on input "Yes" at bounding box center [314, 325] width 6 height 9
radio input "true"
click at [314, 344] on input "Yes" at bounding box center [314, 348] width 6 height 9
radio input "true"
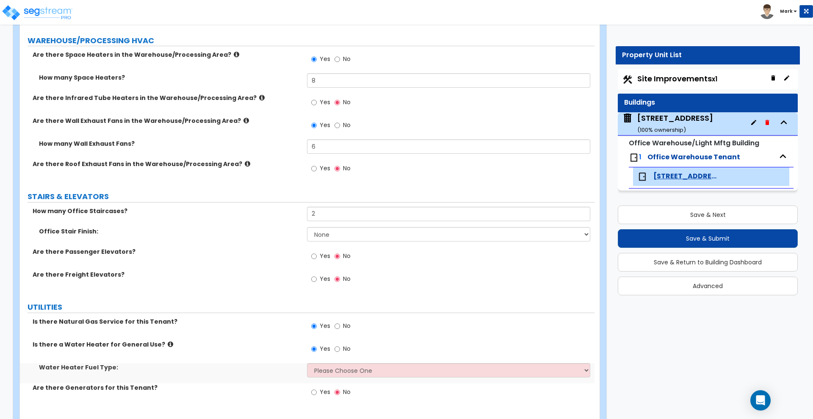
click at [332, 371] on div "Water Heater Fuel Type: Please Choose One Gas Electric" at bounding box center [307, 373] width 574 height 20
click at [333, 367] on select "Please Choose One Gas Electric" at bounding box center [448, 370] width 283 height 14
select select "2"
click at [307, 363] on select "Please Choose One Gas Electric" at bounding box center [448, 370] width 283 height 14
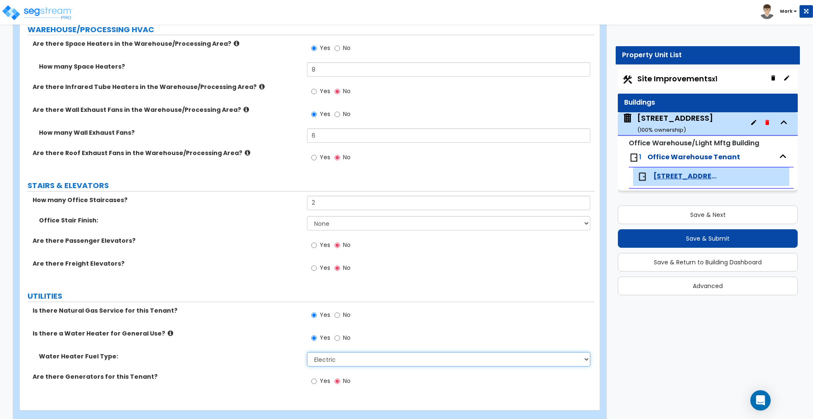
scroll to position [4246, 0]
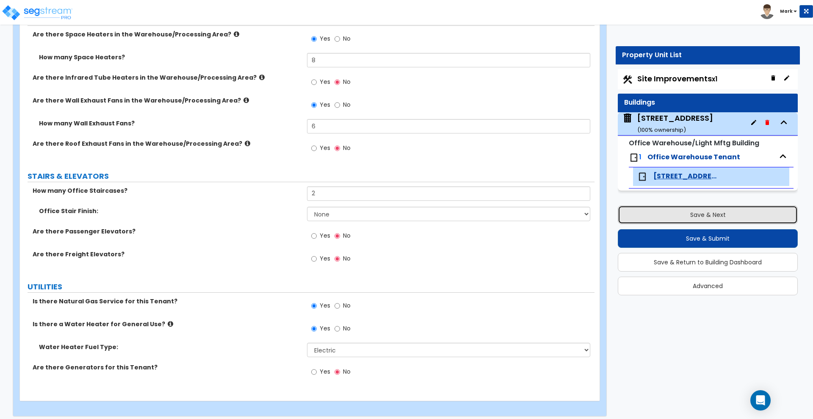
click at [731, 216] on button "Save & Next" at bounding box center [708, 214] width 180 height 19
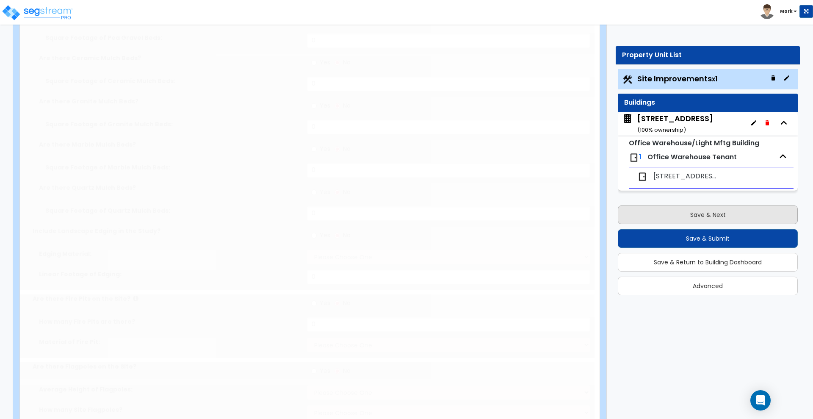
type input "3.74"
select select "2"
type input "25994"
select select "2"
type input "2629"
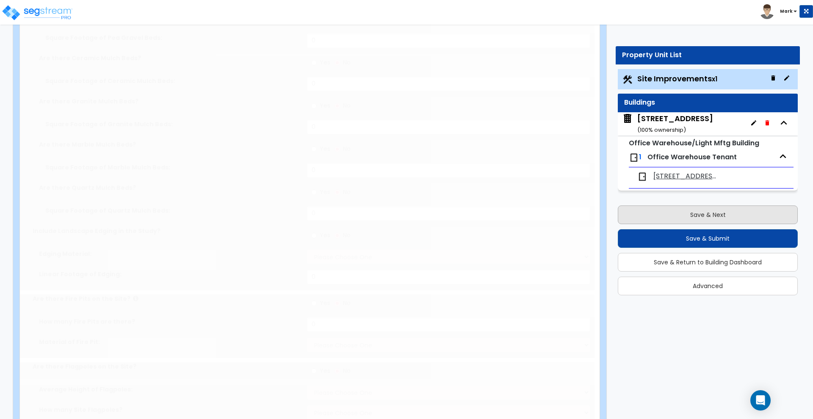
radio input "true"
type input "2"
radio input "true"
type input "11"
radio input "true"
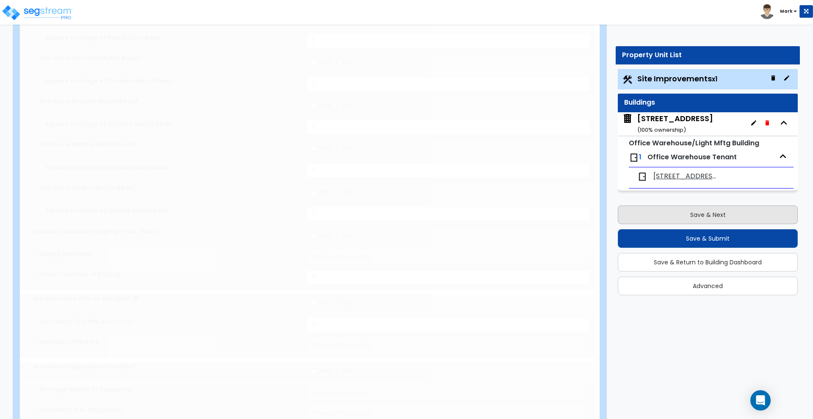
select select "1"
type input "25"
radio input "true"
type input "12"
select select "1"
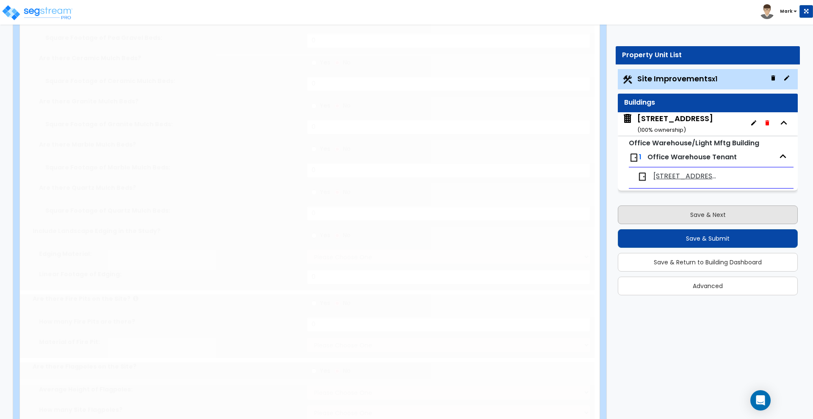
radio input "true"
select select "1"
select select "5"
radio input "true"
select select "2"
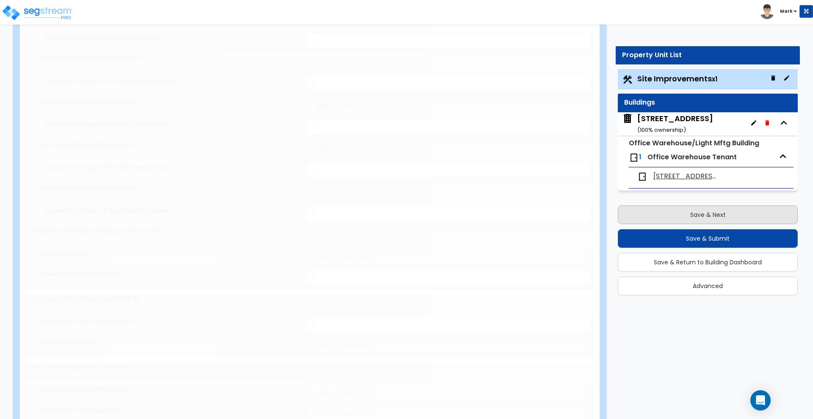
type input "122"
select select "1"
radio input "true"
select select "1"
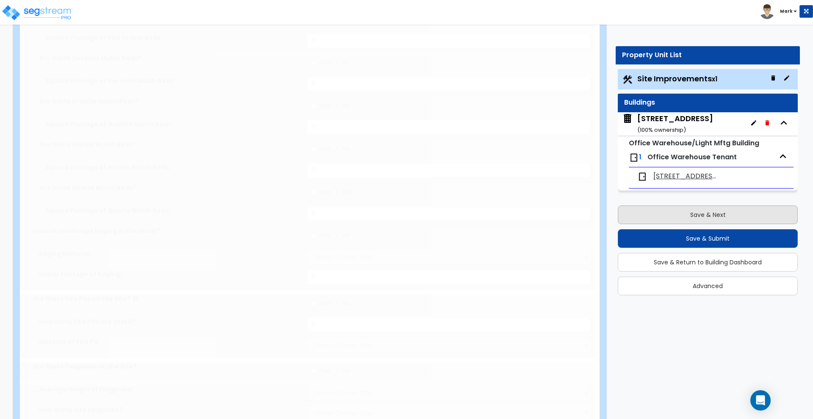
type input "6297"
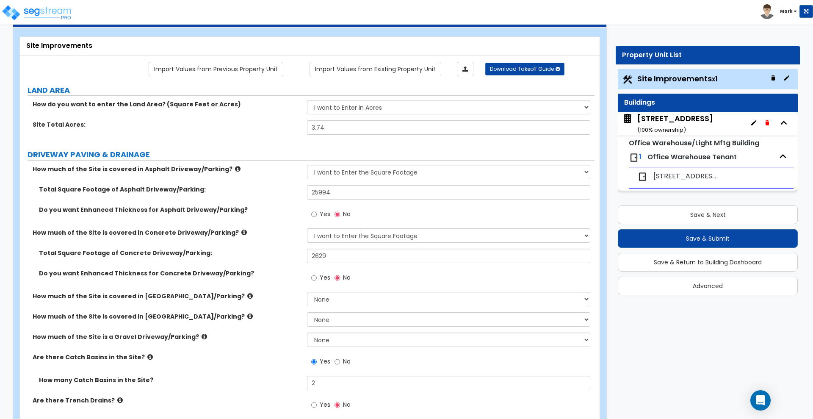
scroll to position [0, 0]
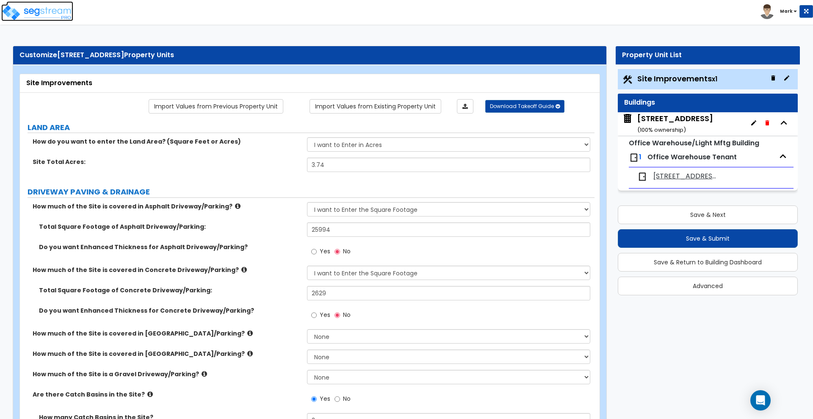
click at [51, 14] on img at bounding box center [37, 12] width 72 height 17
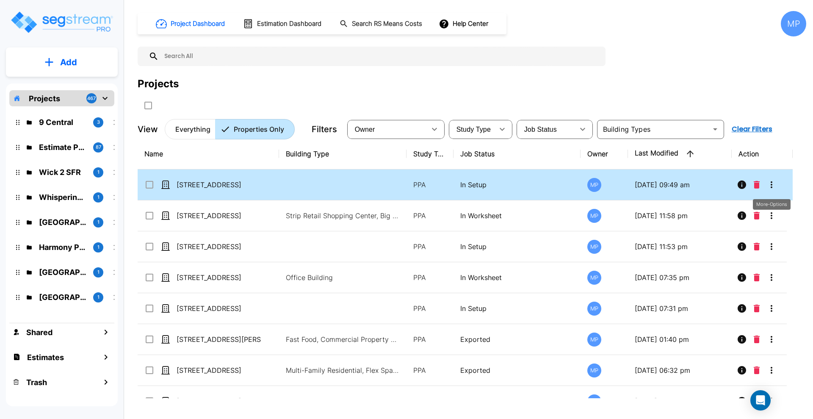
click at [774, 182] on icon "More-Options" at bounding box center [771, 185] width 10 height 10
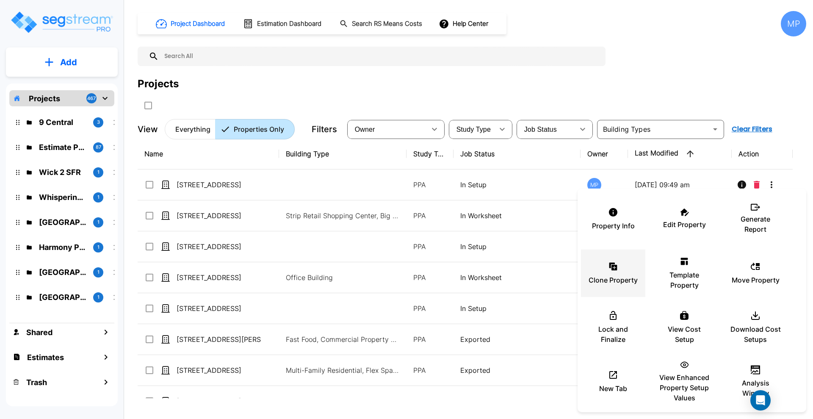
click at [611, 270] on icon at bounding box center [613, 266] width 10 height 10
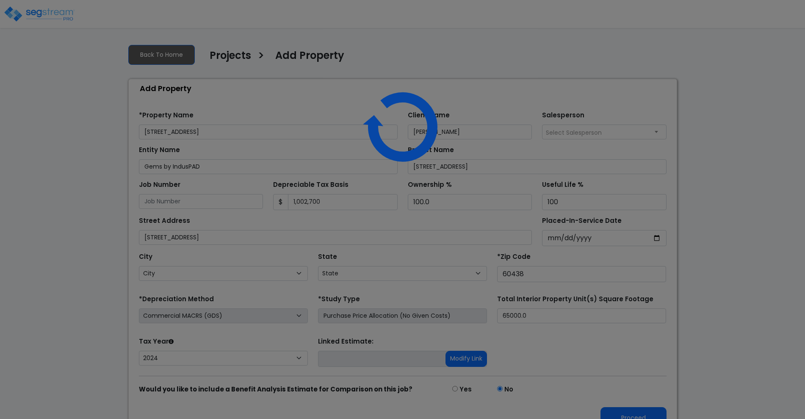
select select "2024"
select select "IL"
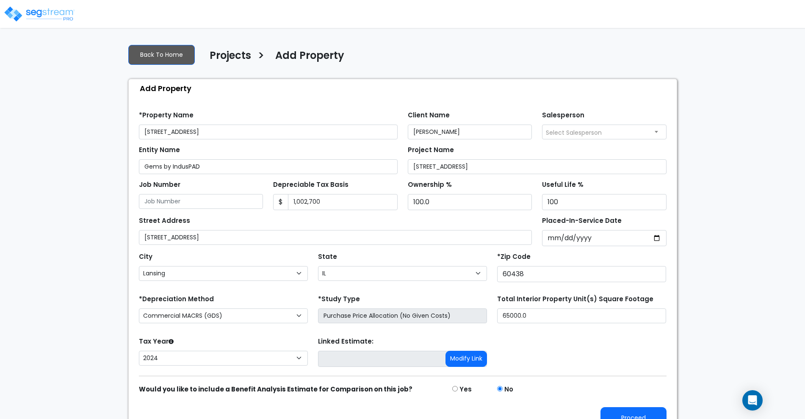
scroll to position [17, 0]
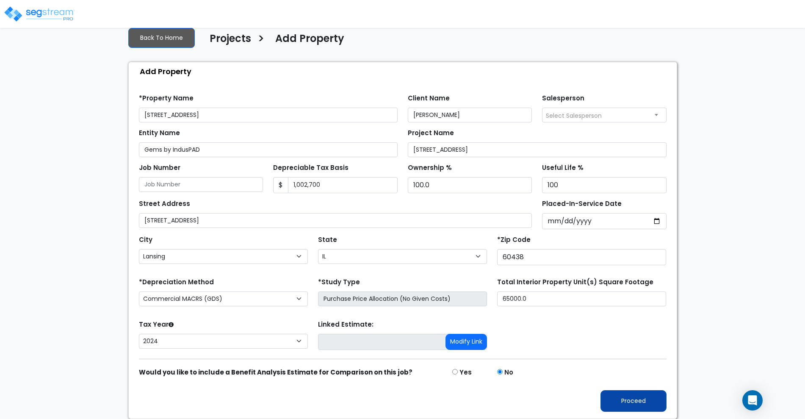
type input "16727 Chicago Ave_backup"
click at [633, 399] on button "Proceed" at bounding box center [633, 401] width 66 height 22
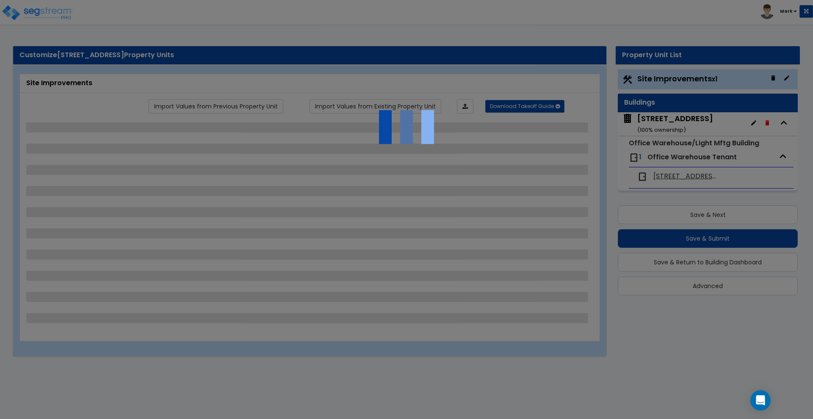
select select "2"
select select "1"
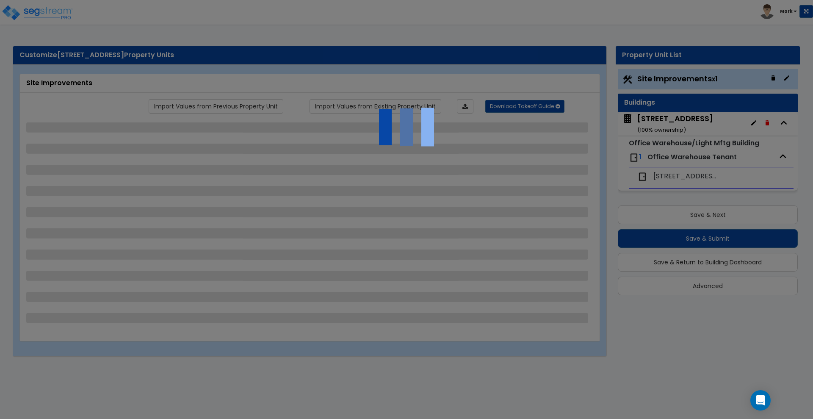
select select "5"
select select "2"
select select "1"
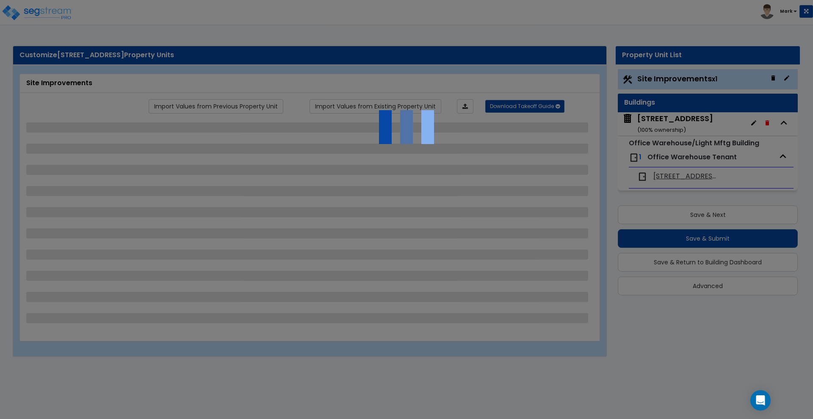
select select "5"
select select "2"
select select "3"
select select "1"
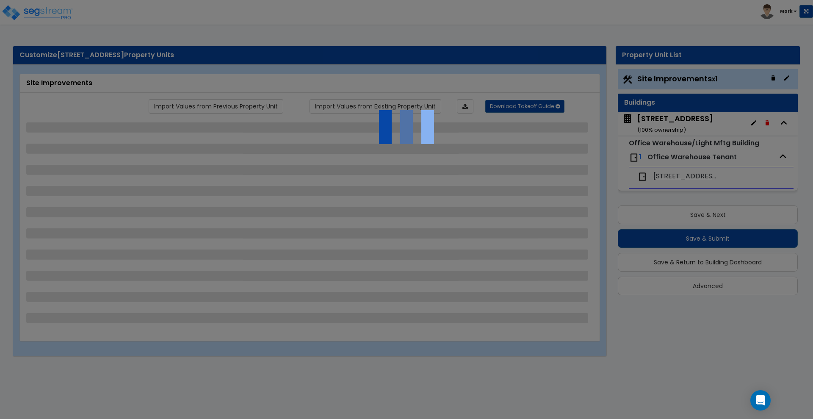
select select "1"
select select "3"
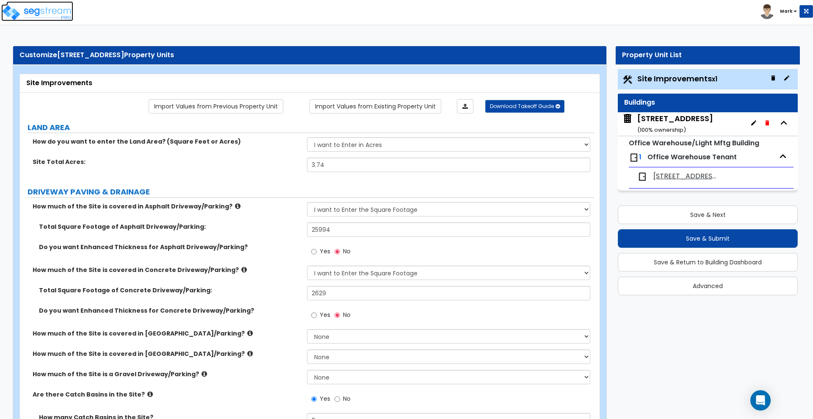
click at [46, 11] on img at bounding box center [37, 12] width 72 height 17
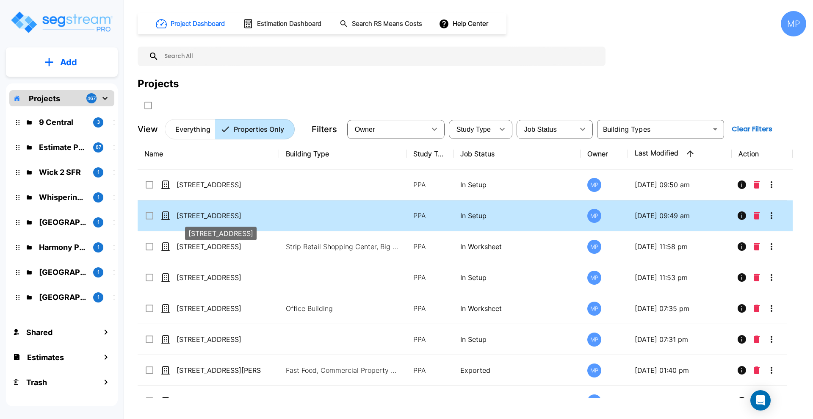
click at [221, 212] on p "[STREET_ADDRESS]" at bounding box center [219, 215] width 85 height 10
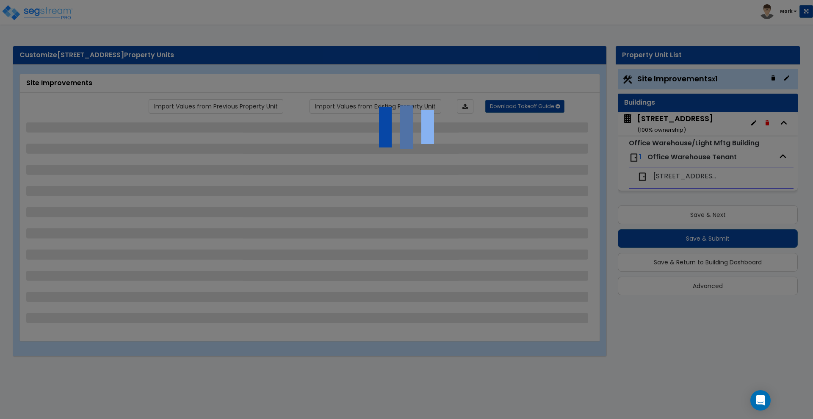
select select "2"
select select "1"
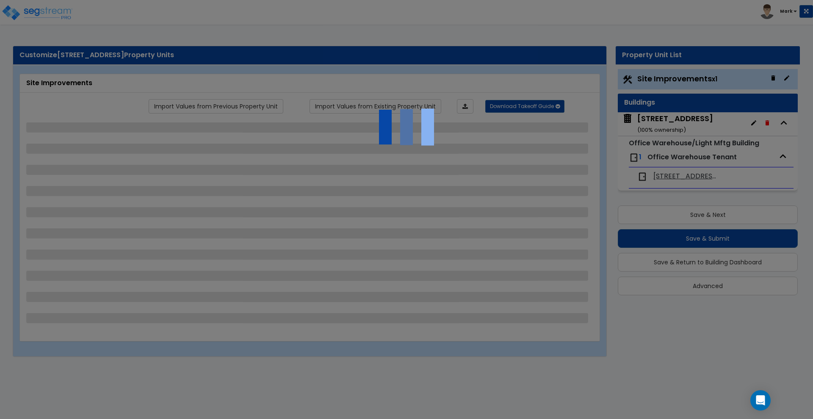
select select "5"
select select "2"
select select "1"
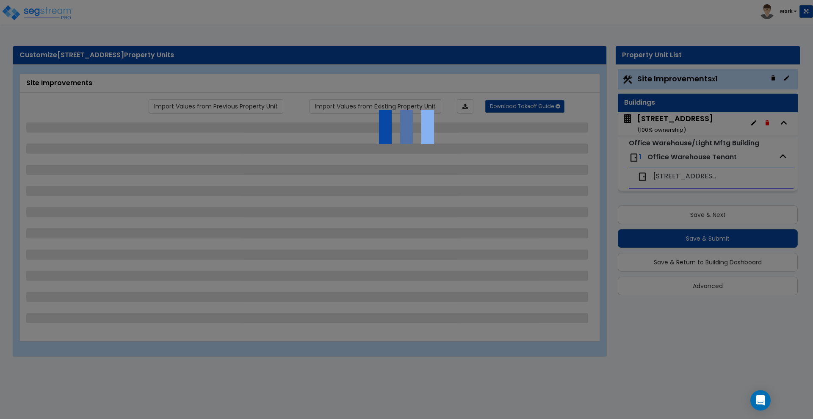
select select "5"
select select "2"
select select "3"
select select "1"
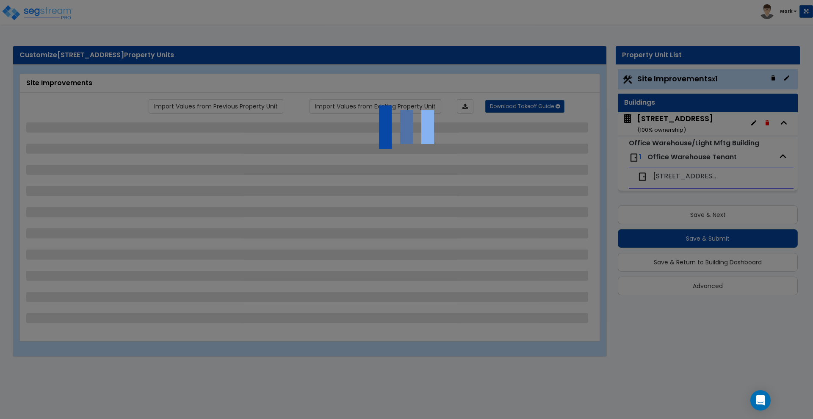
select select "1"
select select "3"
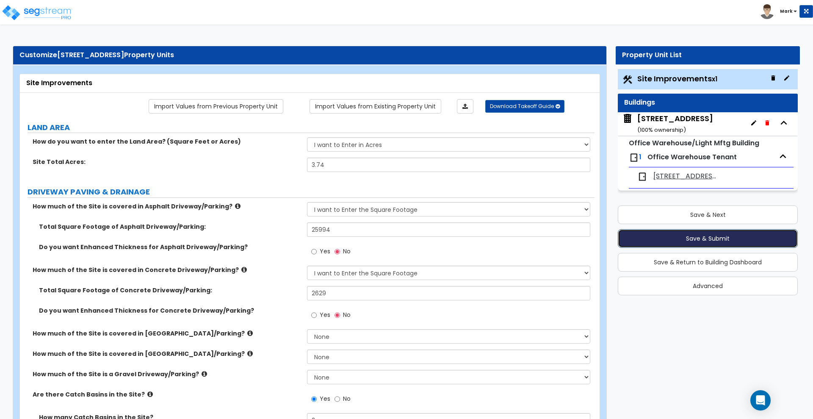
click at [674, 235] on button "Save & Submit" at bounding box center [708, 238] width 180 height 19
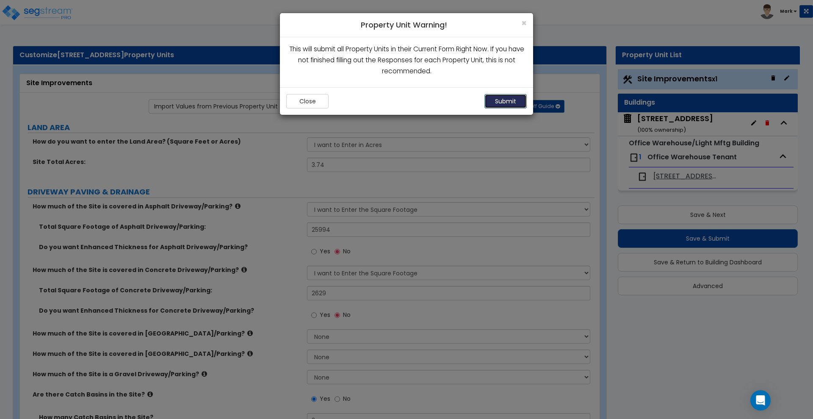
click at [509, 100] on button "Submit" at bounding box center [505, 101] width 42 height 14
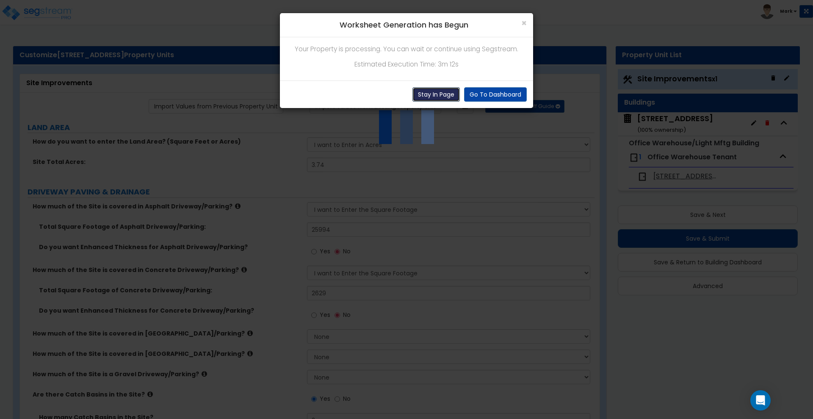
click at [444, 91] on button "Stay In Page" at bounding box center [435, 94] width 47 height 14
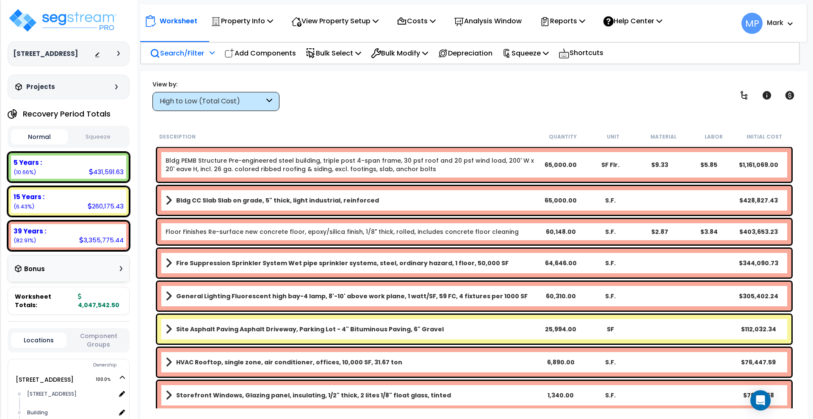
click at [182, 54] on p "Search/Filter" at bounding box center [177, 52] width 54 height 11
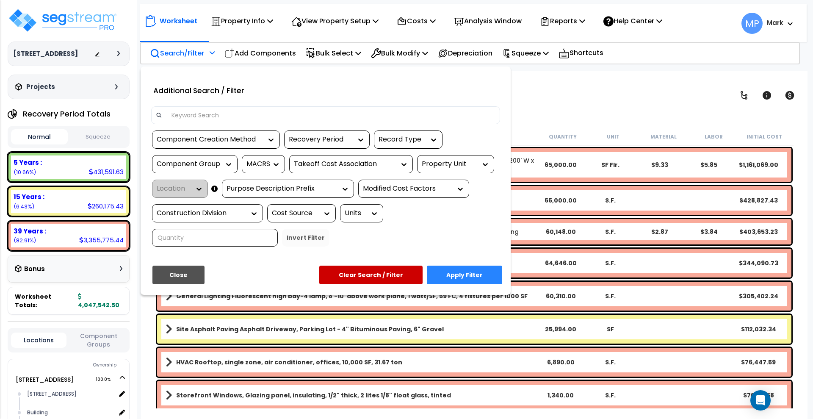
click at [214, 116] on input at bounding box center [330, 115] width 329 height 13
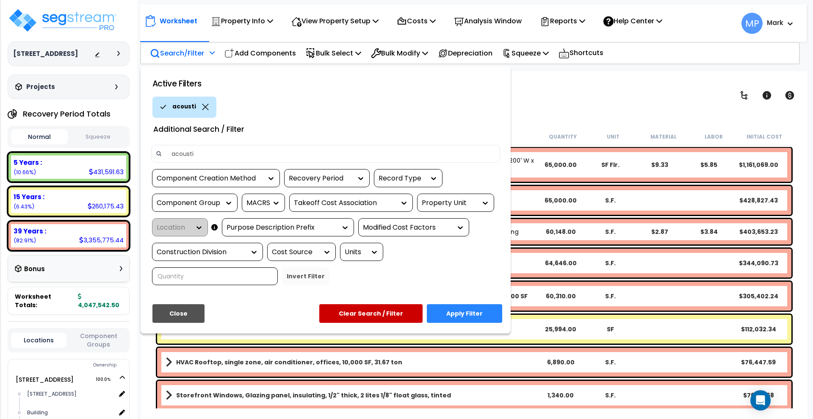
type input "acousti"
click at [475, 312] on button "Apply Filter" at bounding box center [464, 313] width 75 height 19
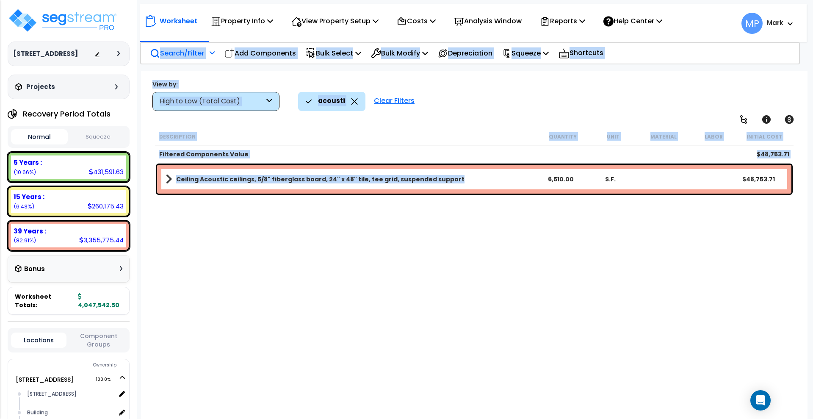
click at [464, 177] on link "Ceiling Acoustic ceilings, 5/8" fiberglass board, 24" x 48" tile, tee grid, sus…" at bounding box center [351, 179] width 370 height 12
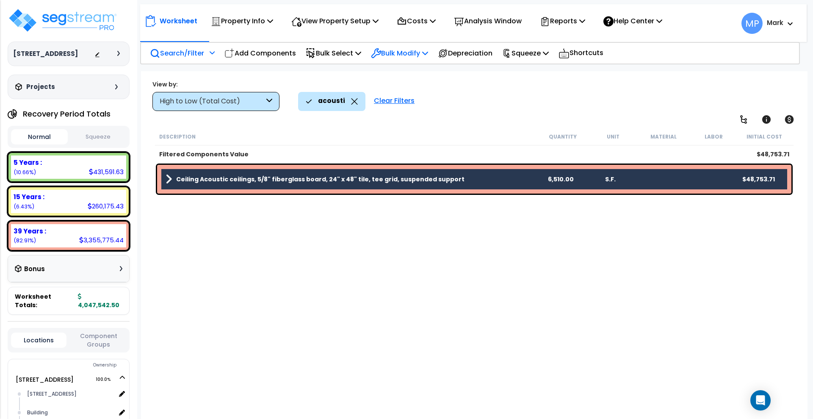
click at [425, 54] on p "Bulk Modify" at bounding box center [399, 52] width 57 height 11
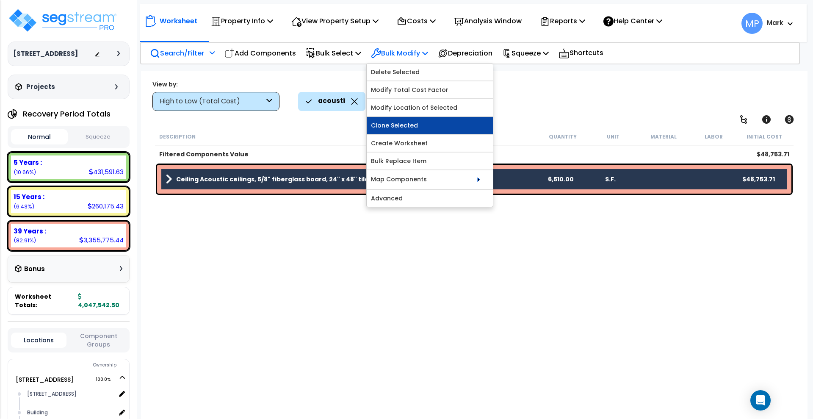
click at [414, 120] on link "Clone Selected" at bounding box center [430, 125] width 126 height 17
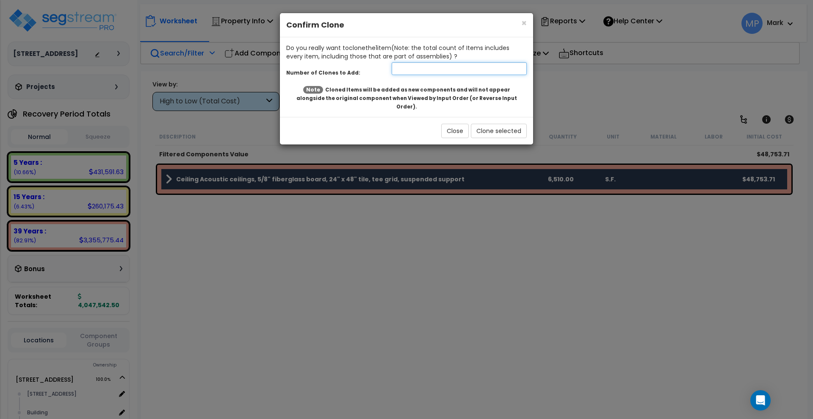
click at [406, 72] on input "number" at bounding box center [459, 68] width 135 height 13
type input "1"
click at [499, 124] on button "Clone selected" at bounding box center [499, 131] width 56 height 14
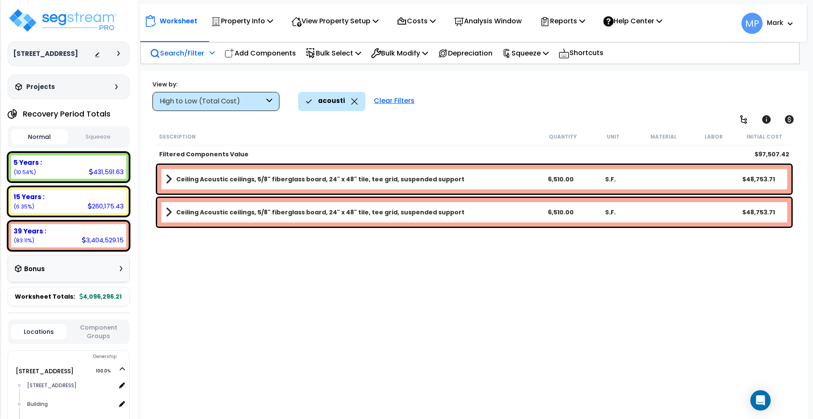
click at [465, 179] on link "Ceiling Acoustic ceilings, 5/8" fiberglass board, 24" x 48" tile, tee grid, sus…" at bounding box center [351, 179] width 370 height 12
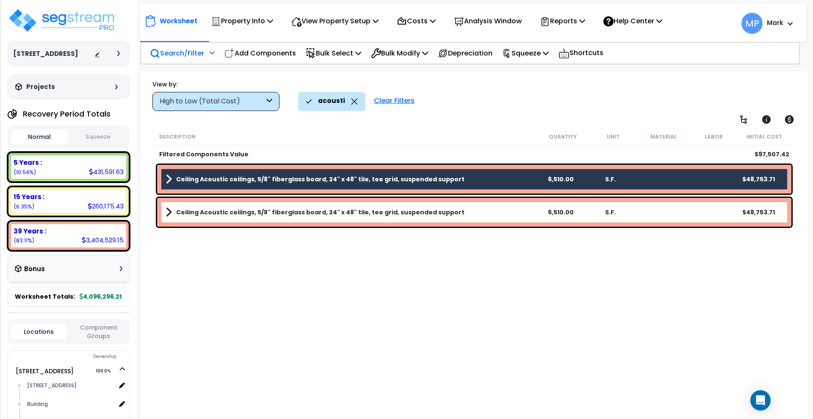
click at [452, 213] on link "Ceiling Acoustic ceilings, 5/8" fiberglass board, 24" x 48" tile, tee grid, sus…" at bounding box center [351, 212] width 370 height 12
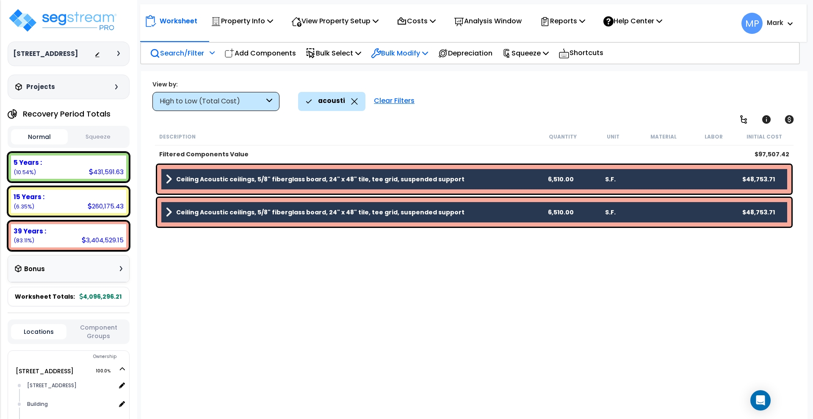
click at [428, 52] on icon at bounding box center [425, 53] width 6 height 7
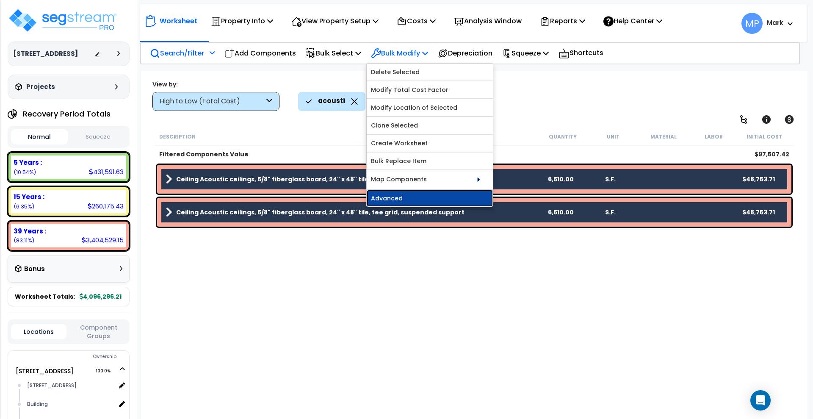
click at [420, 200] on link "Advanced" at bounding box center [430, 198] width 126 height 17
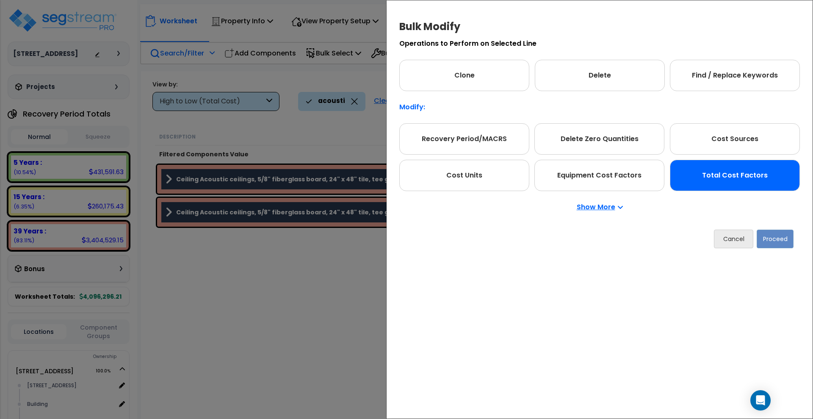
click at [706, 180] on div "Total Cost Factors" at bounding box center [735, 175] width 130 height 31
click at [779, 240] on button "Proceed" at bounding box center [775, 238] width 37 height 19
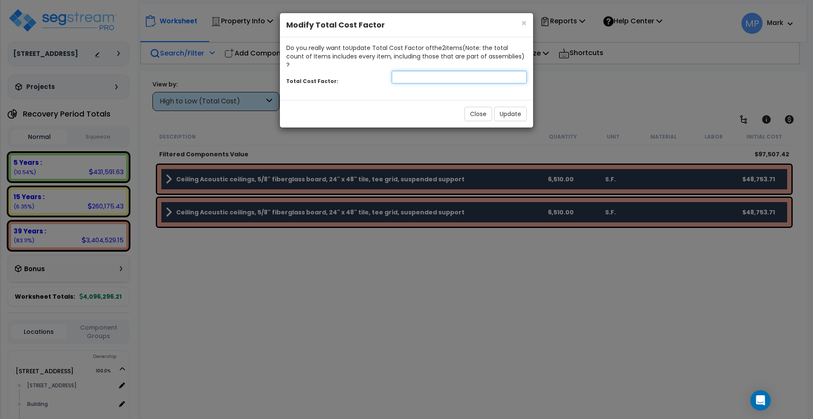
click at [406, 71] on input "number" at bounding box center [459, 77] width 135 height 13
type input "0.5"
click at [507, 108] on button "Update" at bounding box center [510, 114] width 33 height 14
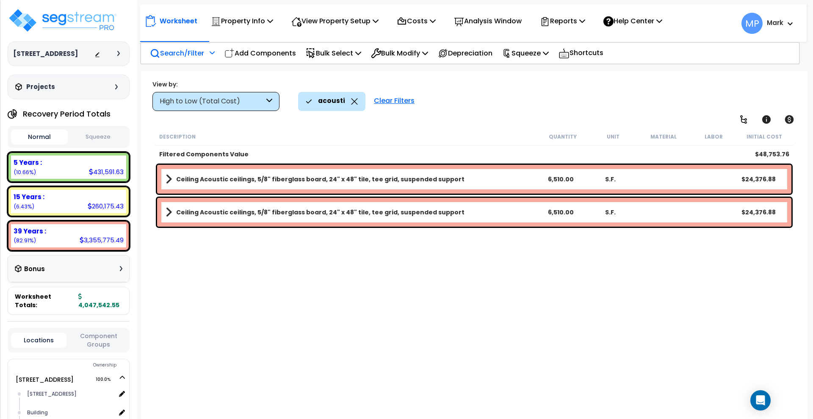
click at [470, 180] on link "Ceiling Acoustic ceilings, 5/8" fiberglass board, 24" x 48" tile, tee grid, sus…" at bounding box center [351, 179] width 370 height 12
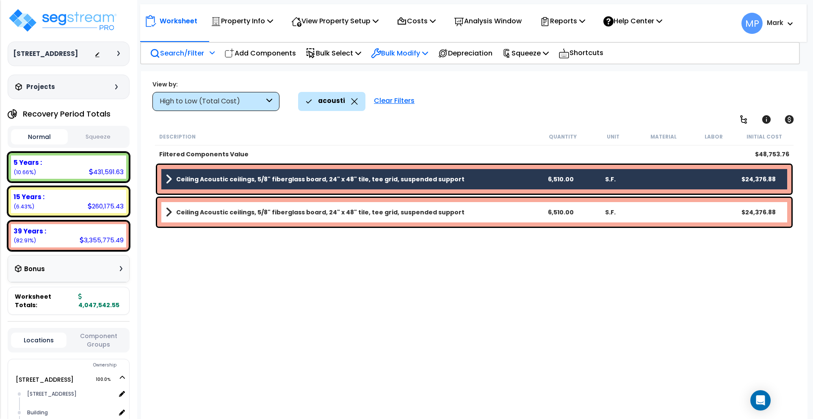
click at [411, 52] on p "Bulk Modify" at bounding box center [399, 52] width 57 height 11
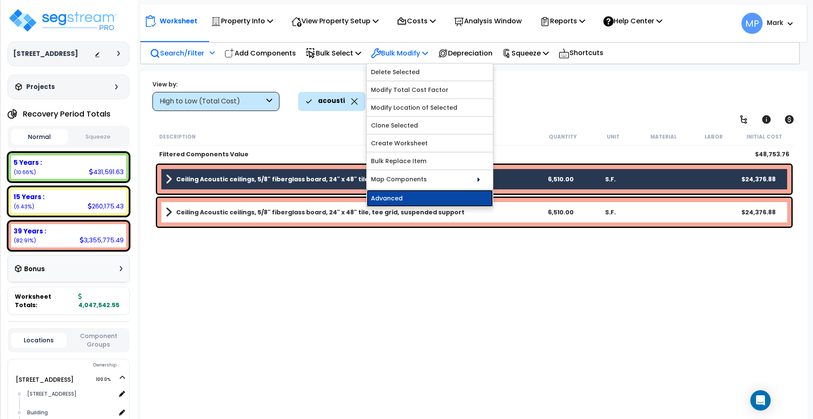
click at [415, 196] on link "Advanced" at bounding box center [430, 198] width 126 height 17
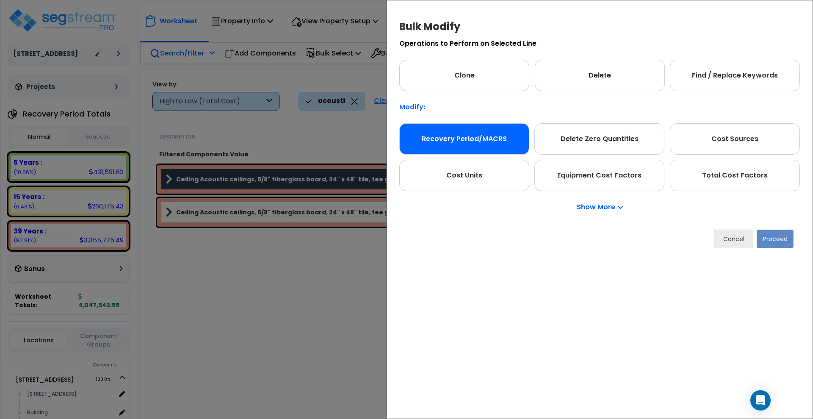
click at [489, 131] on div "Recovery Period/MACRS" at bounding box center [464, 138] width 130 height 31
click at [786, 239] on button "Proceed" at bounding box center [775, 238] width 37 height 19
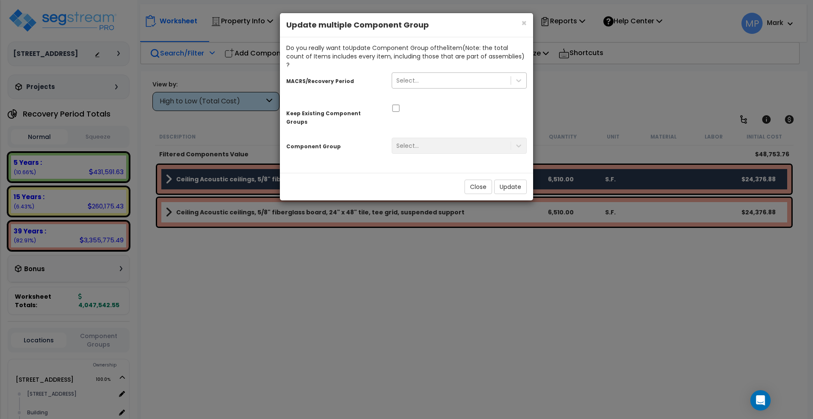
click at [445, 75] on div "Select..." at bounding box center [451, 81] width 119 height 14
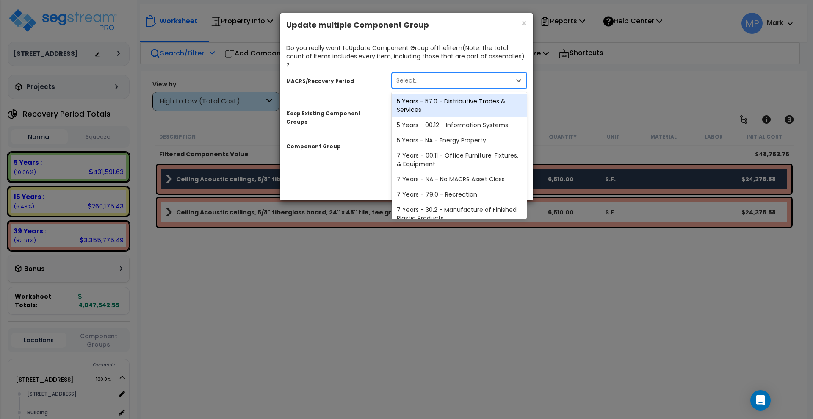
click at [445, 99] on div "5 Years - 57.0 - Distributive Trades & Services" at bounding box center [459, 106] width 135 height 24
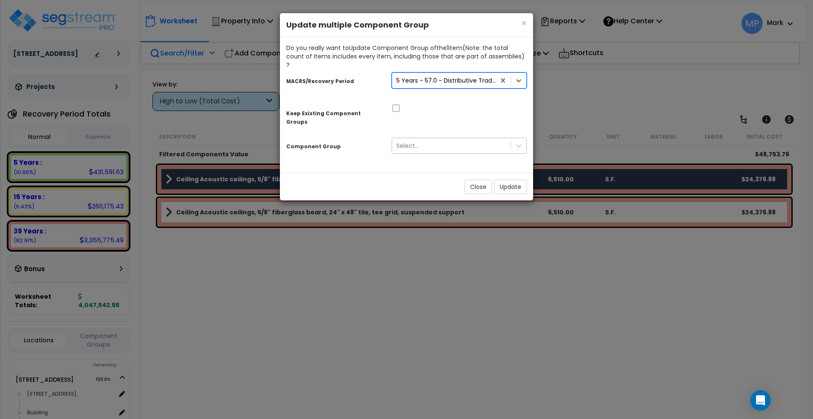
click at [423, 139] on div "Select..." at bounding box center [451, 146] width 119 height 14
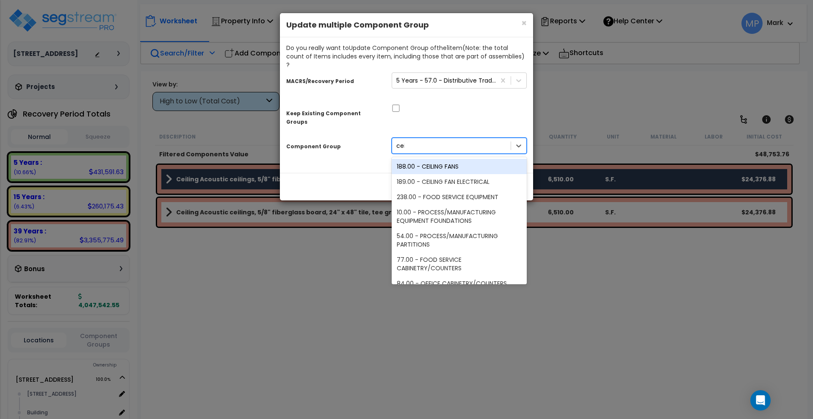
type input "ceil"
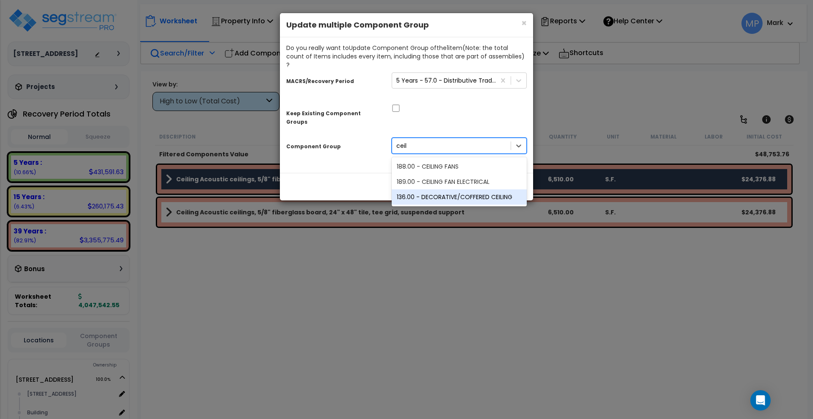
click at [491, 189] on div "136.00 - DECORATIVE/COFFERED CEILING" at bounding box center [459, 196] width 135 height 15
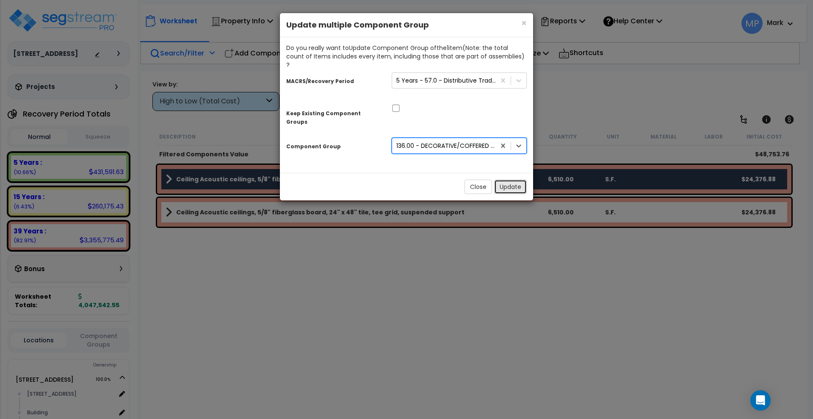
click at [514, 180] on button "Update" at bounding box center [510, 187] width 33 height 14
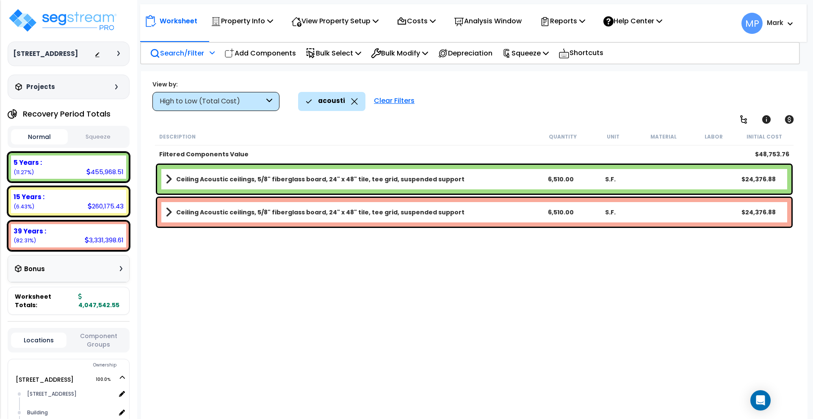
click at [414, 179] on b "Ceiling Acoustic ceilings, 5/8" fiberglass board, 24" x 48" tile, tee grid, sus…" at bounding box center [320, 179] width 288 height 8
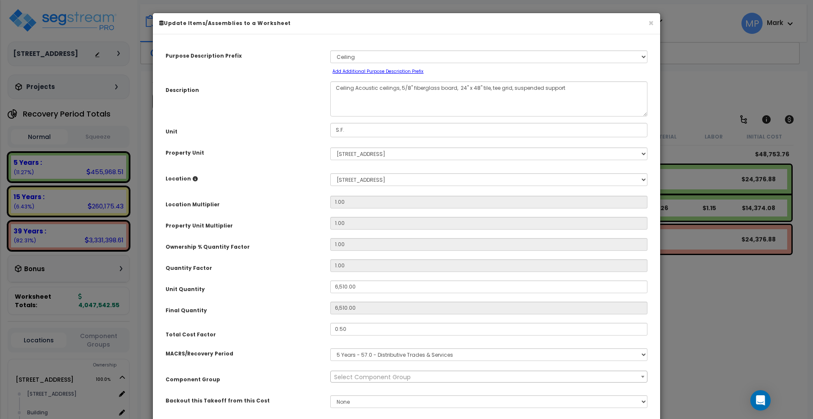
select select "15912"
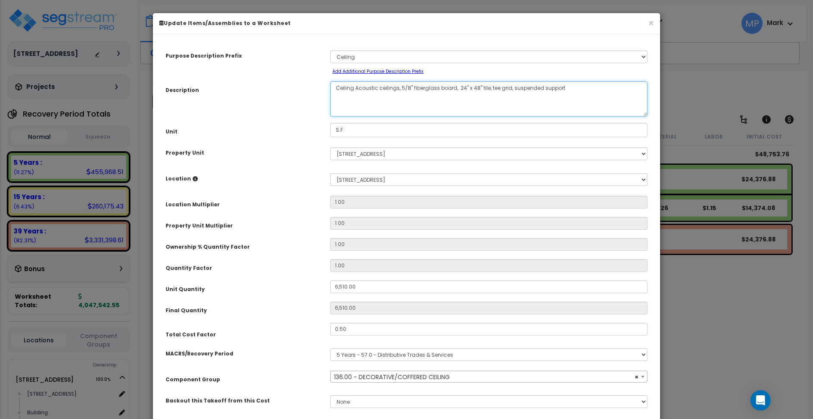
drag, startPoint x: 564, startPoint y: 89, endPoint x: 486, endPoint y: 91, distance: 77.9
click at [486, 91] on textarea "Ceiling Acoustic ceilings, 5/8" fiberglass board, 24" x 48" tile, tee grid, sus…" at bounding box center [488, 98] width 317 height 35
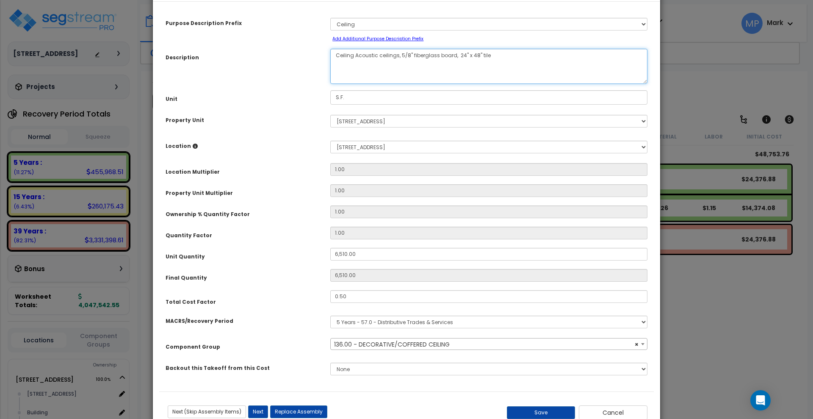
scroll to position [59, 0]
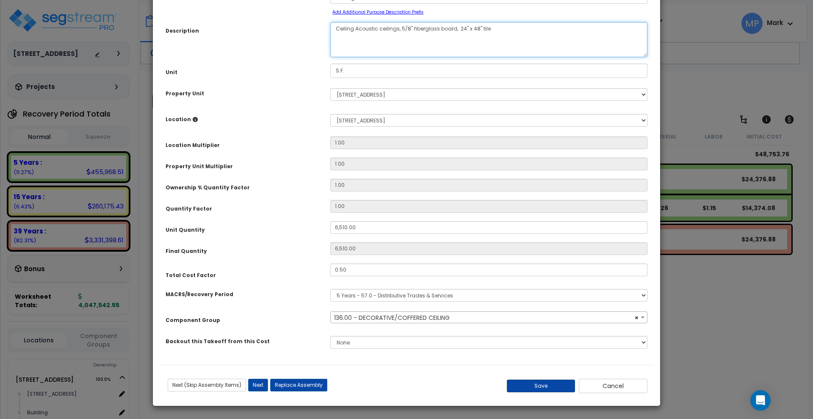
type textarea "Ceiling Acoustic ceilings, 5/8" fiberglass board, 24" x 48" tile"
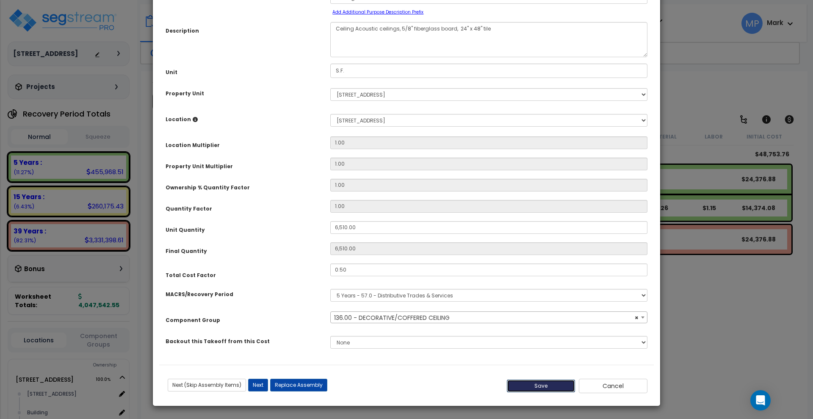
click at [530, 385] on button "Save" at bounding box center [541, 385] width 69 height 13
type input "6510.00"
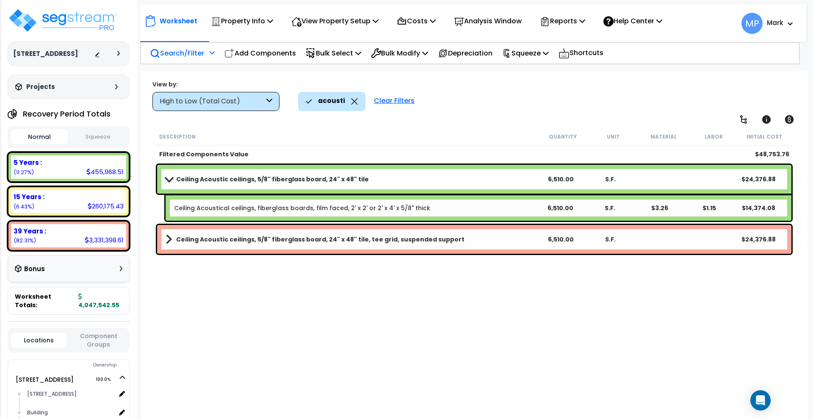
click at [400, 101] on div "Clear Filters" at bounding box center [394, 101] width 49 height 19
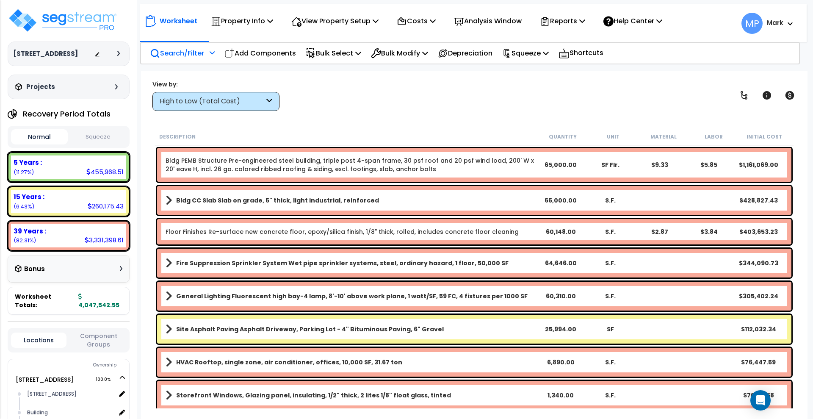
click at [170, 52] on p "Search/Filter" at bounding box center [177, 52] width 54 height 11
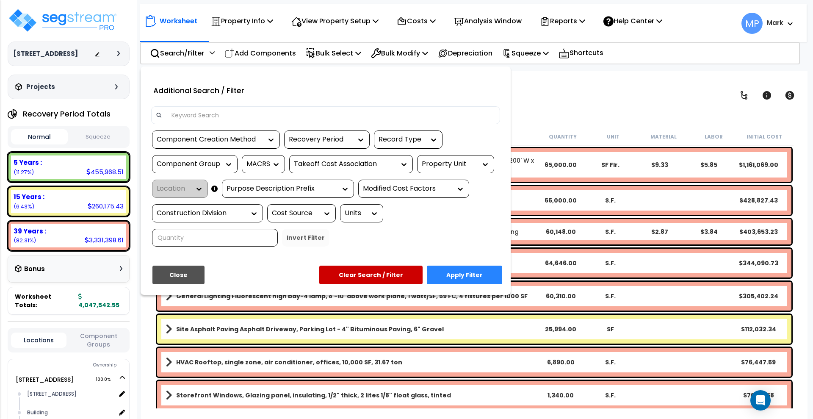
click at [232, 113] on input at bounding box center [330, 115] width 329 height 13
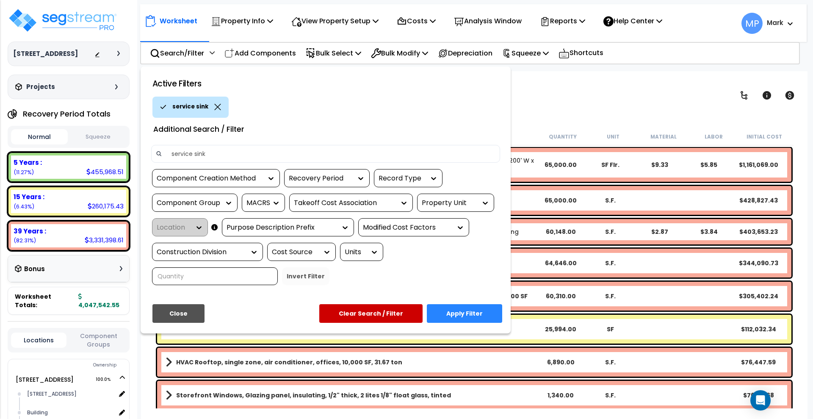
type input "service sink"
click at [470, 312] on button "Apply Filter" at bounding box center [464, 313] width 75 height 19
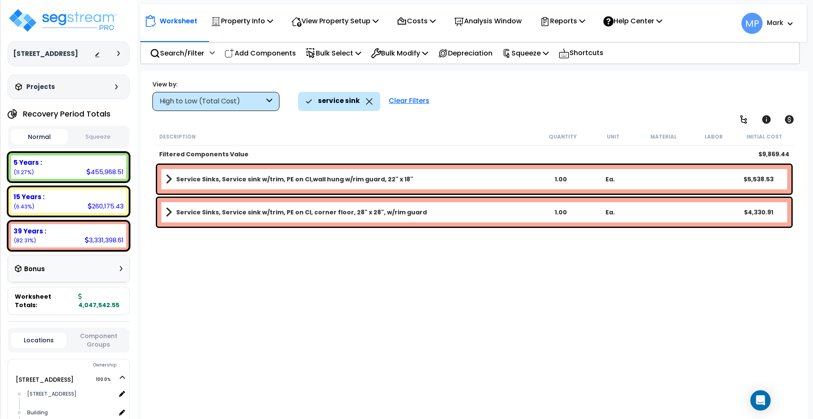
click at [421, 177] on link "Service Sinks, Service sink w/trim, PE on CI,wall hung w/rim guard, 22" x 18"" at bounding box center [351, 179] width 370 height 12
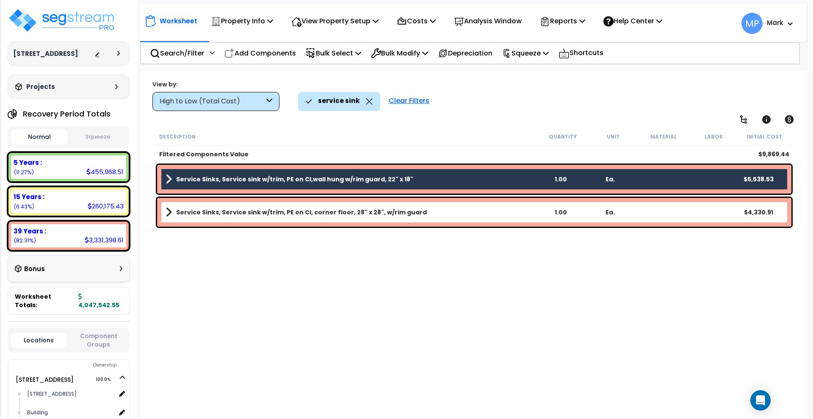
click at [438, 211] on link "Service Sinks, Service sink w/trim, PE on CI, corner floor, 28" x 28", w/rim gu…" at bounding box center [351, 212] width 370 height 12
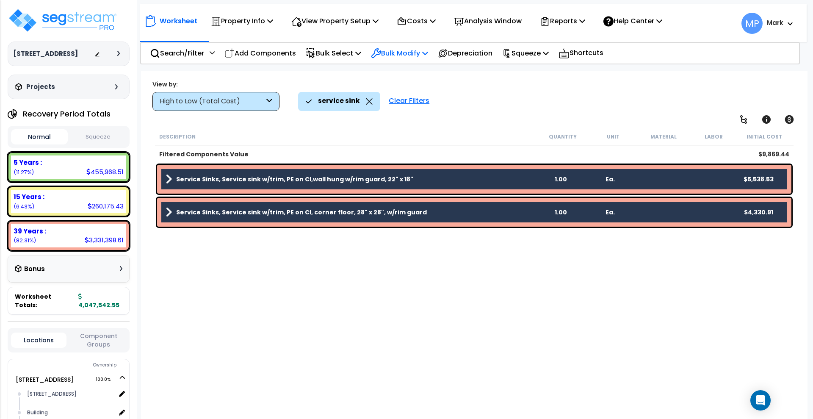
click at [413, 54] on p "Bulk Modify" at bounding box center [399, 52] width 57 height 11
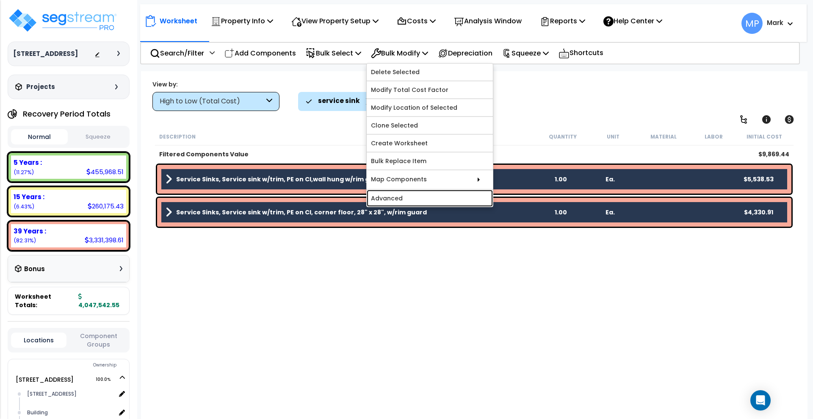
click at [431, 196] on link "Advanced" at bounding box center [430, 198] width 126 height 17
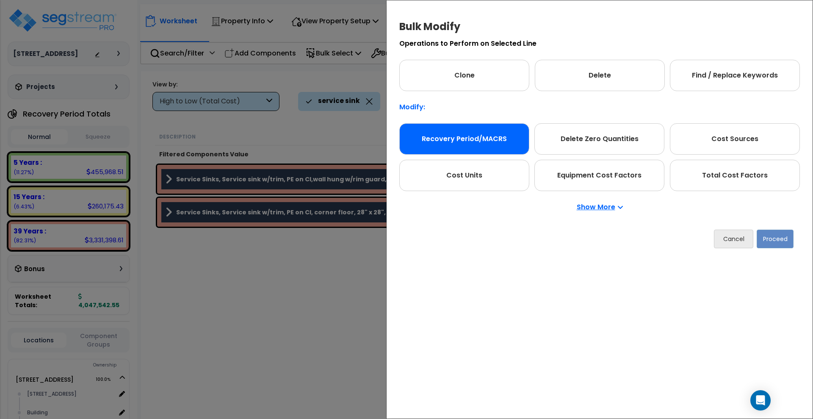
click at [471, 132] on div "Recovery Period/MACRS" at bounding box center [464, 138] width 130 height 31
click at [773, 235] on button "Proceed" at bounding box center [775, 238] width 37 height 19
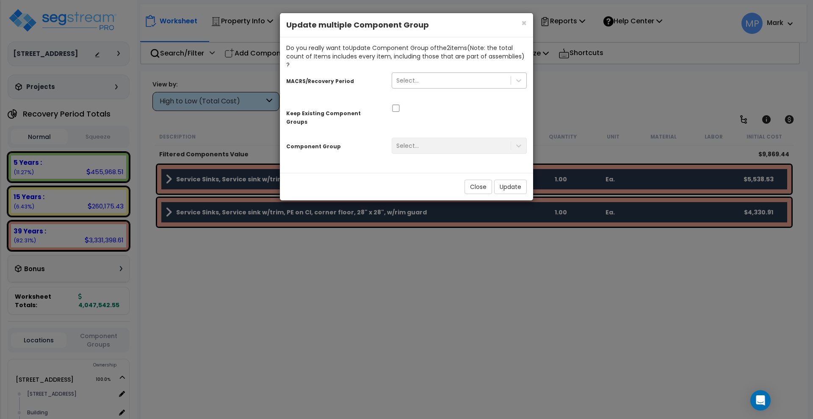
click at [438, 76] on div "Select..." at bounding box center [451, 81] width 119 height 14
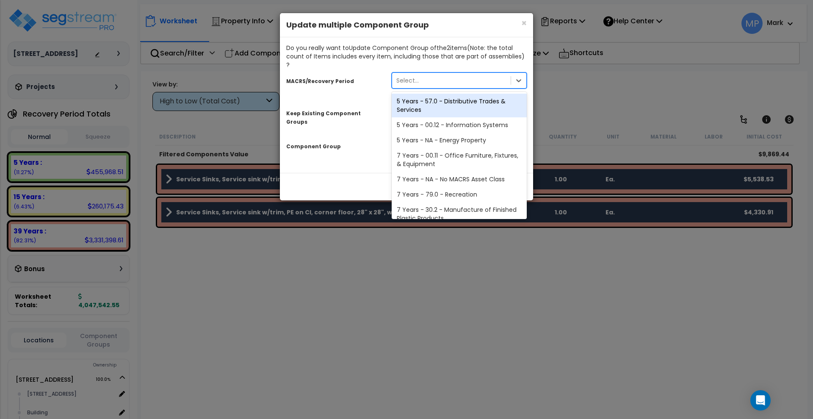
click at [438, 97] on div "5 Years - 57.0 - Distributive Trades & Services" at bounding box center [459, 106] width 135 height 24
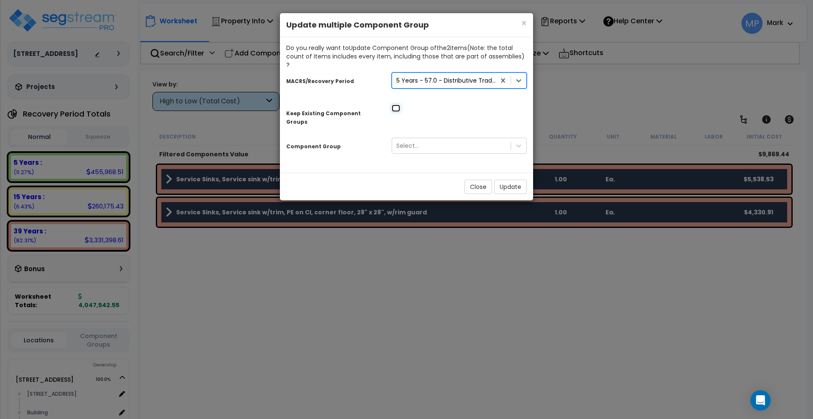
click at [396, 105] on input "checkbox" at bounding box center [396, 108] width 8 height 7
checkbox input "true"
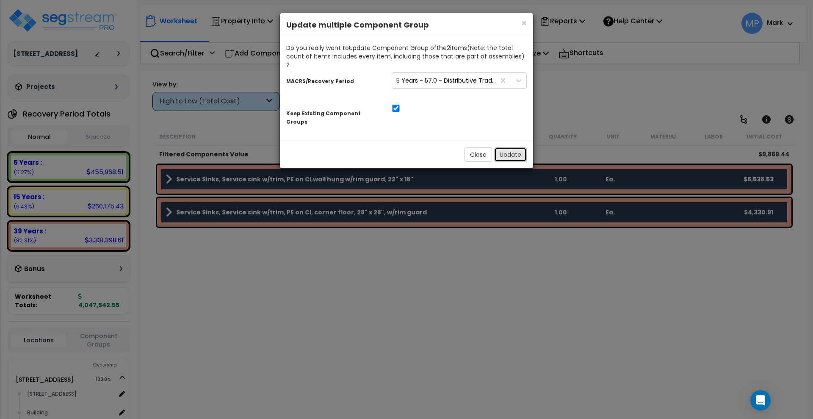
click at [513, 147] on button "Update" at bounding box center [510, 154] width 33 height 14
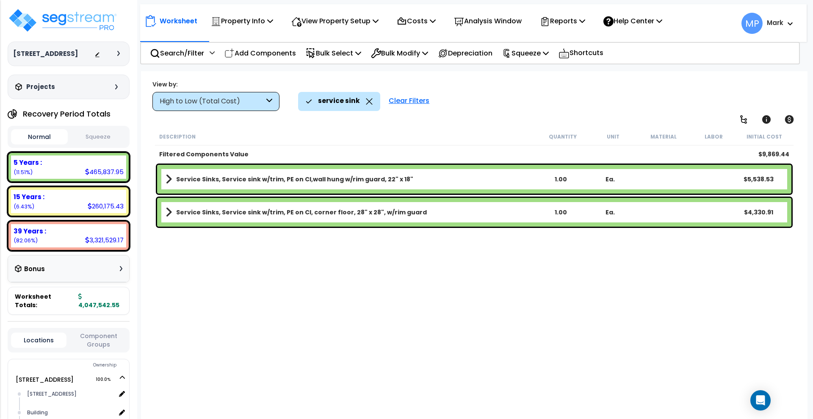
click at [400, 100] on div "Clear Filters" at bounding box center [408, 101] width 49 height 19
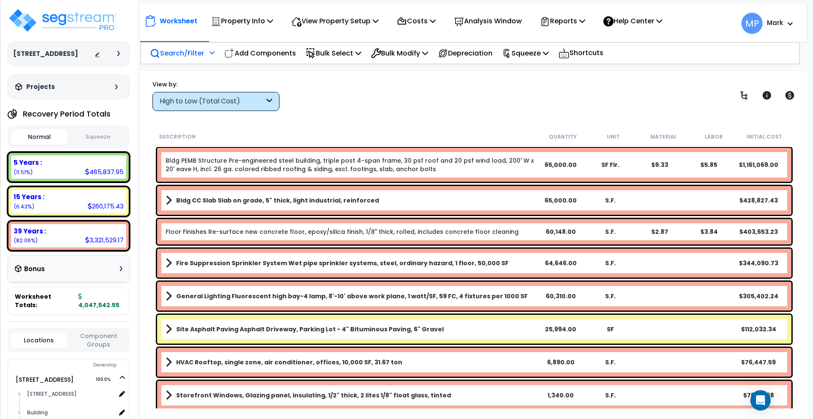
click at [177, 51] on p "Search/Filter" at bounding box center [177, 52] width 54 height 11
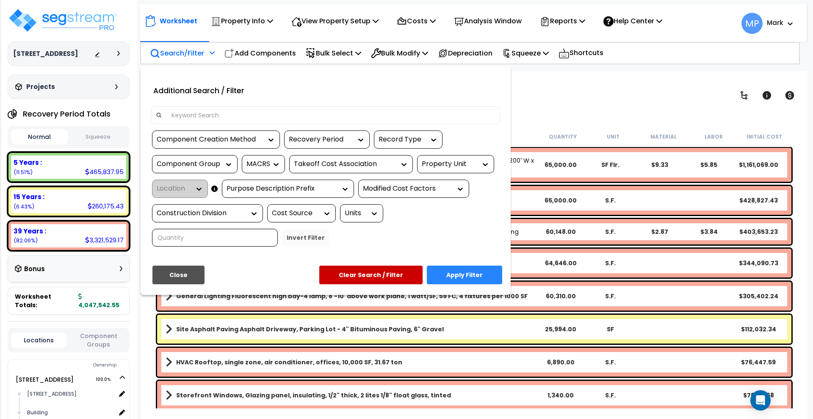
click at [249, 113] on input at bounding box center [330, 115] width 329 height 13
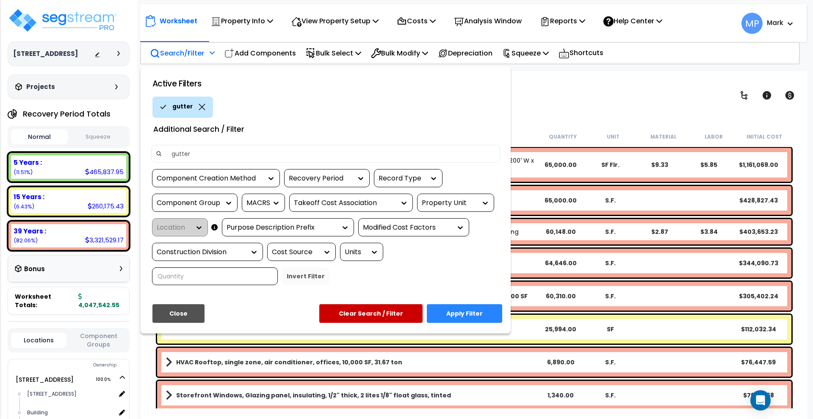
type input "gutter"
click at [474, 318] on button "Apply Filter" at bounding box center [464, 313] width 75 height 19
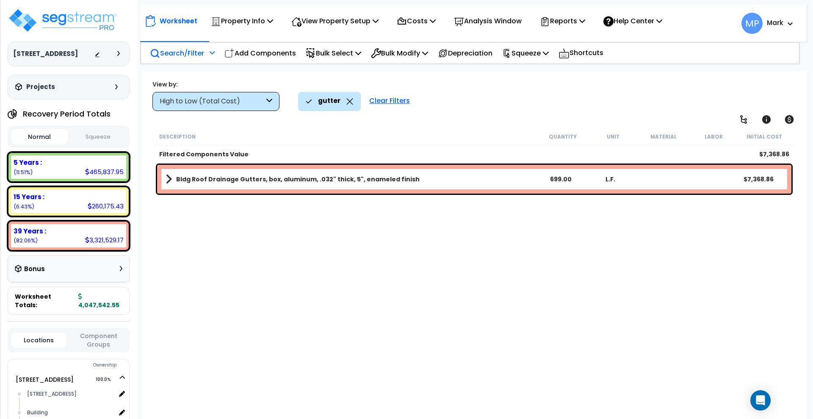
click at [442, 179] on link "Bldg Roof Drainage Gutters, box, aluminum, .032" thick, 5", enameled finish" at bounding box center [351, 179] width 370 height 12
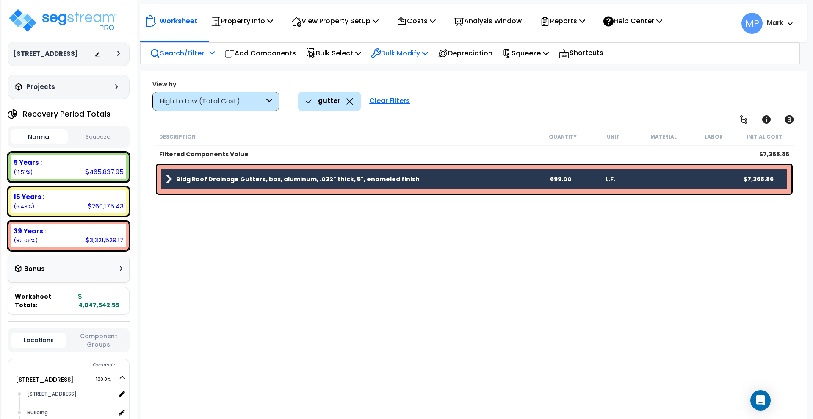
click at [423, 55] on p "Bulk Modify" at bounding box center [399, 52] width 57 height 11
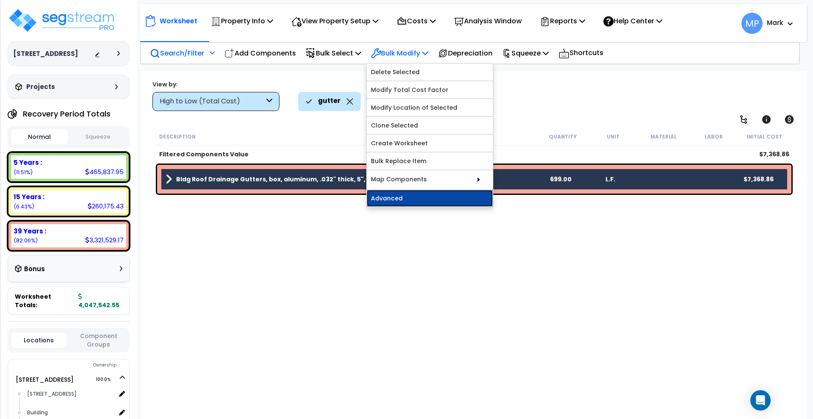
click at [420, 194] on link "Advanced" at bounding box center [430, 198] width 126 height 17
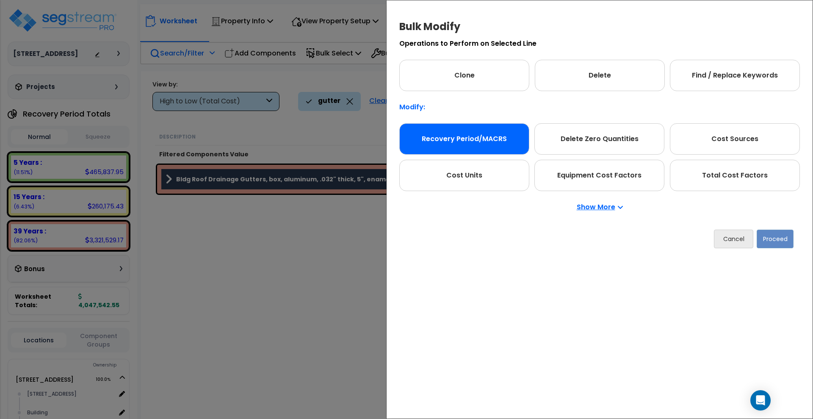
click at [508, 135] on div "Recovery Period/MACRS" at bounding box center [464, 138] width 130 height 31
click at [776, 241] on button "Proceed" at bounding box center [775, 238] width 37 height 19
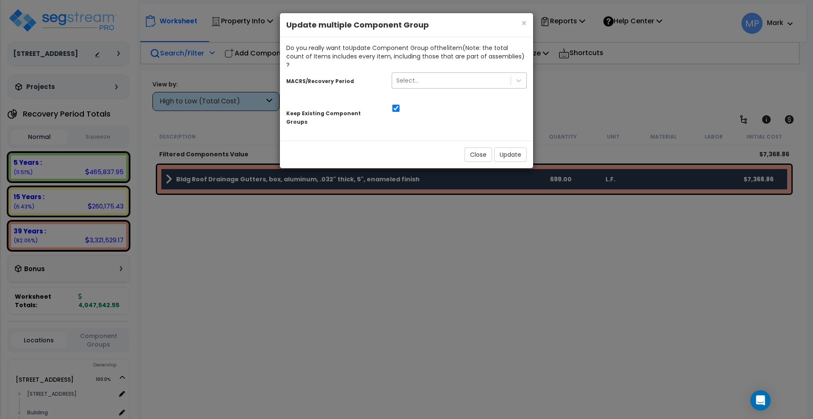
click at [420, 74] on div "Select..." at bounding box center [451, 81] width 119 height 14
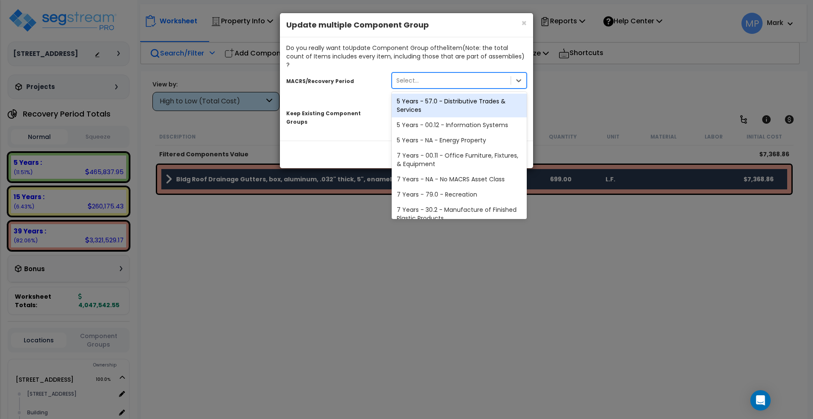
click at [423, 104] on div "5 Years - 57.0 - Distributive Trades & Services" at bounding box center [459, 106] width 135 height 24
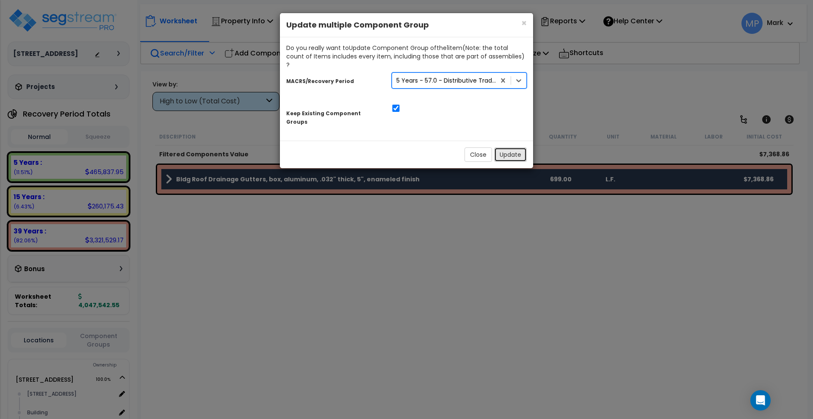
click at [514, 147] on button "Update" at bounding box center [510, 154] width 33 height 14
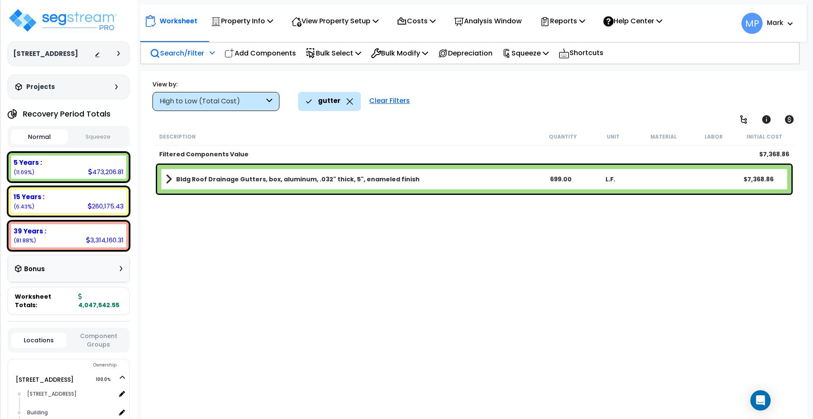
click at [391, 102] on div "Clear Filters" at bounding box center [389, 101] width 49 height 19
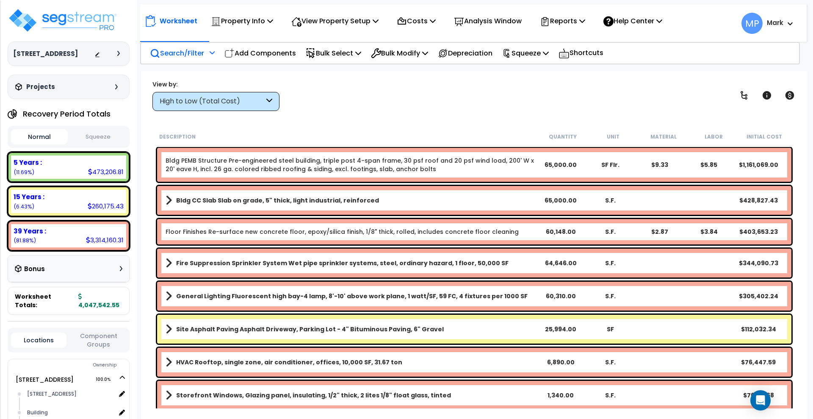
click at [191, 51] on p "Search/Filter" at bounding box center [177, 52] width 54 height 11
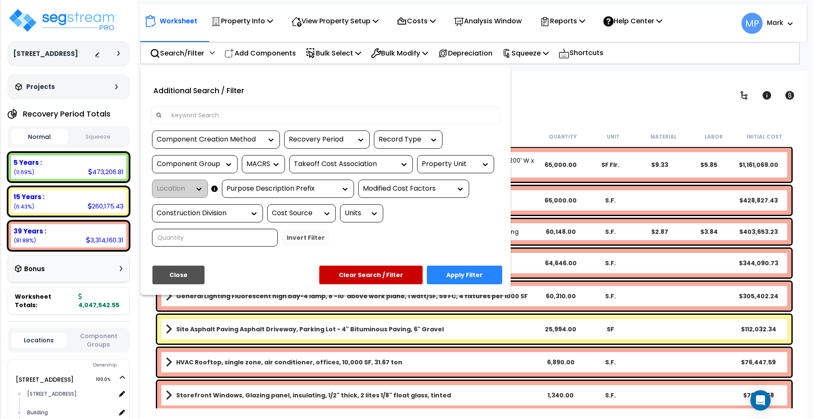
click at [233, 110] on input at bounding box center [330, 115] width 329 height 13
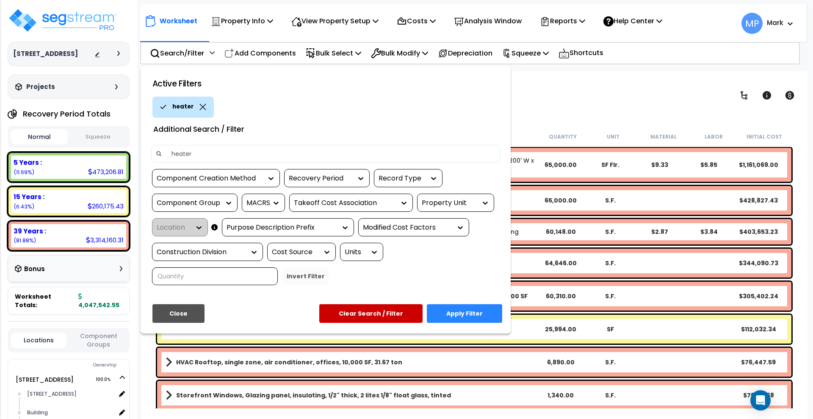
type input "heater"
click at [446, 313] on button "Apply Filter" at bounding box center [464, 313] width 75 height 19
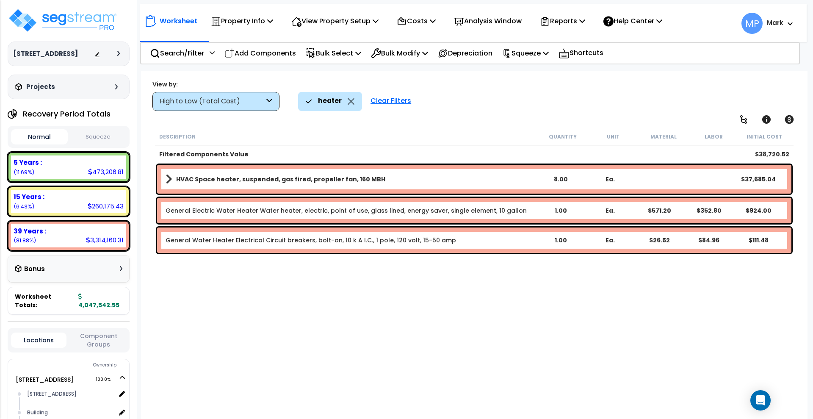
click at [478, 178] on link "HVAC Space heater, suspended, gas fired, propeller fan, 160 MBH" at bounding box center [351, 179] width 370 height 12
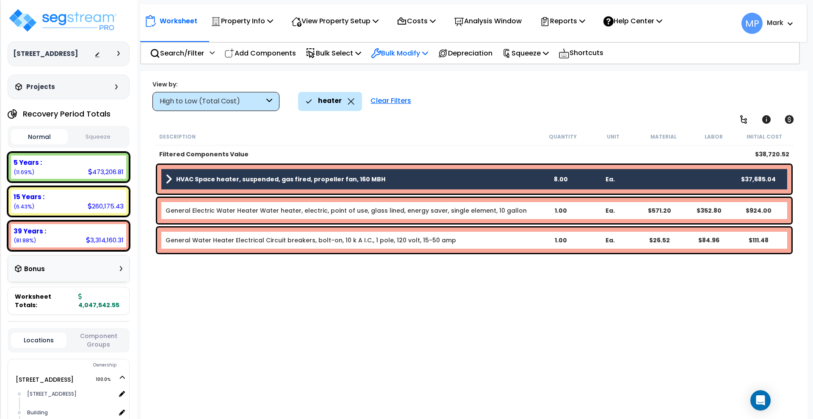
click at [422, 52] on p "Bulk Modify" at bounding box center [399, 52] width 57 height 11
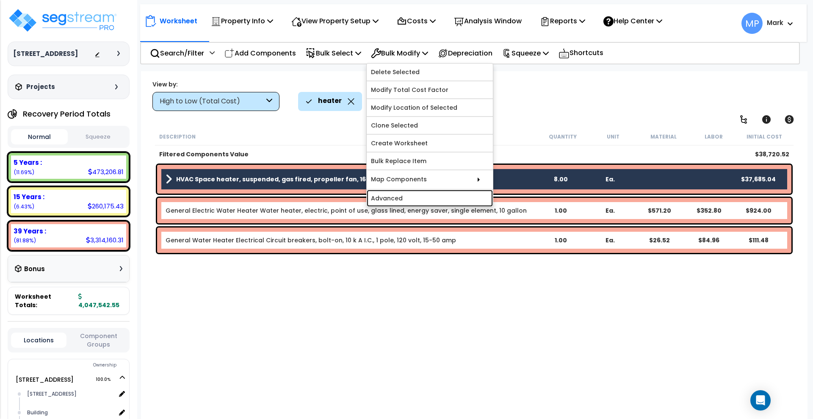
click at [415, 199] on link "Advanced" at bounding box center [430, 198] width 126 height 17
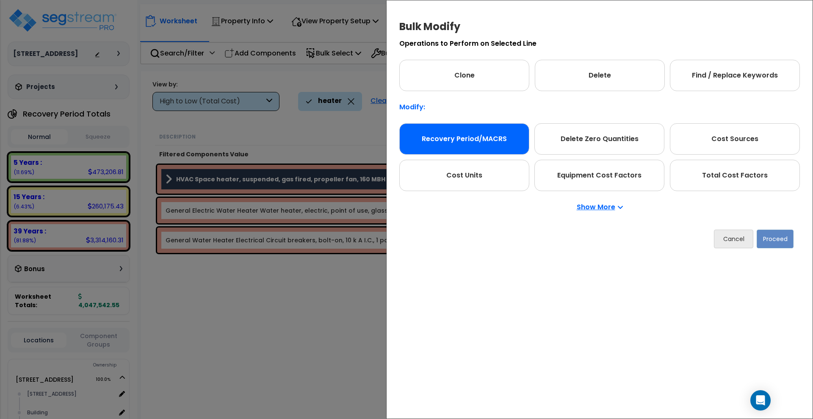
click at [446, 139] on div "Recovery Period/MACRS" at bounding box center [464, 138] width 130 height 31
click at [787, 240] on button "Proceed" at bounding box center [775, 238] width 37 height 19
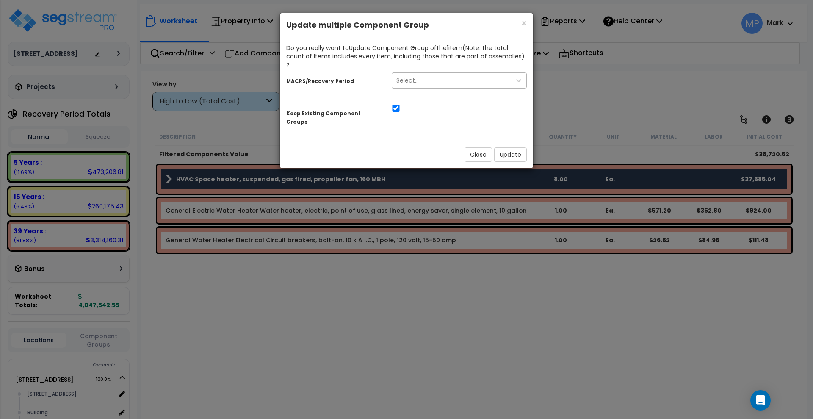
click at [447, 74] on div "Select..." at bounding box center [451, 81] width 119 height 14
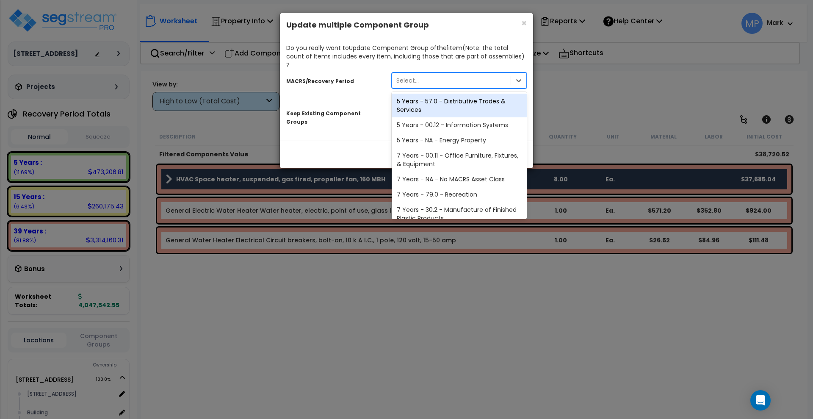
click at [444, 96] on div "5 Years - 57.0 - Distributive Trades & Services" at bounding box center [459, 106] width 135 height 24
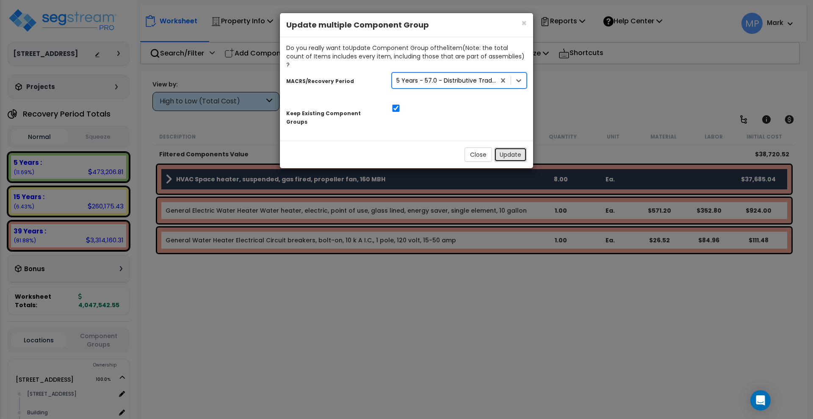
click at [515, 147] on button "Update" at bounding box center [510, 154] width 33 height 14
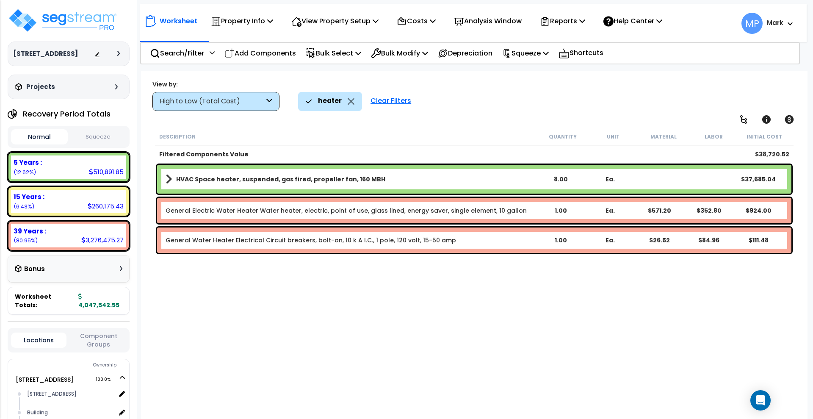
click at [301, 284] on div "Description Quantity Unit Material Labor Initial Cost Filtered Components Value…" at bounding box center [474, 268] width 641 height 281
click at [180, 51] on p "Search/Filter" at bounding box center [177, 52] width 54 height 11
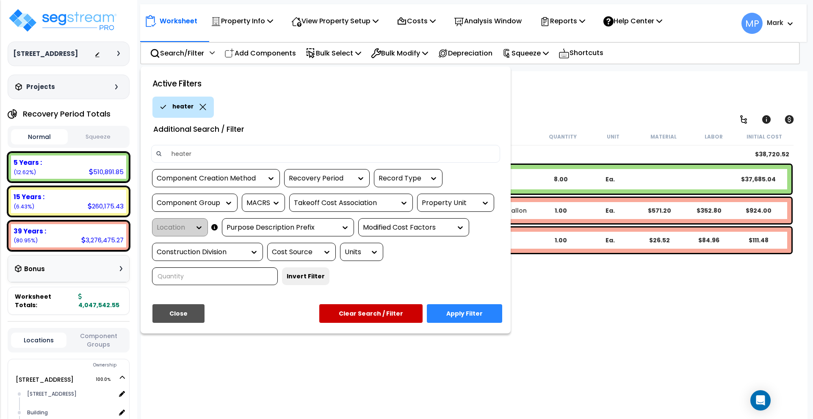
drag, startPoint x: 236, startPoint y: 151, endPoint x: 231, endPoint y: 151, distance: 4.7
click at [231, 151] on input "heater" at bounding box center [330, 153] width 329 height 13
drag, startPoint x: 229, startPoint y: 150, endPoint x: 151, endPoint y: 149, distance: 78.3
click at [151, 149] on div "heater" at bounding box center [325, 154] width 349 height 18
type input "laminate"
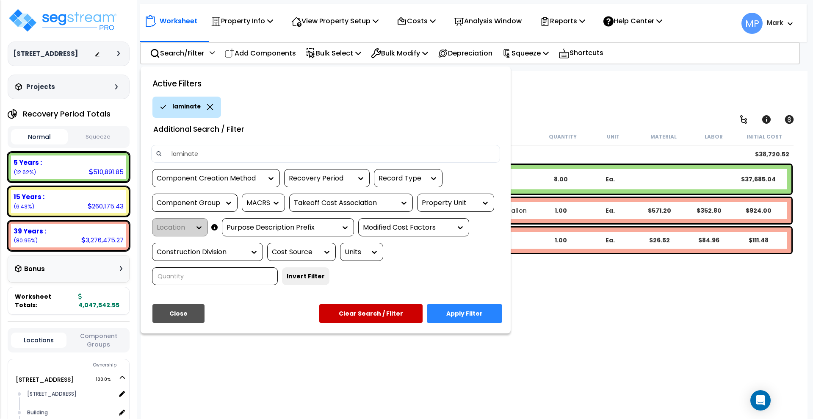
click at [486, 319] on button "Apply Filter" at bounding box center [464, 313] width 75 height 19
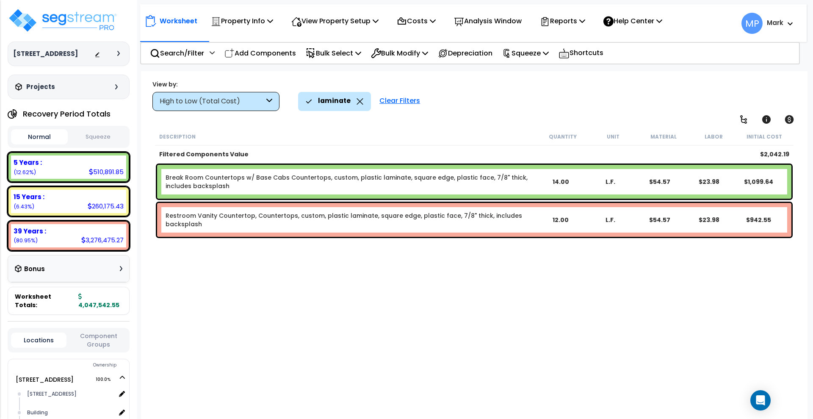
click at [398, 102] on div "Clear Filters" at bounding box center [399, 101] width 49 height 19
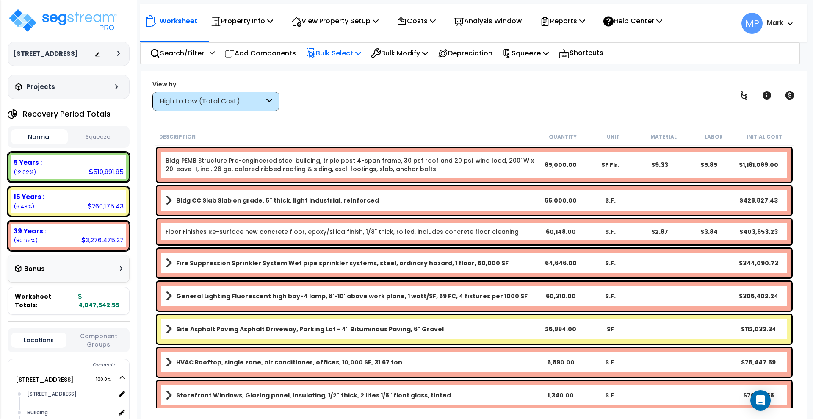
click at [328, 49] on p "Bulk Select" at bounding box center [333, 52] width 55 height 11
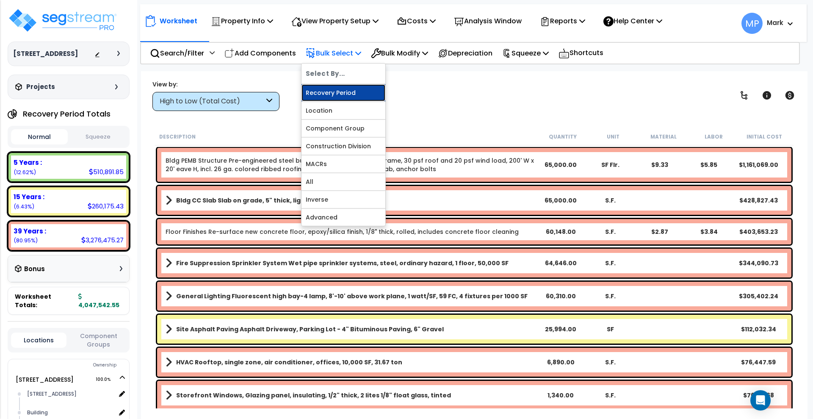
click at [357, 91] on link "Recovery Period" at bounding box center [343, 92] width 84 height 17
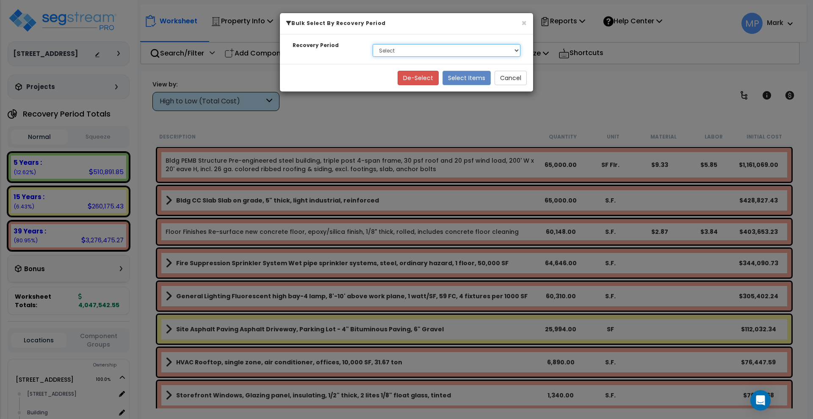
click at [484, 51] on select "Select 5 Years 15 Years 39 Years" at bounding box center [447, 50] width 148 height 13
select select "39Y"
click at [373, 44] on select "Select 5 Years 15 Years 39 Years" at bounding box center [447, 50] width 148 height 13
click at [471, 75] on button "Select Items" at bounding box center [466, 78] width 48 height 14
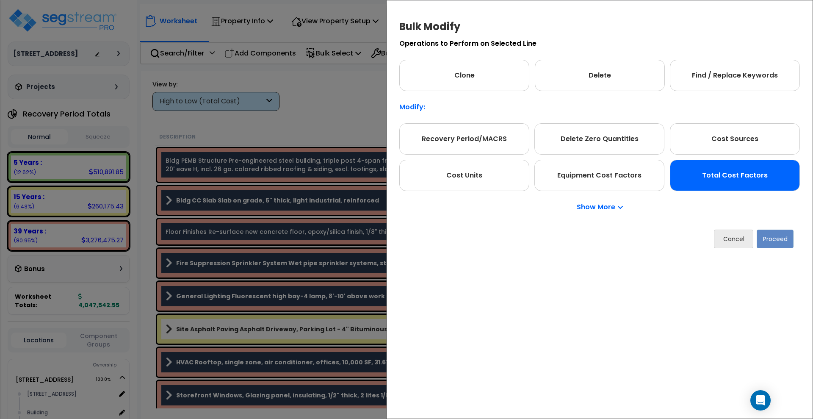
click at [734, 179] on div "Total Cost Factors" at bounding box center [735, 175] width 130 height 31
click at [779, 237] on button "Proceed" at bounding box center [775, 238] width 37 height 19
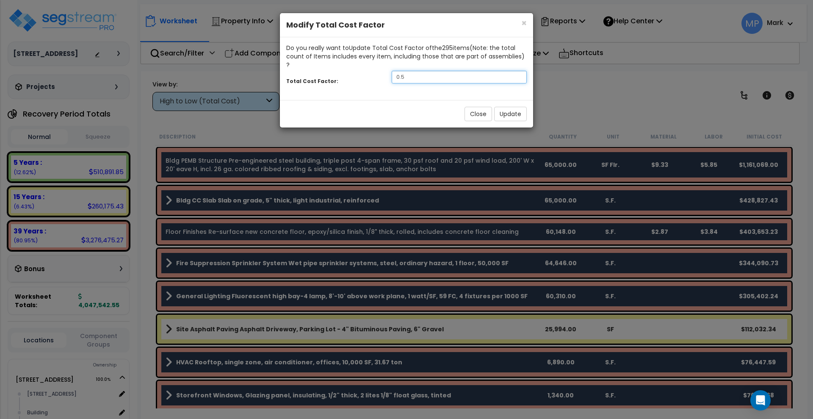
drag, startPoint x: 413, startPoint y: 69, endPoint x: 351, endPoint y: 62, distance: 63.0
click at [351, 69] on div "Total Cost Factor: 0.5" at bounding box center [406, 78] width 253 height 18
type input ".7"
click at [509, 107] on button "Update" at bounding box center [510, 114] width 33 height 14
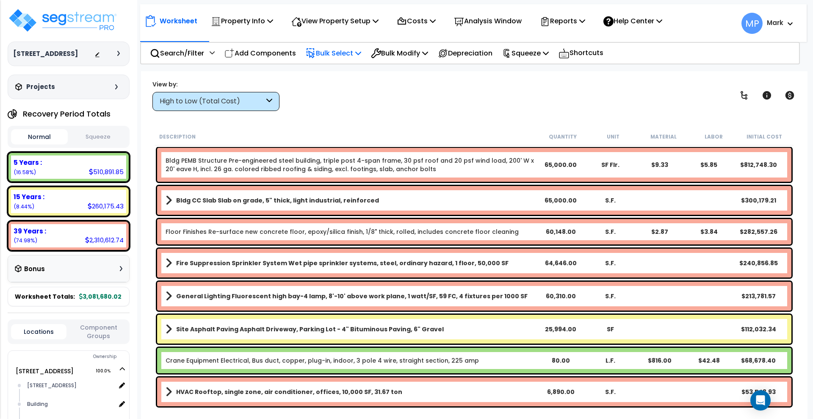
click at [338, 56] on p "Bulk Select" at bounding box center [333, 52] width 55 height 11
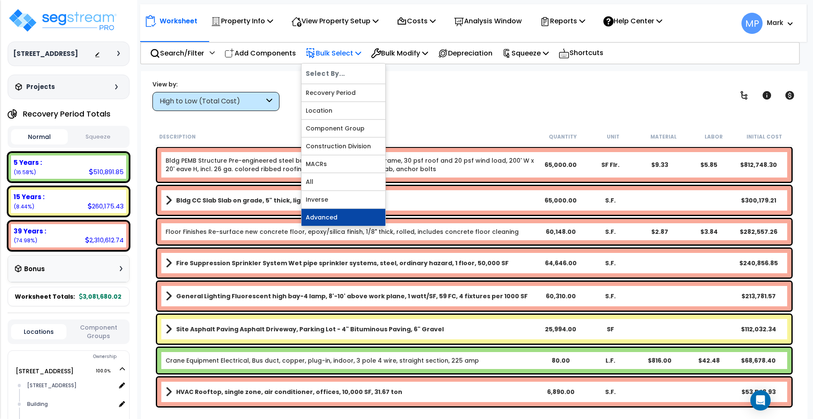
click at [341, 215] on link "Advanced" at bounding box center [343, 217] width 84 height 17
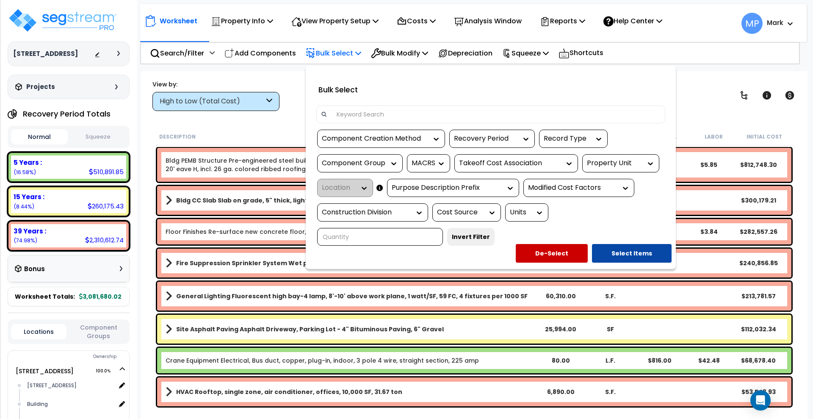
click at [696, 78] on div at bounding box center [406, 209] width 813 height 419
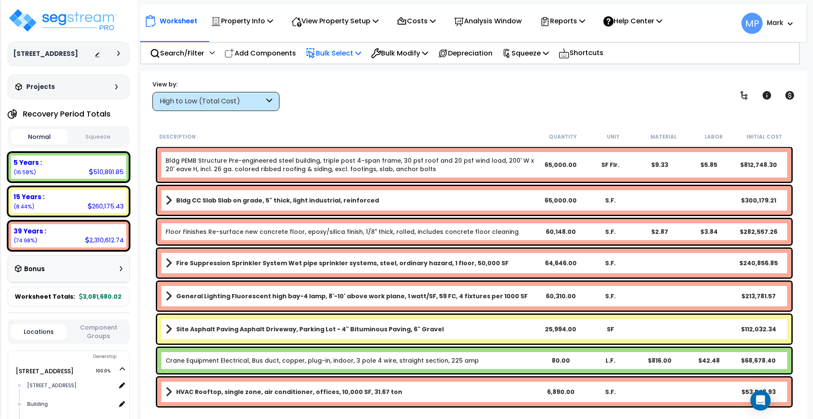
click at [345, 55] on p "Bulk Select" at bounding box center [333, 52] width 55 height 11
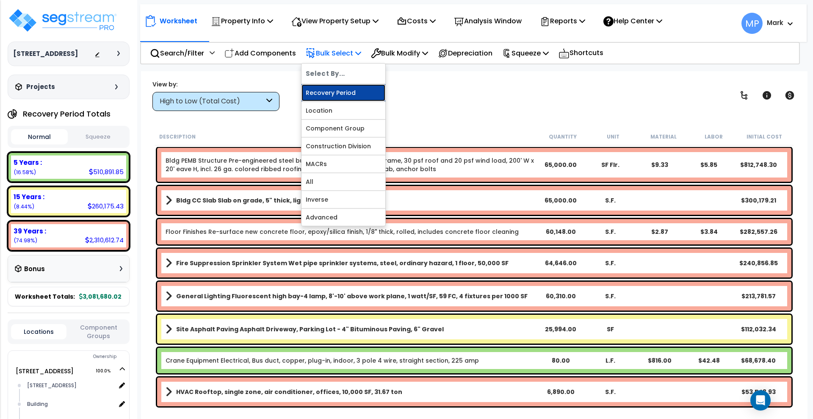
click at [332, 90] on link "Recovery Period" at bounding box center [343, 92] width 84 height 17
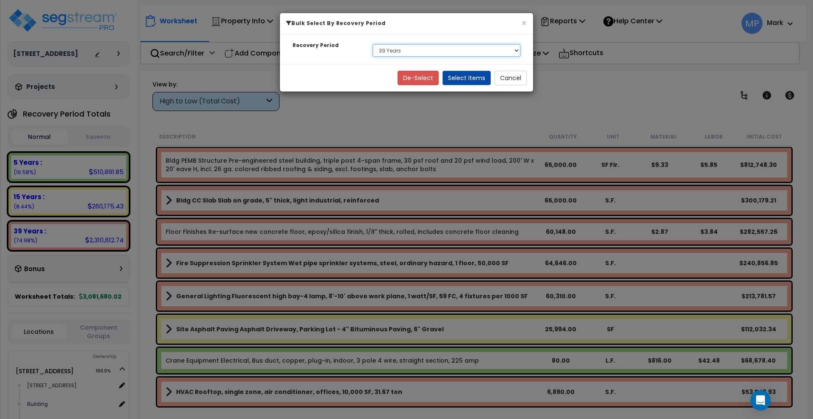
click at [512, 51] on select "Select 5 Years 15 Years 39 Years" at bounding box center [447, 50] width 148 height 13
drag, startPoint x: 573, startPoint y: 64, endPoint x: 525, endPoint y: 64, distance: 48.3
click at [573, 64] on div "× Bulk Select By Recovery Period Recovery Period Select 5 Years 15 Years 39 Yea…" at bounding box center [406, 209] width 813 height 419
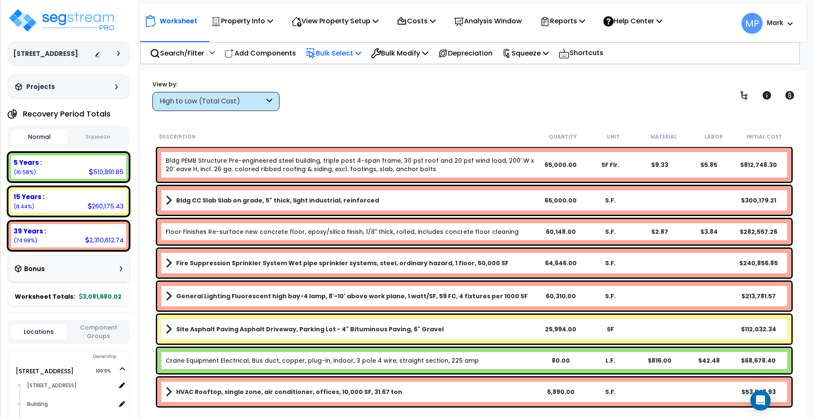
click at [340, 53] on p "Bulk Select" at bounding box center [333, 52] width 55 height 11
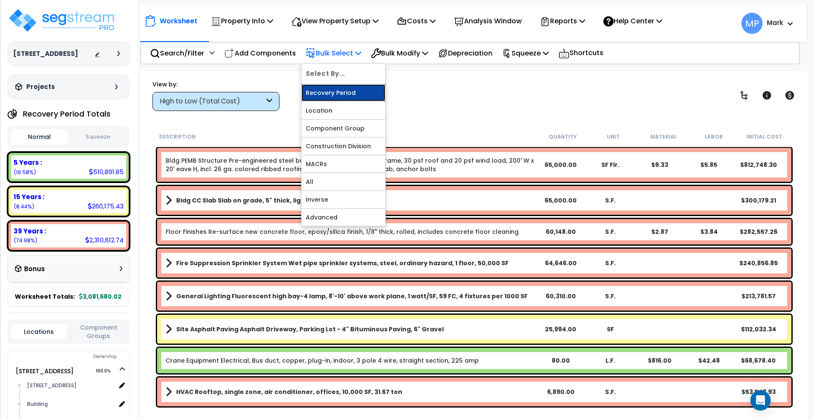
click at [346, 88] on link "Recovery Period" at bounding box center [343, 92] width 84 height 17
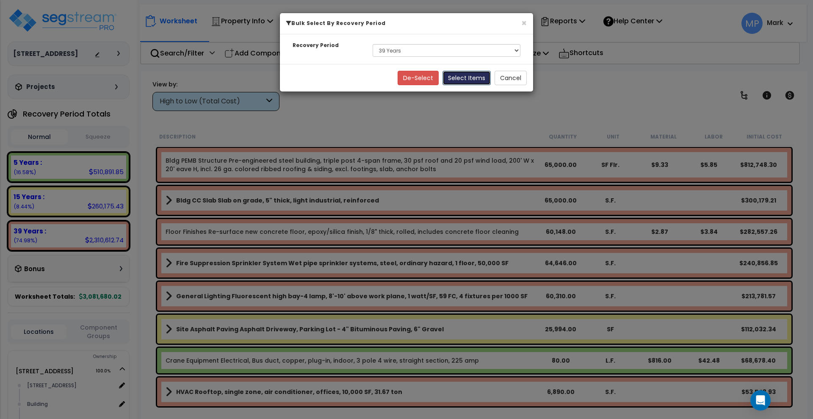
click at [474, 77] on button "Select Items" at bounding box center [466, 78] width 48 height 14
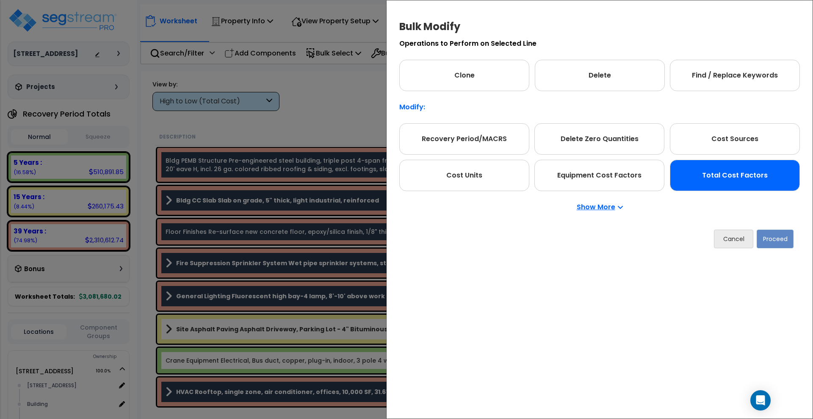
click at [740, 175] on div "Total Cost Factors" at bounding box center [735, 175] width 130 height 31
click at [776, 239] on button "Proceed" at bounding box center [775, 238] width 37 height 19
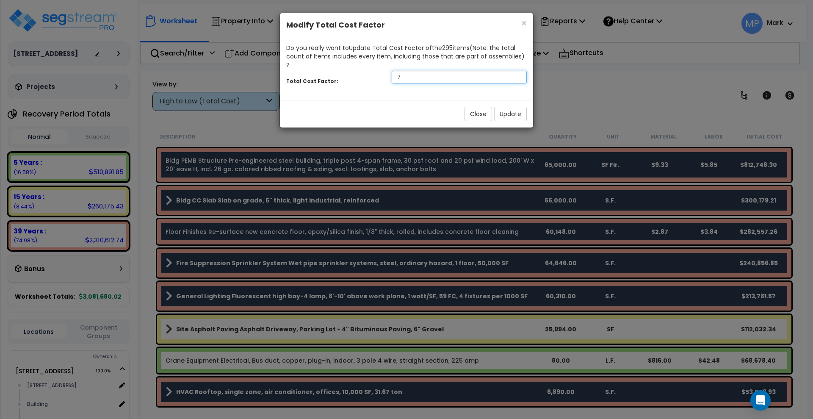
drag, startPoint x: 384, startPoint y: 66, endPoint x: 369, endPoint y: 65, distance: 14.4
click at [369, 69] on div "Total Cost Factor: .7" at bounding box center [406, 78] width 253 height 18
type input ".6"
click at [510, 107] on button "Update" at bounding box center [510, 114] width 33 height 14
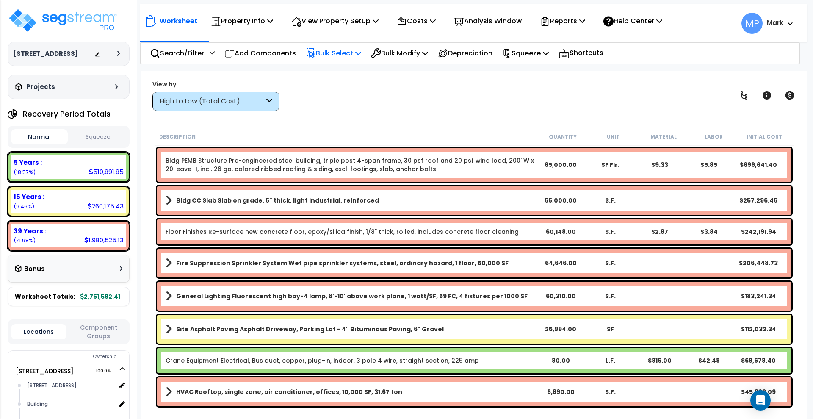
click at [339, 54] on p "Bulk Select" at bounding box center [333, 52] width 55 height 11
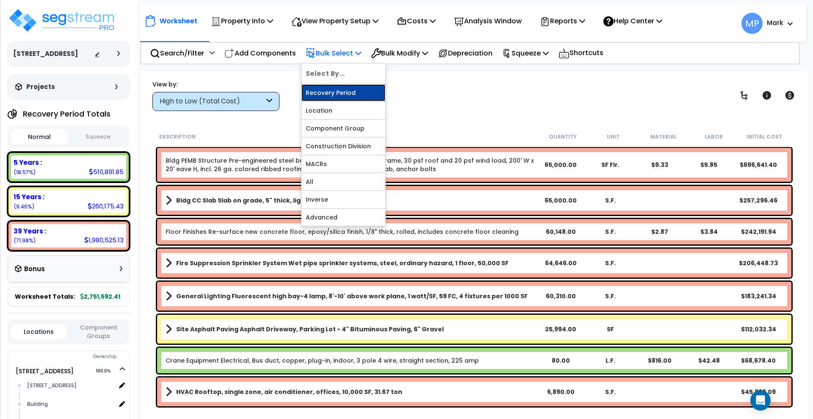
click at [360, 94] on link "Recovery Period" at bounding box center [343, 92] width 84 height 17
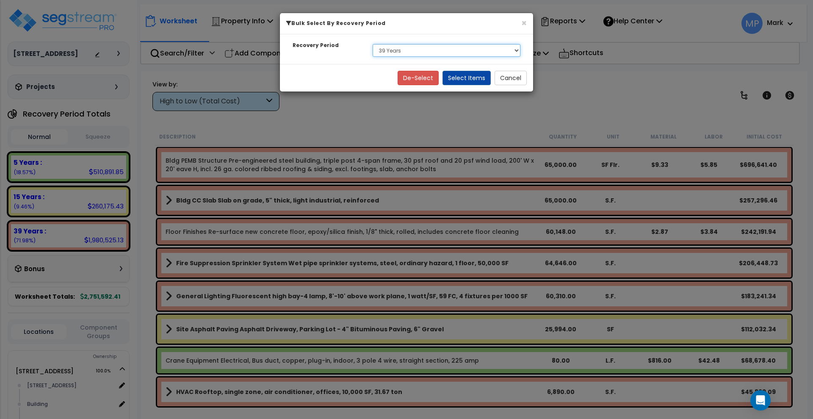
click at [512, 46] on select "Select 5 Years 15 Years 39 Years" at bounding box center [447, 50] width 148 height 13
select select "5Y"
click at [373, 44] on select "Select 5 Years 15 Years 39 Years" at bounding box center [447, 50] width 148 height 13
click at [470, 77] on button "Select Items" at bounding box center [466, 78] width 48 height 14
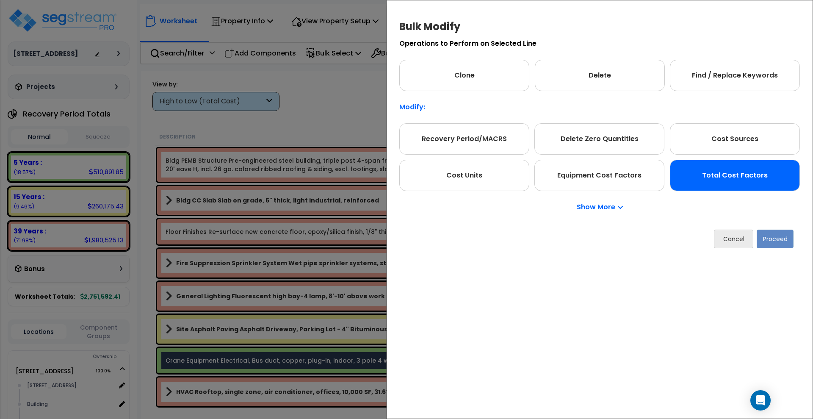
click at [722, 181] on div "Total Cost Factors" at bounding box center [735, 175] width 130 height 31
click at [778, 241] on button "Proceed" at bounding box center [775, 238] width 37 height 19
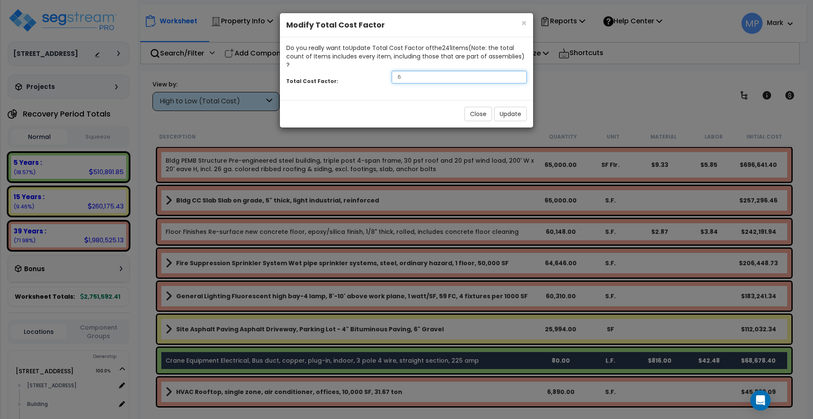
drag, startPoint x: 425, startPoint y: 69, endPoint x: 361, endPoint y: 66, distance: 64.0
click at [361, 69] on div "Total Cost Factor: .6" at bounding box center [406, 78] width 253 height 18
type input ".7"
click at [516, 107] on button "Update" at bounding box center [510, 114] width 33 height 14
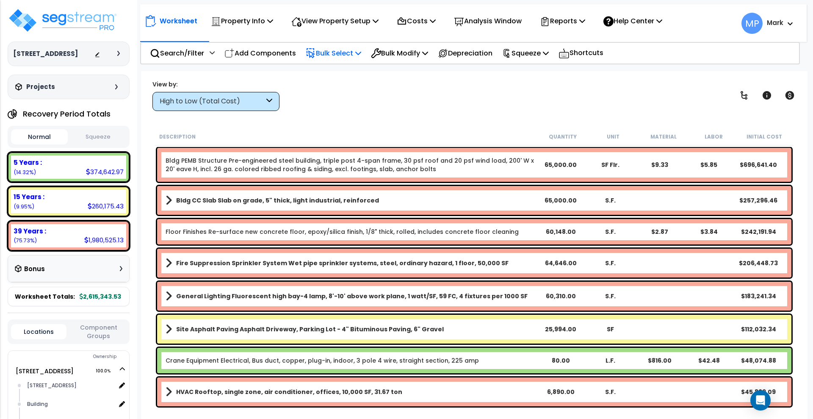
click at [330, 52] on p "Bulk Select" at bounding box center [333, 52] width 55 height 11
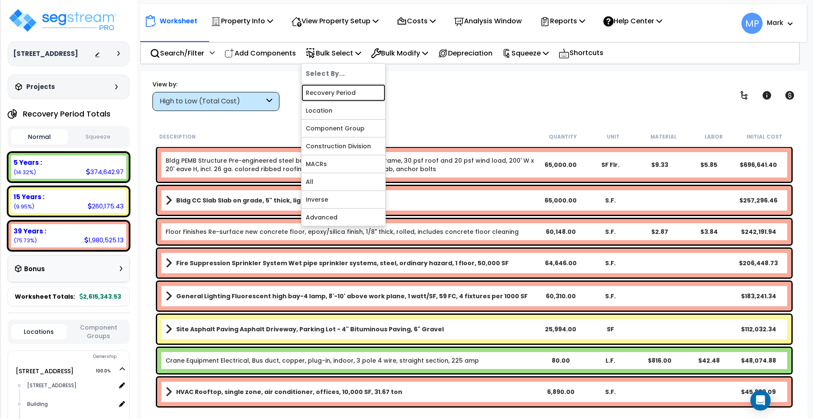
click at [365, 91] on link "Recovery Period" at bounding box center [343, 92] width 84 height 17
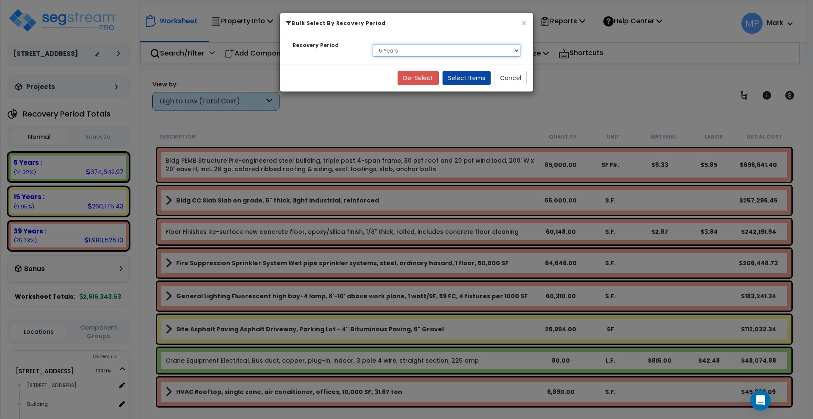
drag, startPoint x: 498, startPoint y: 50, endPoint x: 485, endPoint y: 54, distance: 13.4
click at [498, 50] on select "Select 5 Years 15 Years 39 Years" at bounding box center [447, 50] width 148 height 13
select select "15Y"
click at [373, 44] on select "Select 5 Years 15 Years 39 Years" at bounding box center [447, 50] width 148 height 13
click at [476, 78] on button "Select Items" at bounding box center [466, 78] width 48 height 14
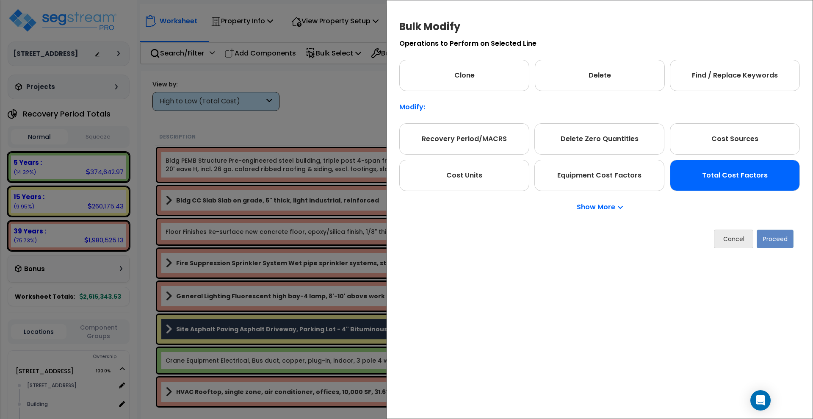
click at [732, 180] on div "Total Cost Factors" at bounding box center [735, 175] width 130 height 31
click at [779, 240] on button "Proceed" at bounding box center [775, 238] width 37 height 19
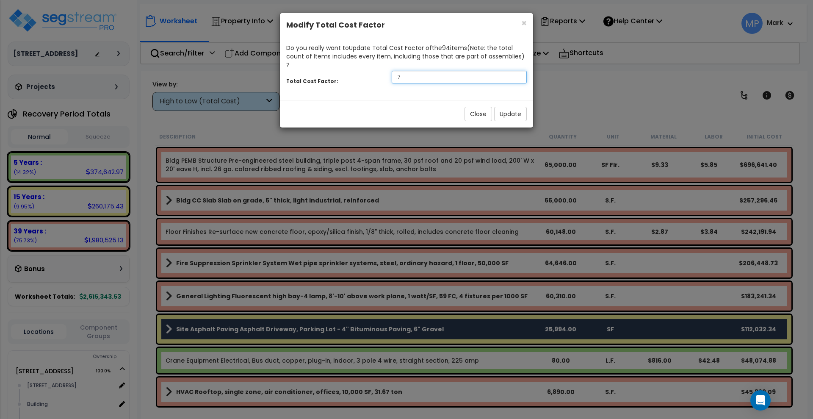
click at [354, 70] on div "Total Cost Factor: .7" at bounding box center [406, 78] width 253 height 18
type input "1.2"
click at [514, 107] on button "Update" at bounding box center [510, 114] width 33 height 14
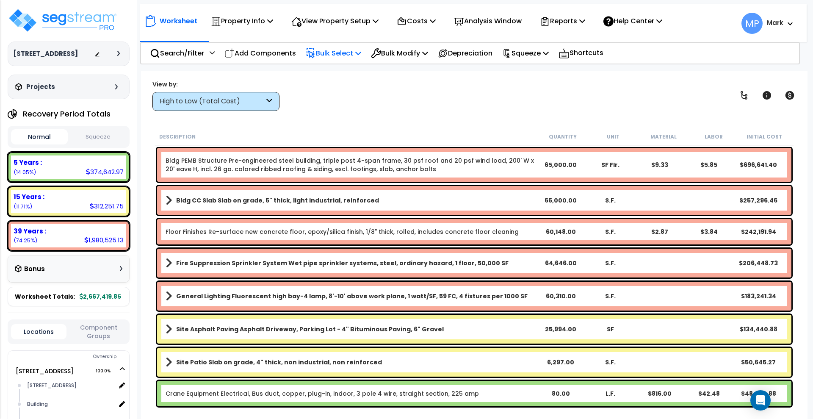
click at [341, 52] on p "Bulk Select" at bounding box center [333, 52] width 55 height 11
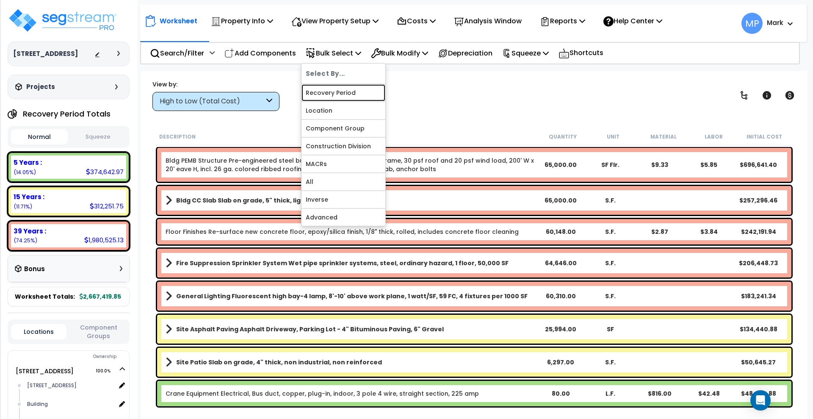
click at [359, 92] on link "Recovery Period" at bounding box center [343, 92] width 84 height 17
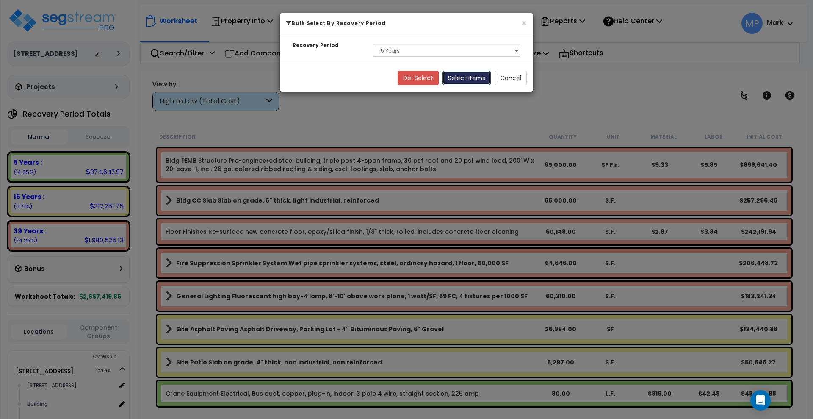
click at [472, 79] on button "Select Items" at bounding box center [466, 78] width 48 height 14
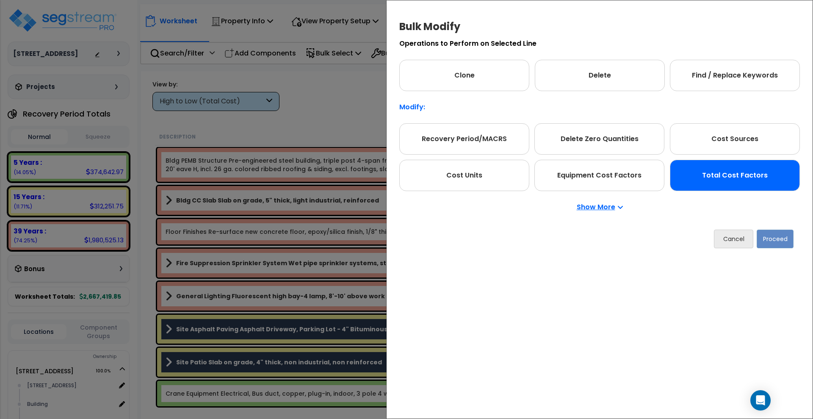
click at [738, 177] on div "Total Cost Factors" at bounding box center [735, 175] width 130 height 31
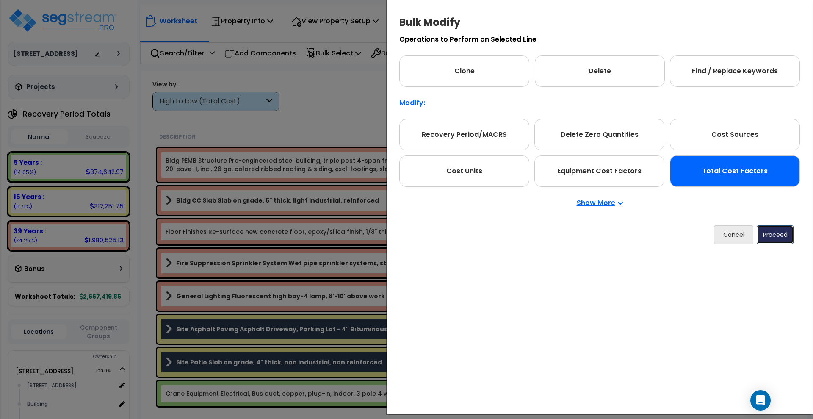
click at [786, 240] on button "Proceed" at bounding box center [775, 234] width 37 height 19
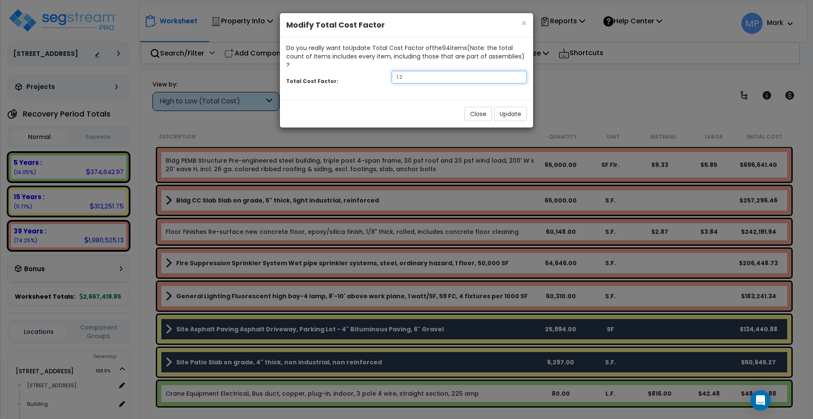
drag, startPoint x: 395, startPoint y: 66, endPoint x: 376, endPoint y: 61, distance: 19.5
click at [379, 69] on div "Total Cost Factor: 1.2" at bounding box center [406, 78] width 253 height 18
type input "1.35"
click at [519, 107] on button "Update" at bounding box center [510, 114] width 33 height 14
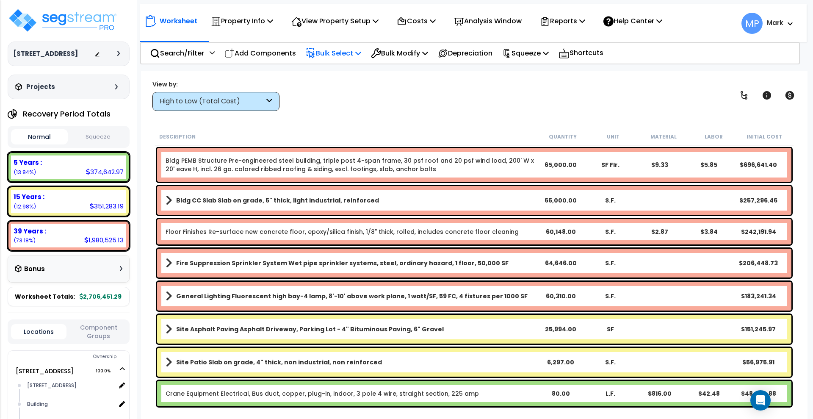
click at [346, 52] on p "Bulk Select" at bounding box center [333, 52] width 55 height 11
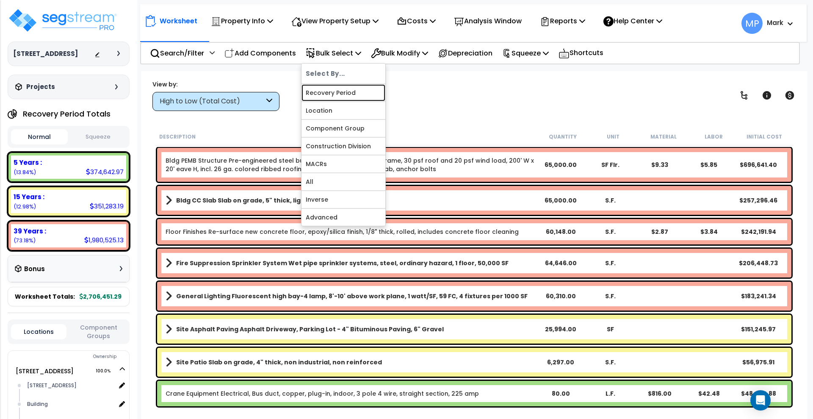
click at [350, 92] on link "Recovery Period" at bounding box center [343, 92] width 84 height 17
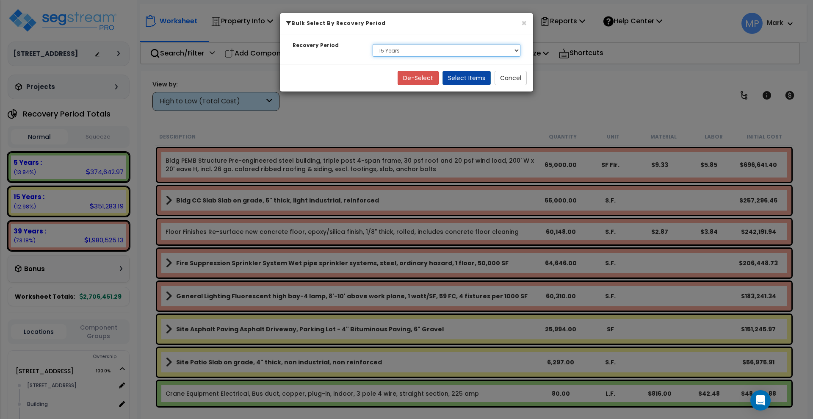
click at [420, 50] on select "Select 5 Years 15 Years 39 Years" at bounding box center [447, 50] width 148 height 13
drag, startPoint x: 626, startPoint y: 76, endPoint x: 574, endPoint y: 72, distance: 52.2
click at [626, 76] on div "× Bulk Select By Recovery Period Recovery Period Select 5 Years 15 Years 39 Yea…" at bounding box center [406, 209] width 813 height 419
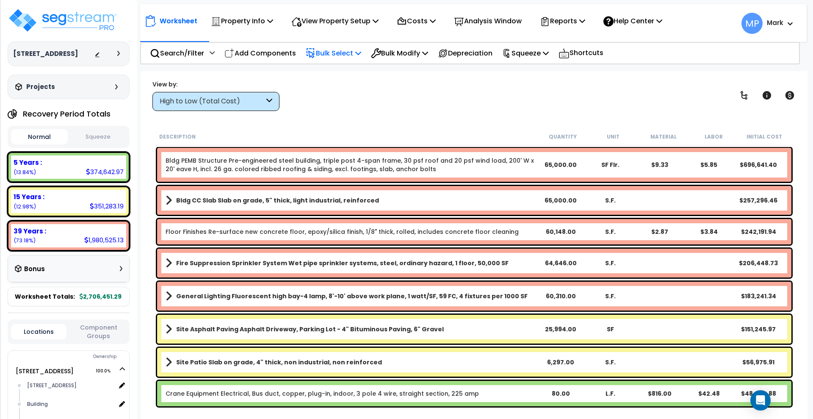
click at [347, 56] on p "Bulk Select" at bounding box center [333, 52] width 55 height 11
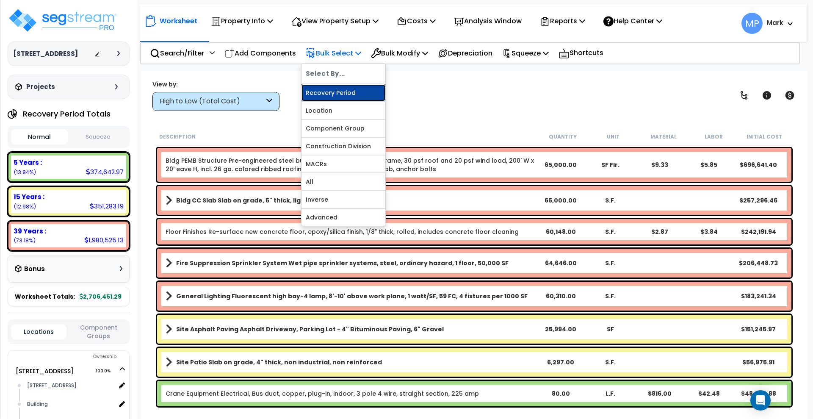
click at [368, 94] on link "Recovery Period" at bounding box center [343, 92] width 84 height 17
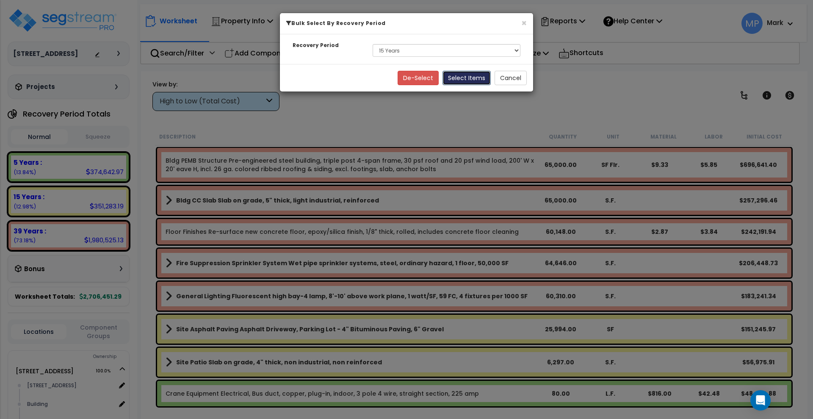
click at [471, 79] on button "Select Items" at bounding box center [466, 78] width 48 height 14
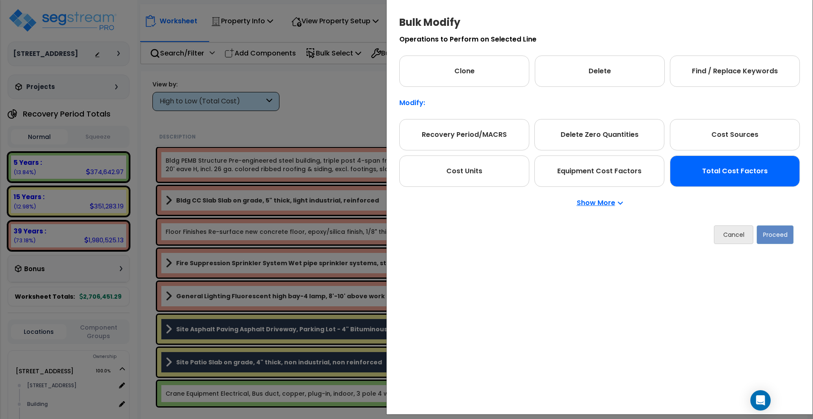
click at [693, 180] on div "Total Cost Factors" at bounding box center [735, 170] width 130 height 31
click at [791, 235] on button "Proceed" at bounding box center [775, 234] width 37 height 19
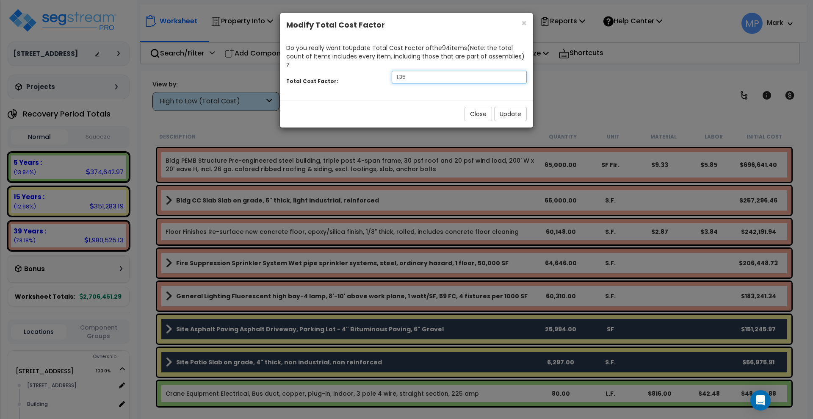
drag, startPoint x: 398, startPoint y: 67, endPoint x: 356, endPoint y: 67, distance: 41.5
click at [356, 69] on div "Total Cost Factor: 1.35" at bounding box center [406, 78] width 253 height 18
click at [417, 71] on input "1.4" at bounding box center [459, 77] width 135 height 13
type input "1.45"
click at [504, 107] on button "Update" at bounding box center [510, 114] width 33 height 14
